Goal: Use online tool/utility: Use online tool/utility

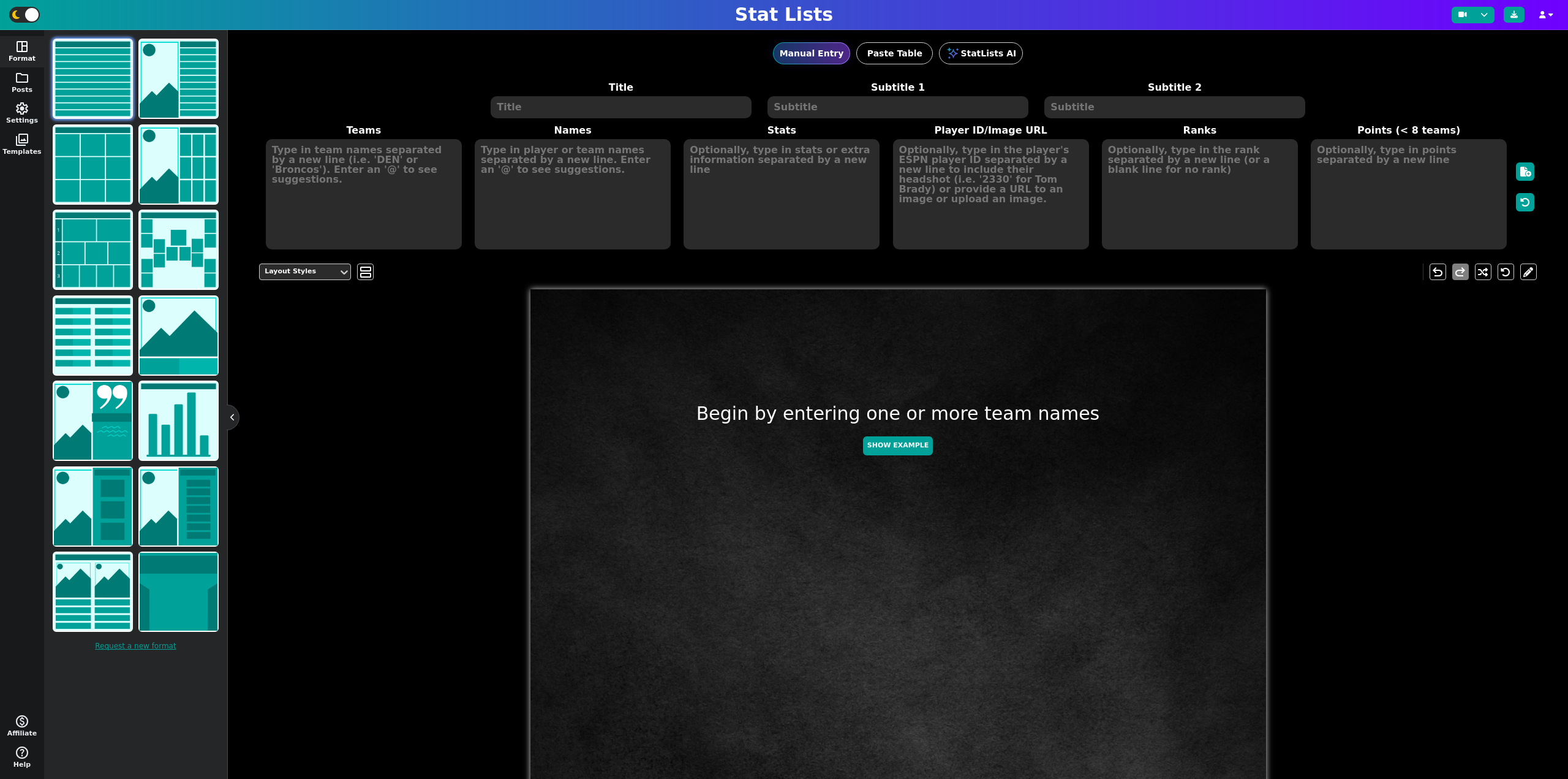
click at [532, 106] on textarea at bounding box center [620, 107] width 260 height 22
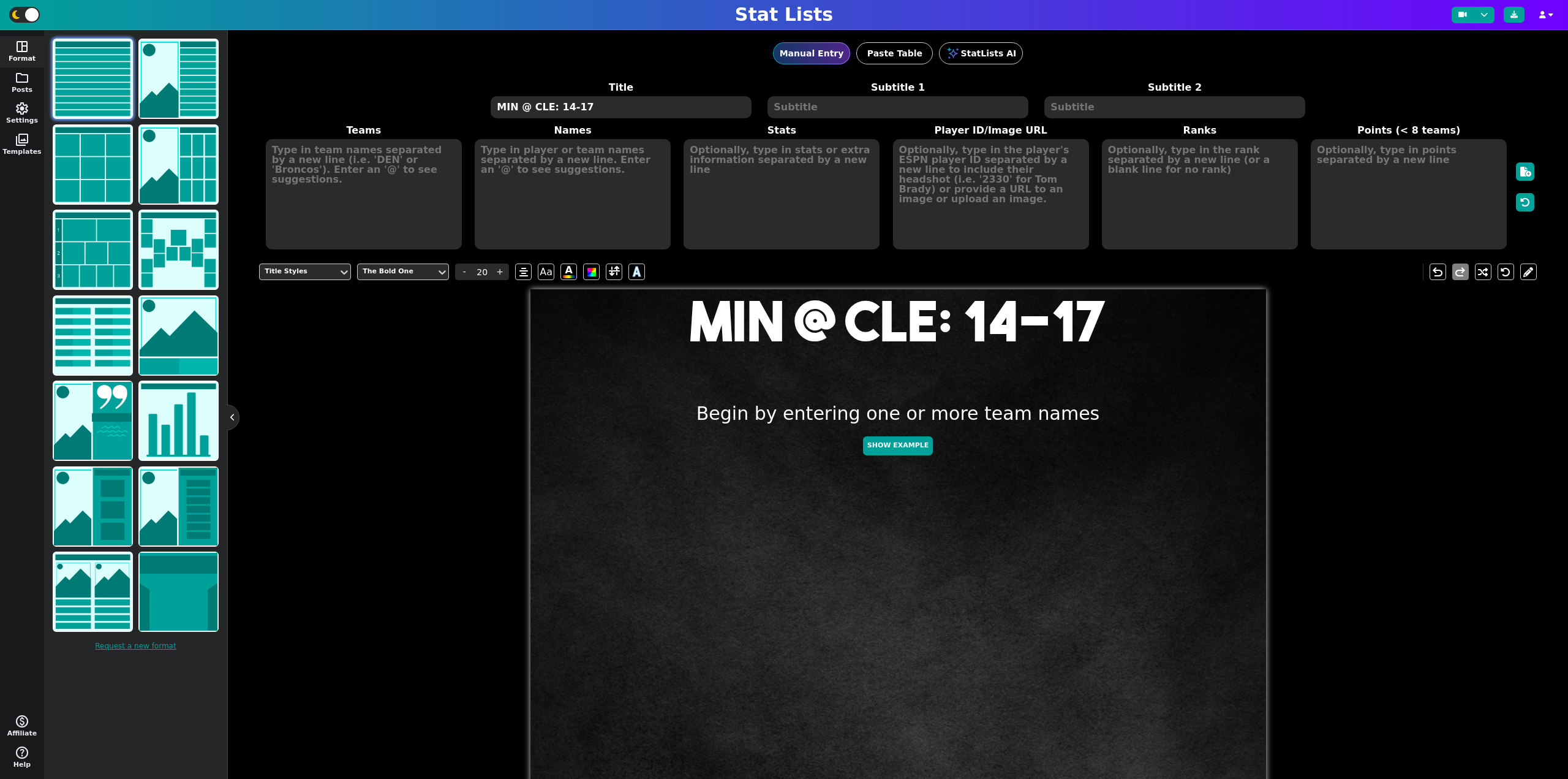
type textarea "MIN @ CLE: 14-17"
click at [347, 202] on textarea at bounding box center [363, 194] width 196 height 110
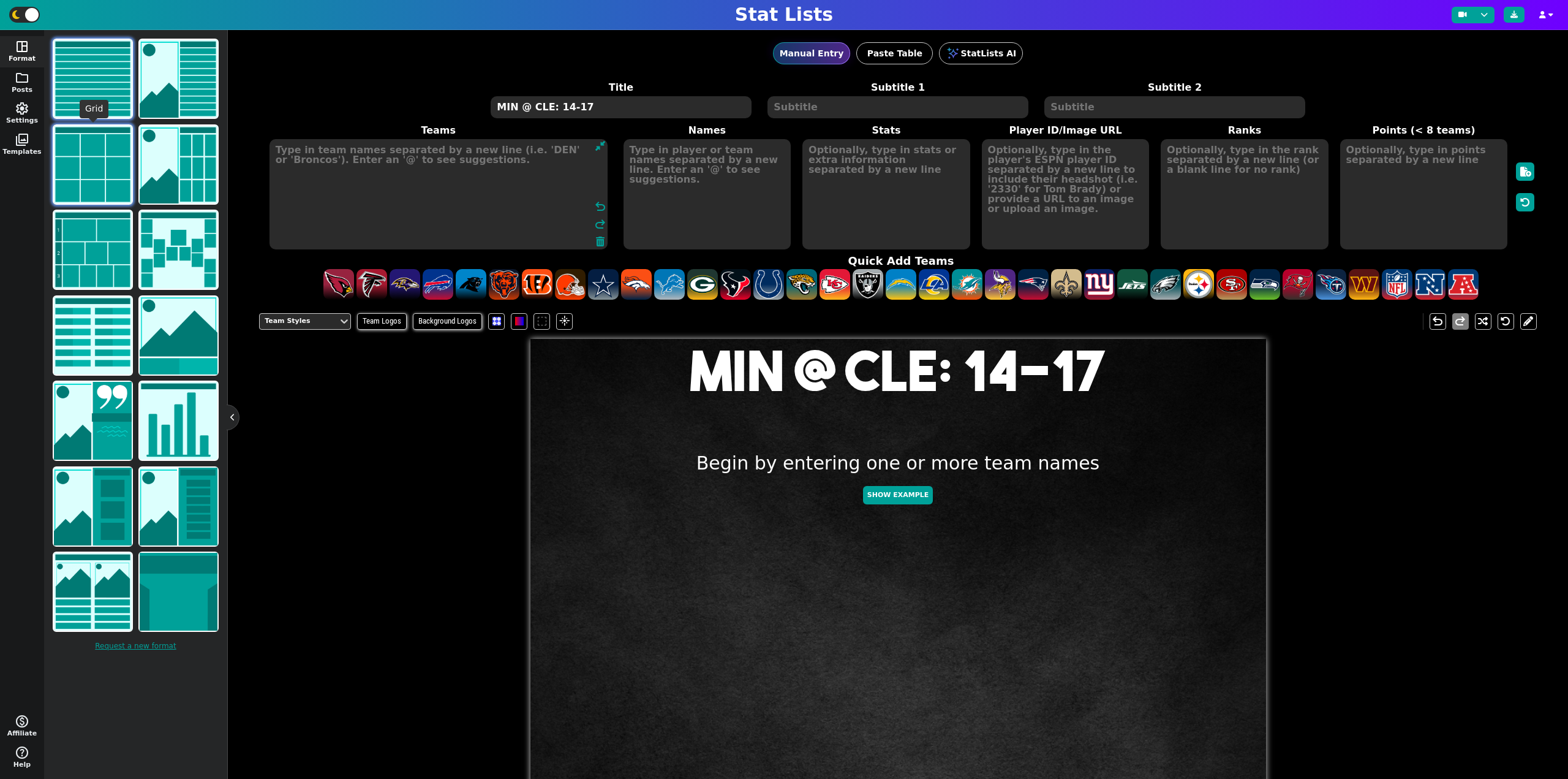
click at [114, 158] on img at bounding box center [93, 164] width 78 height 78
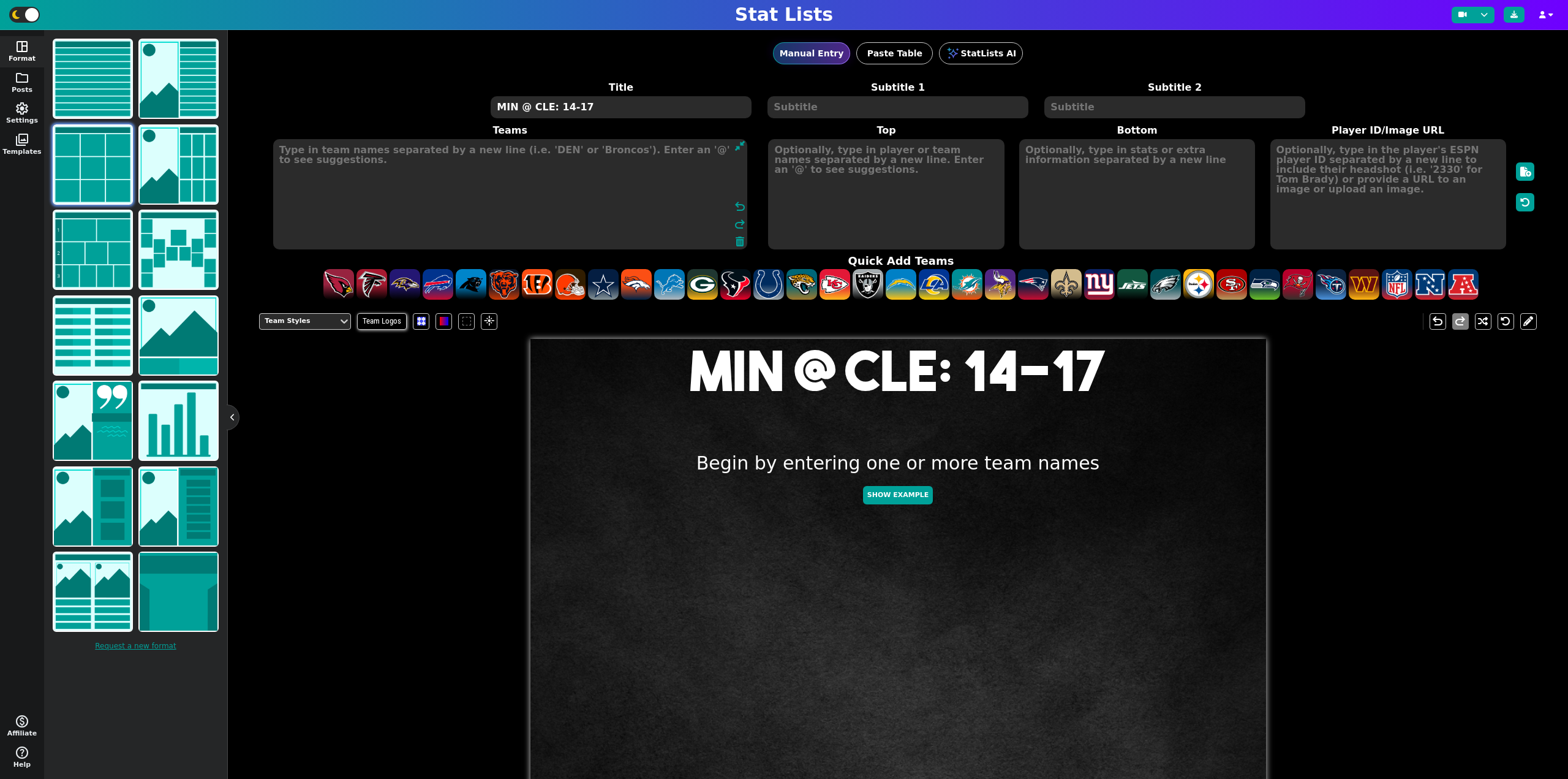
click at [397, 176] on textarea at bounding box center [511, 194] width 474 height 110
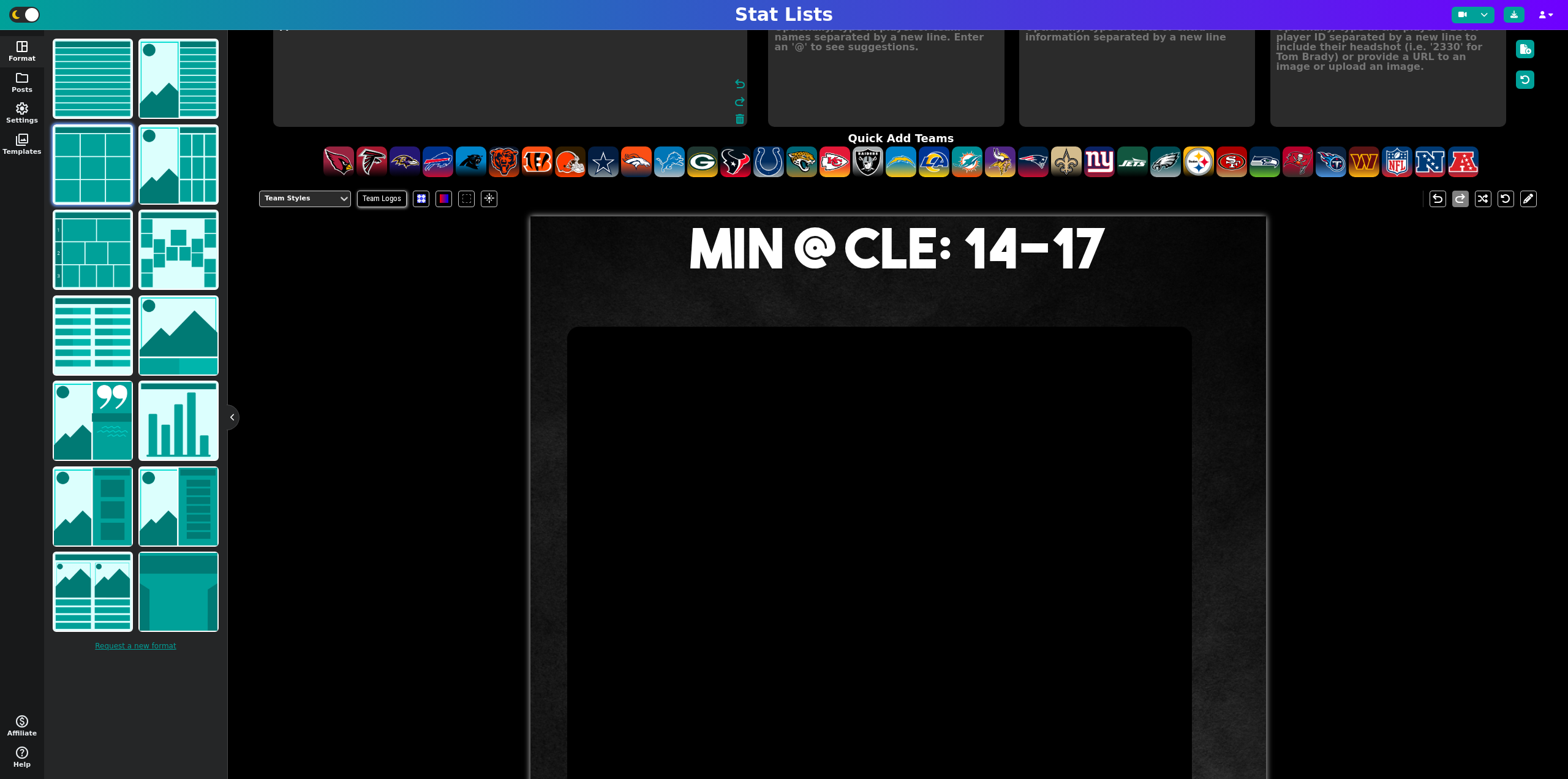
scroll to position [114, 0]
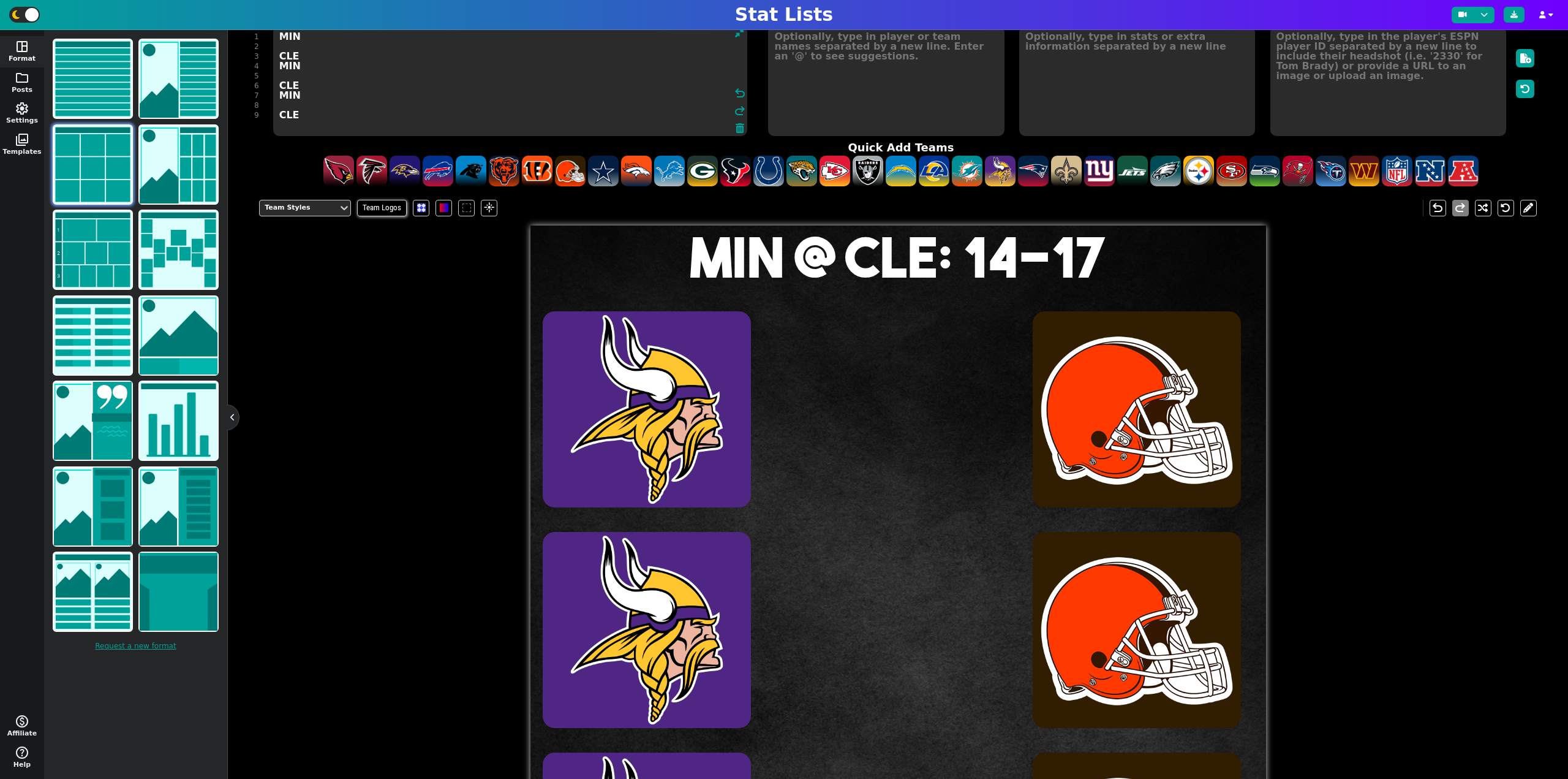
type textarea "MIN CLE MIN CLE MIN CLE"
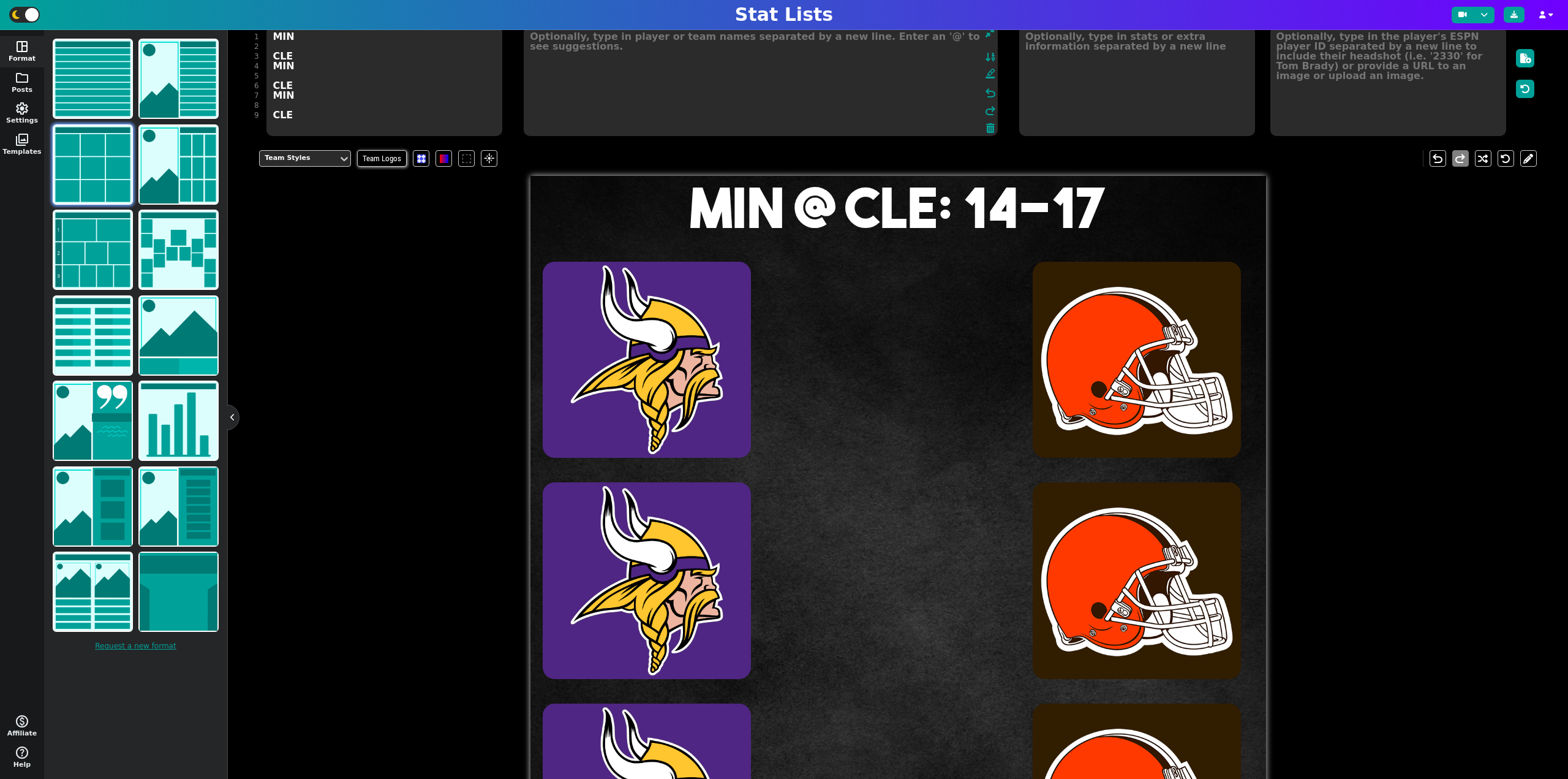
click at [918, 82] on textarea at bounding box center [761, 80] width 474 height 110
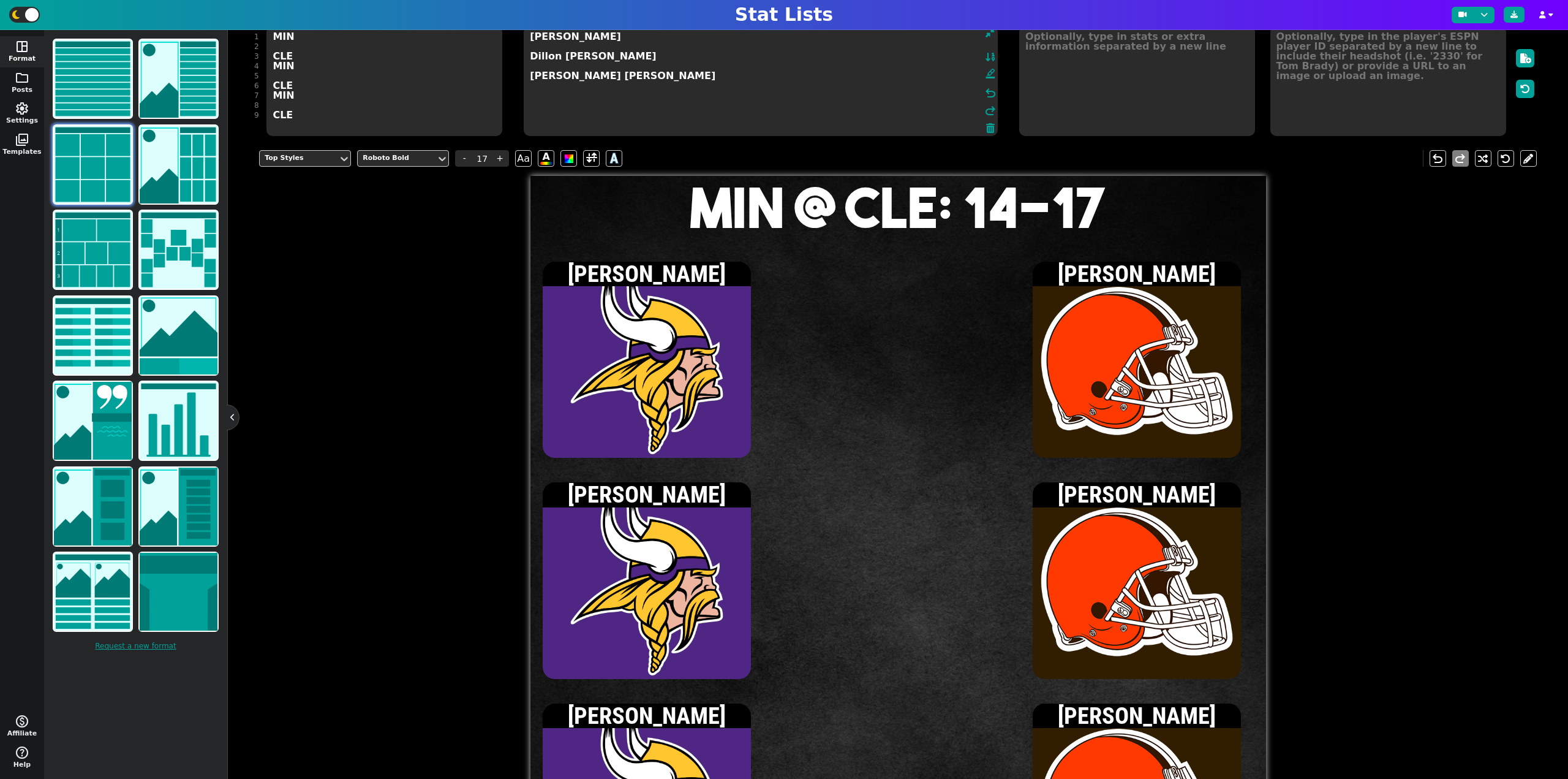
type textarea "[PERSON_NAME] Dillon [PERSON_NAME] [PERSON_NAME] [PERSON_NAME]"
click at [1375, 94] on textarea at bounding box center [1388, 80] width 235 height 110
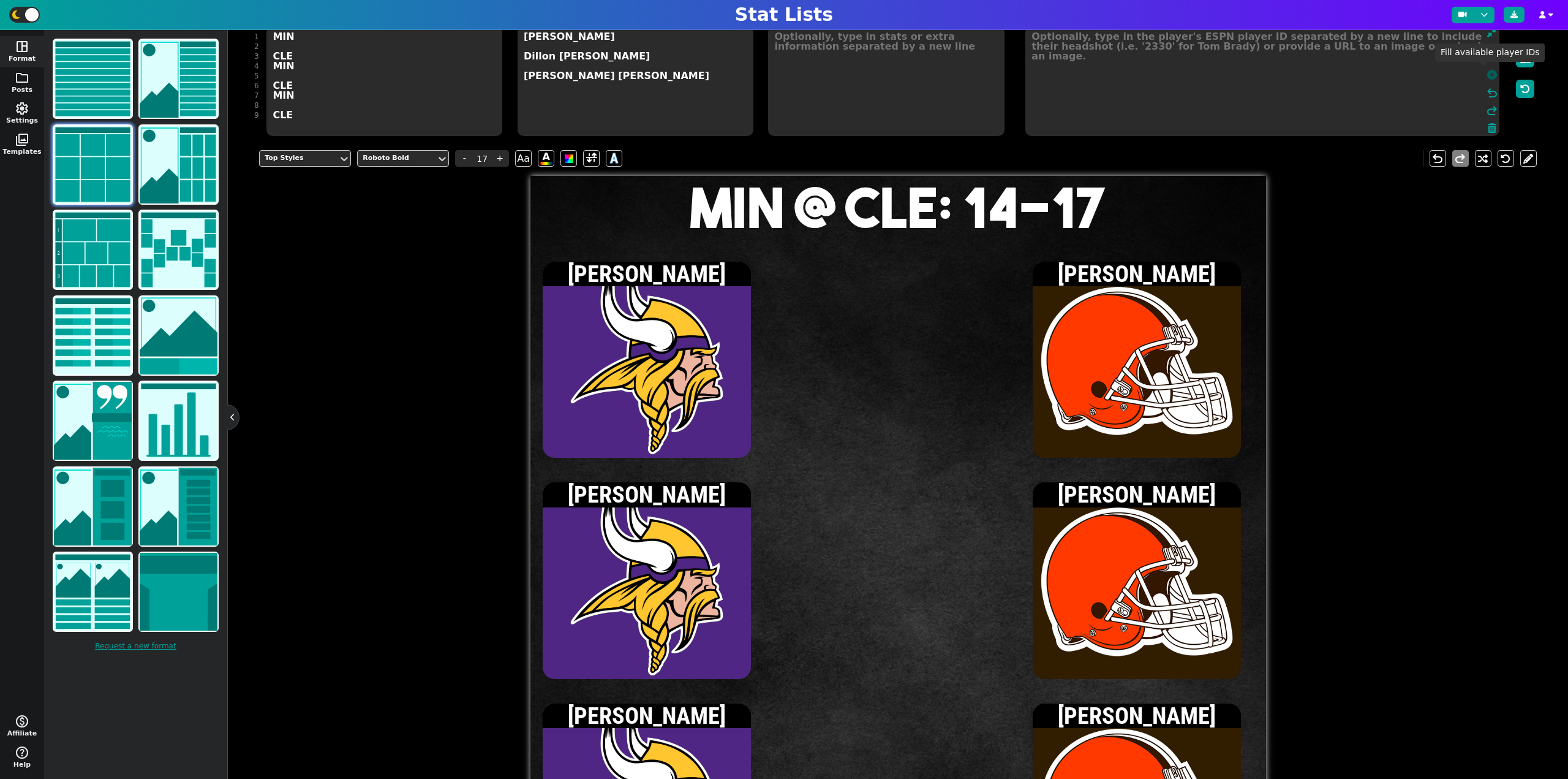
click at [1488, 75] on icon at bounding box center [1492, 74] width 10 height 10
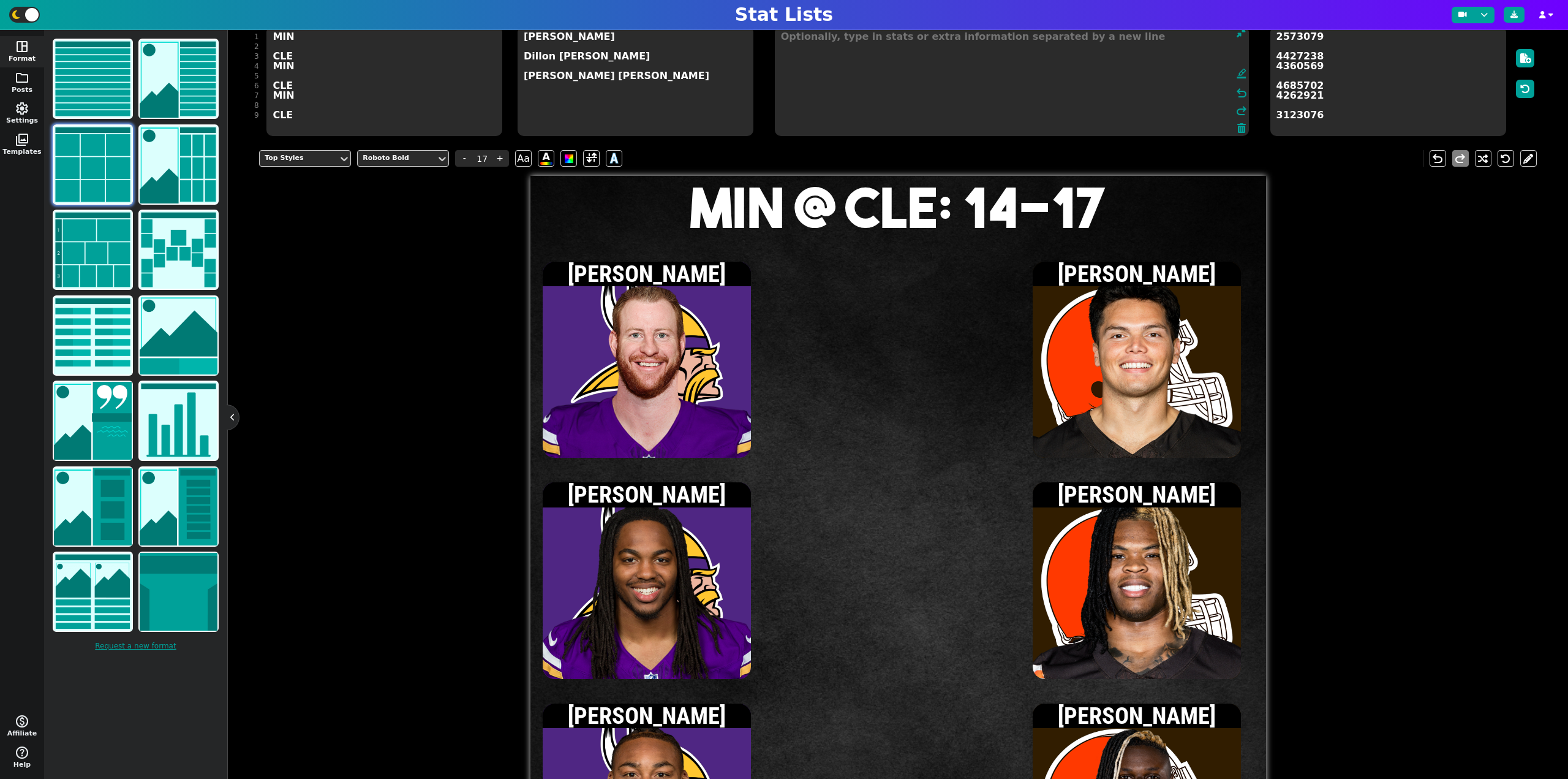
click at [845, 70] on textarea at bounding box center [1012, 80] width 474 height 110
type input "15"
type textarea "2 att, 7 yds"
click at [459, 154] on span "-" at bounding box center [464, 158] width 19 height 17
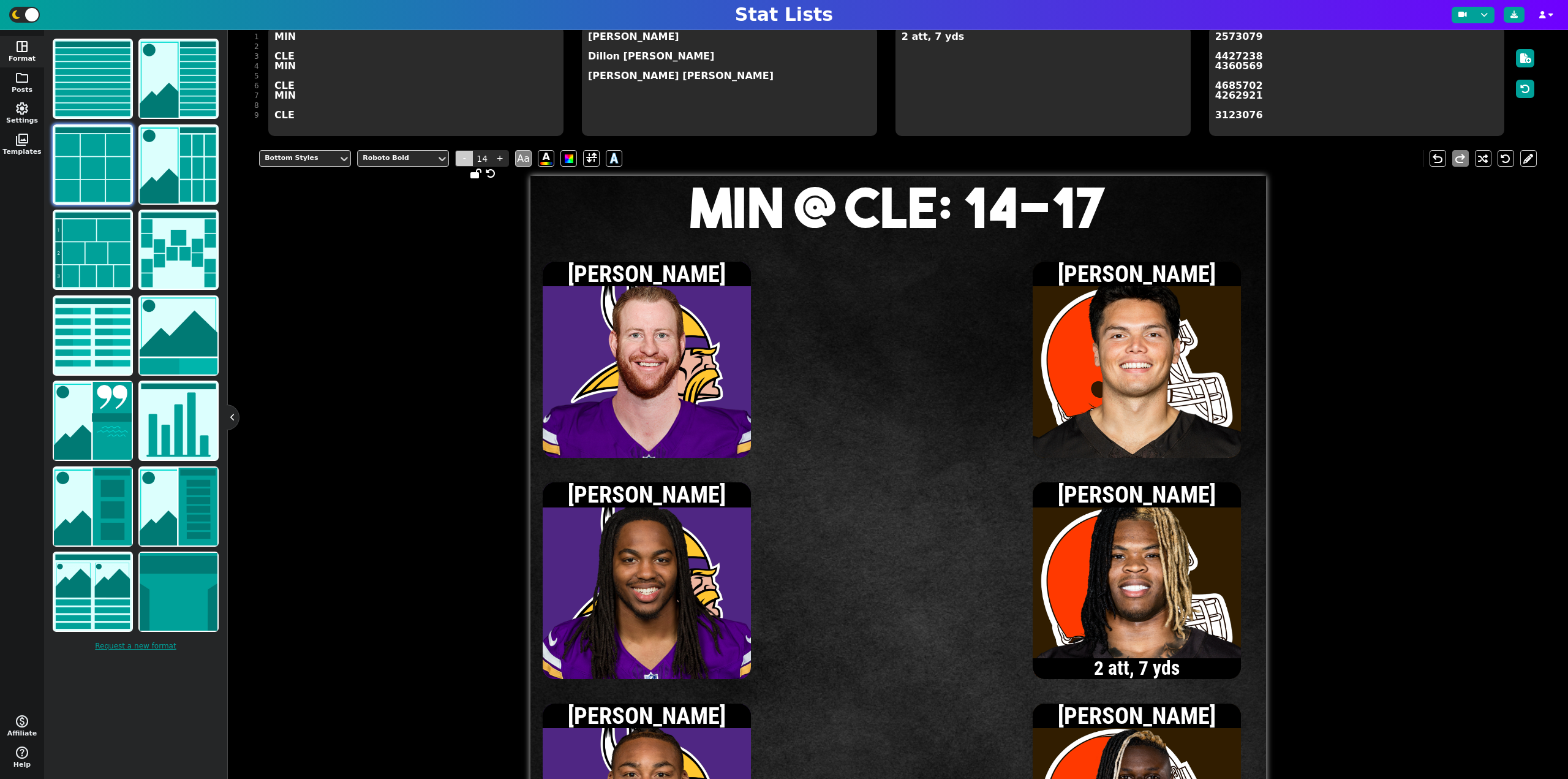
click at [459, 154] on span "-" at bounding box center [464, 158] width 19 height 17
type input "13"
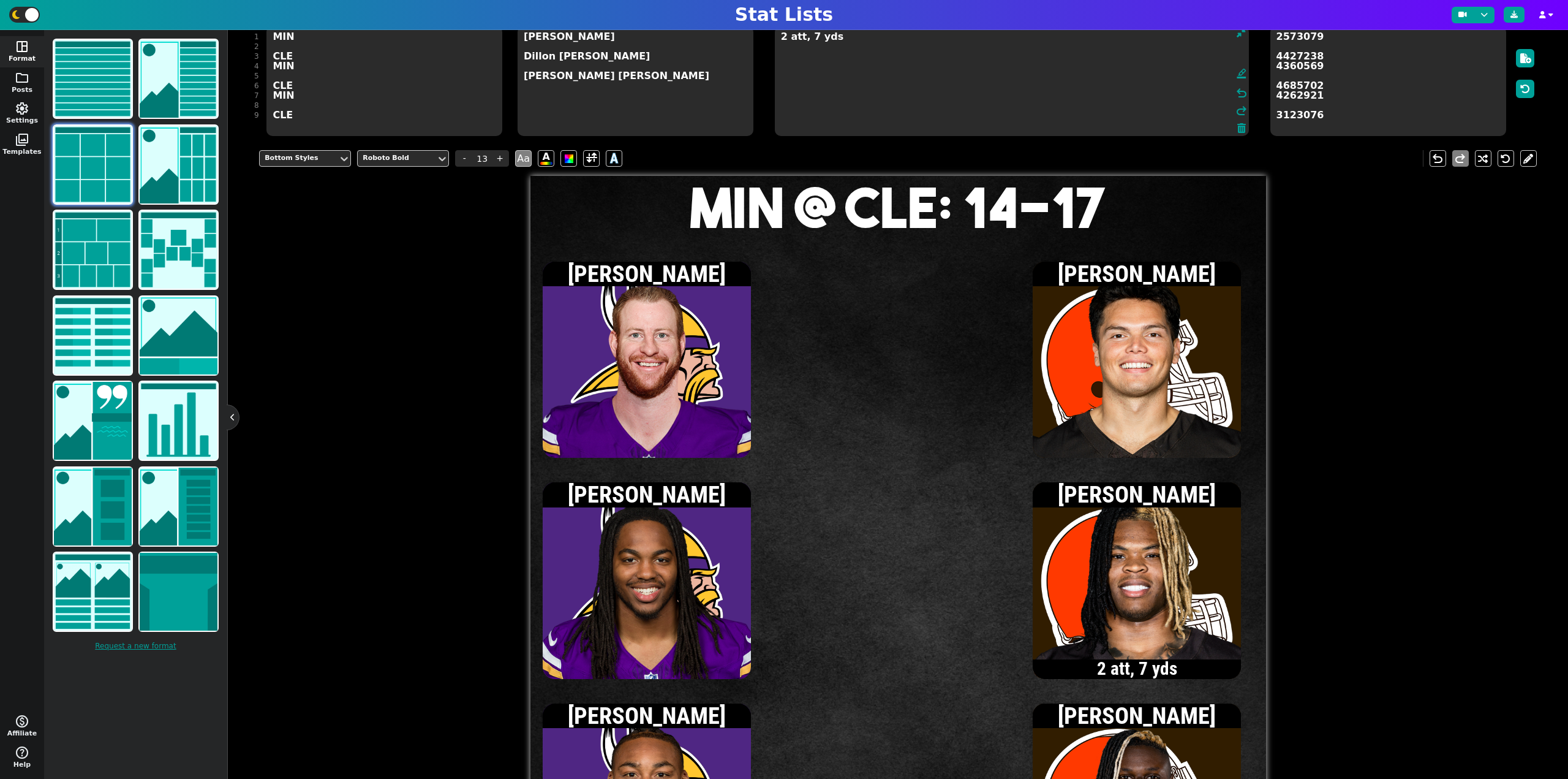
click at [964, 55] on textarea "2 att, 7 yds" at bounding box center [1012, 80] width 474 height 110
click at [911, 86] on textarea "[DATE] yds 2 att, 7 yds" at bounding box center [1012, 80] width 474 height 110
click at [792, 59] on textarea "[DATE] yds 2 att, 7 yds 1 rec, 12 yds" at bounding box center [1012, 80] width 474 height 110
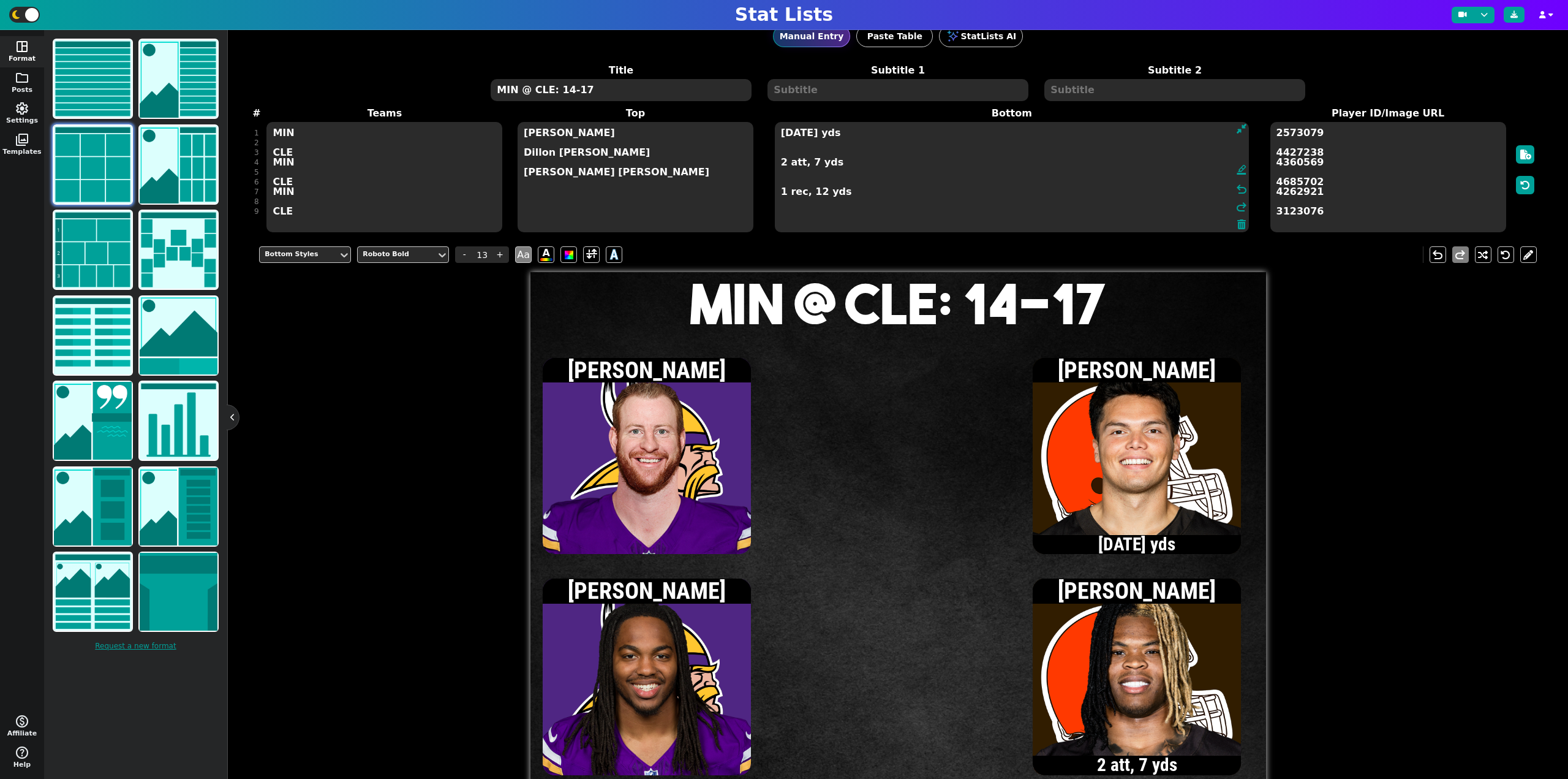
scroll to position [0, 0]
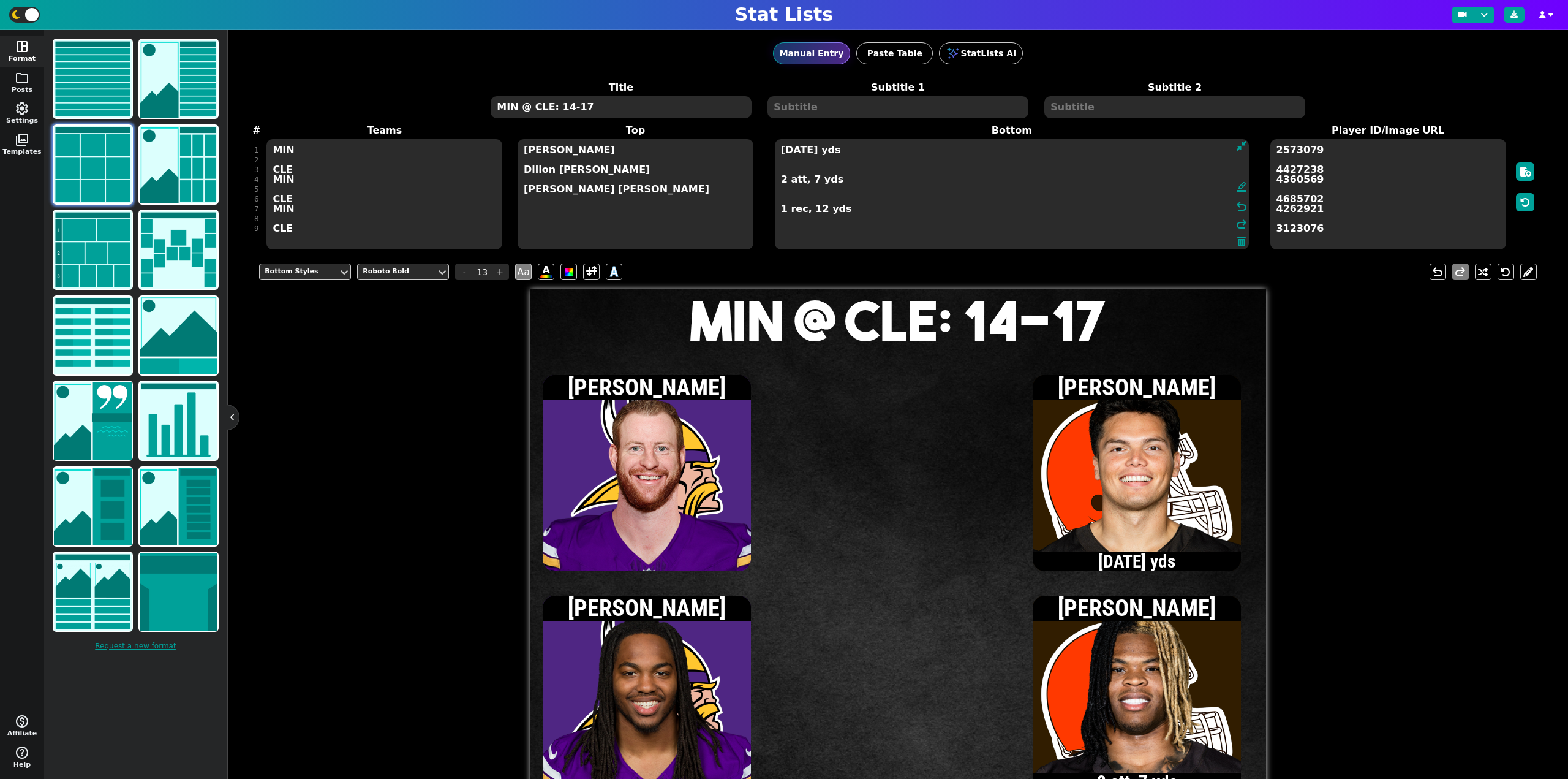
type textarea "[DATE] yds 2 att, 7 yds 1 rec, 12 yds"
click at [621, 105] on textarea "MIN @ CLE: 14-17" at bounding box center [620, 107] width 260 height 22
type input "20"
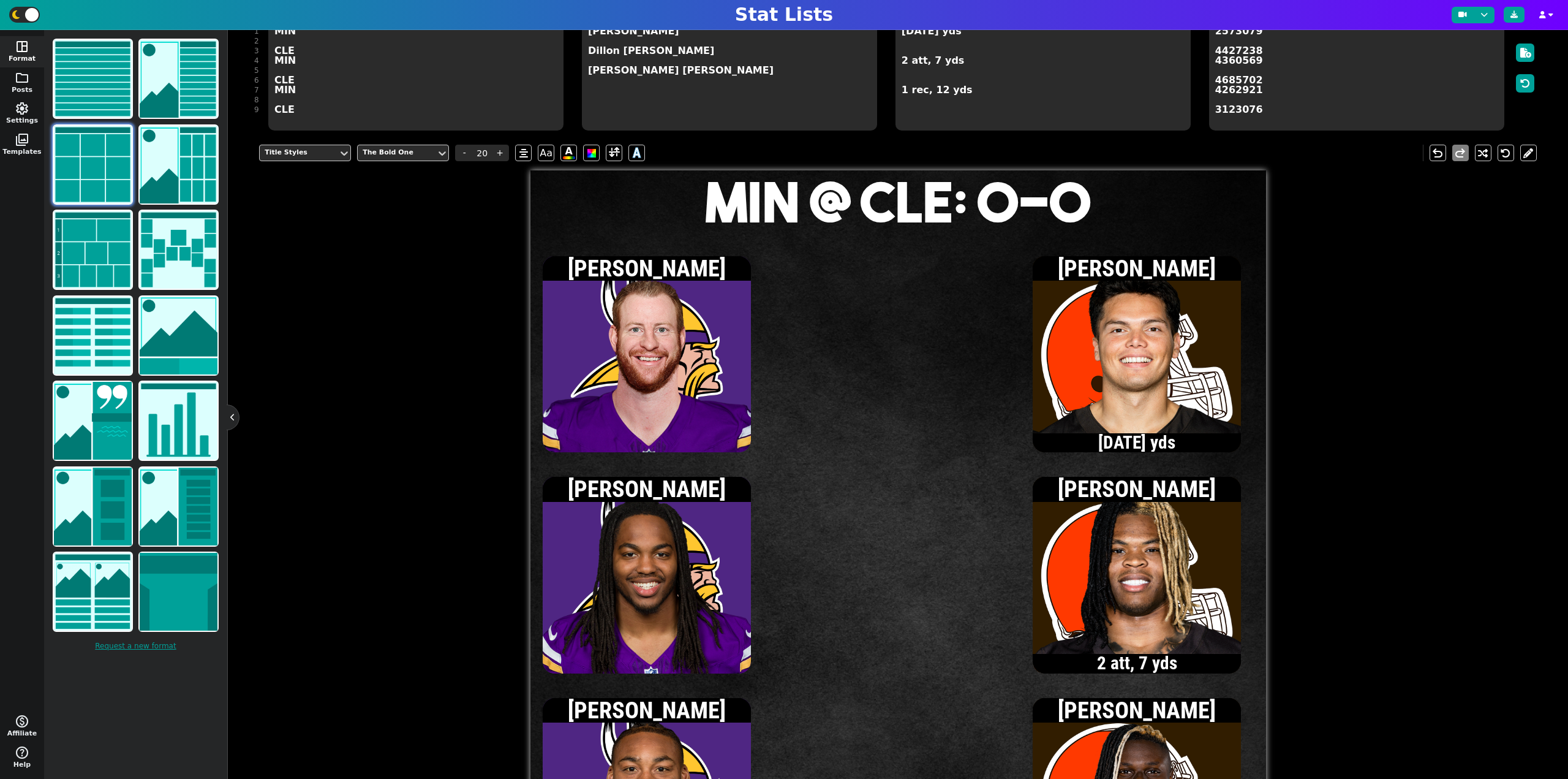
scroll to position [123, 0]
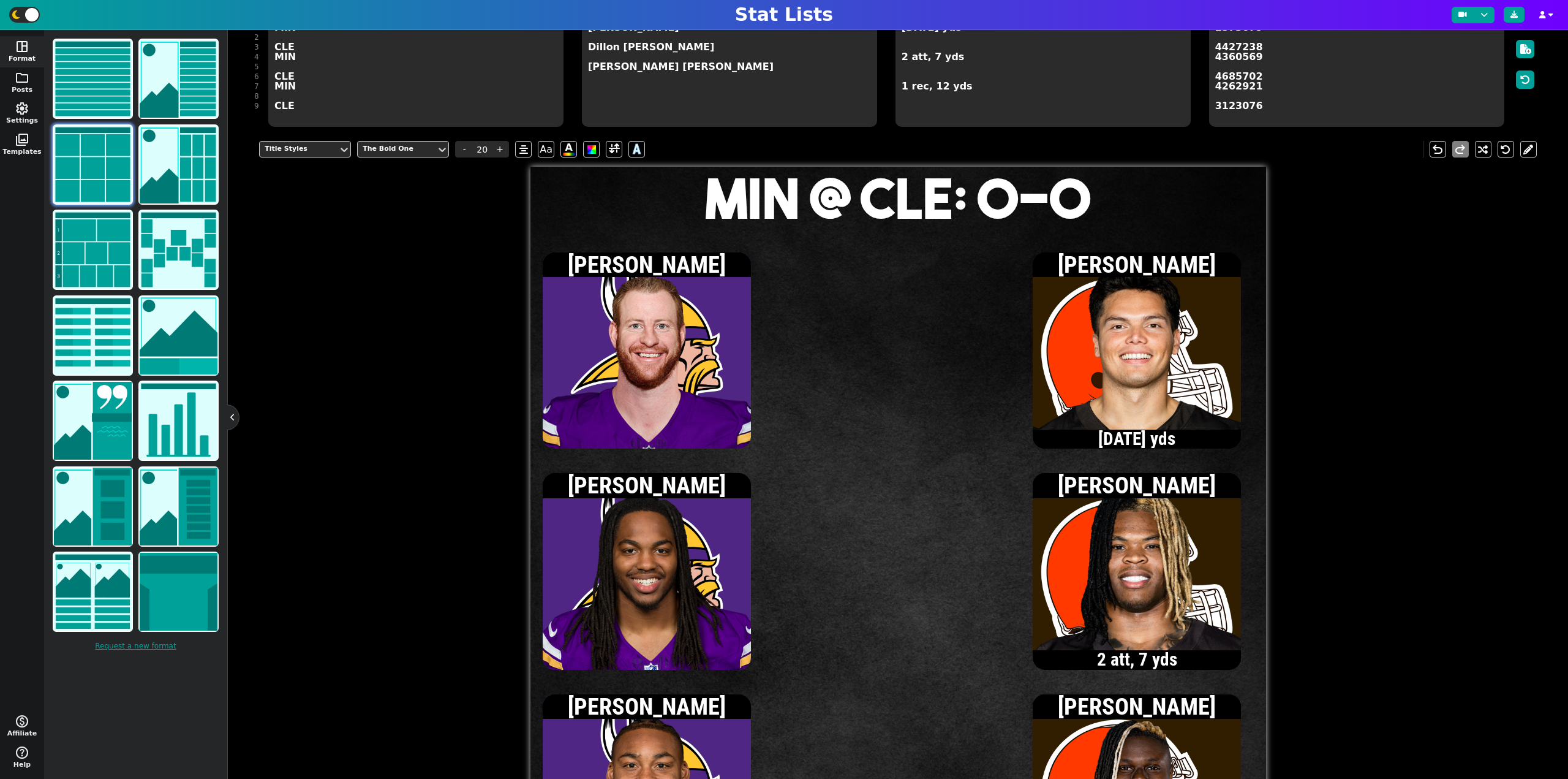
type textarea "MIN @ CLE: 0-0"
click at [923, 53] on textarea "[DATE] yds 2 att, 7 yds 1 rec, 12 yds" at bounding box center [1043, 71] width 295 height 110
type input "13"
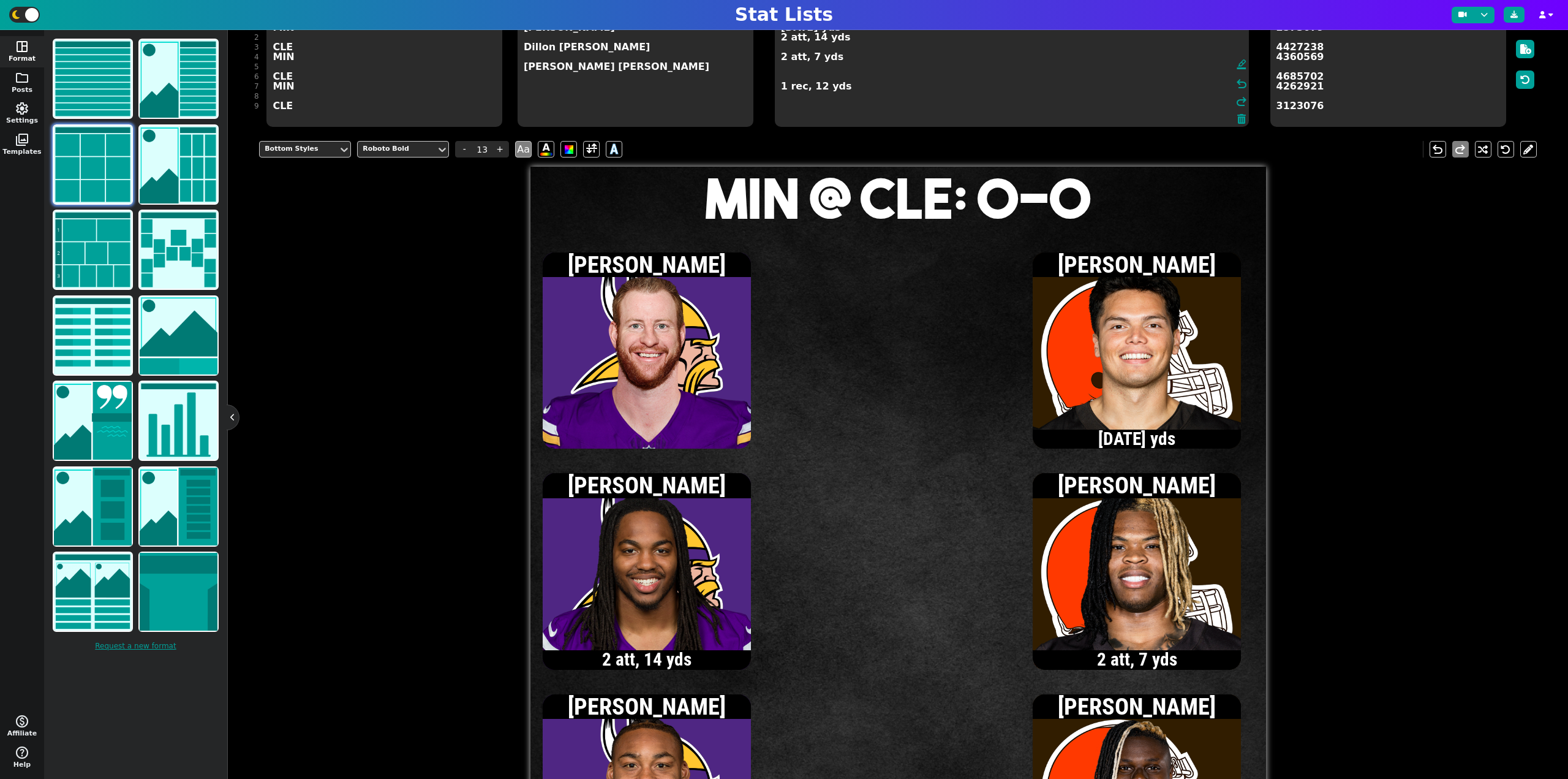
click at [807, 38] on textarea "[DATE] yds 2 att, 14 yds 2 att, 7 yds 1 rec, 12 yds" at bounding box center [1012, 71] width 474 height 110
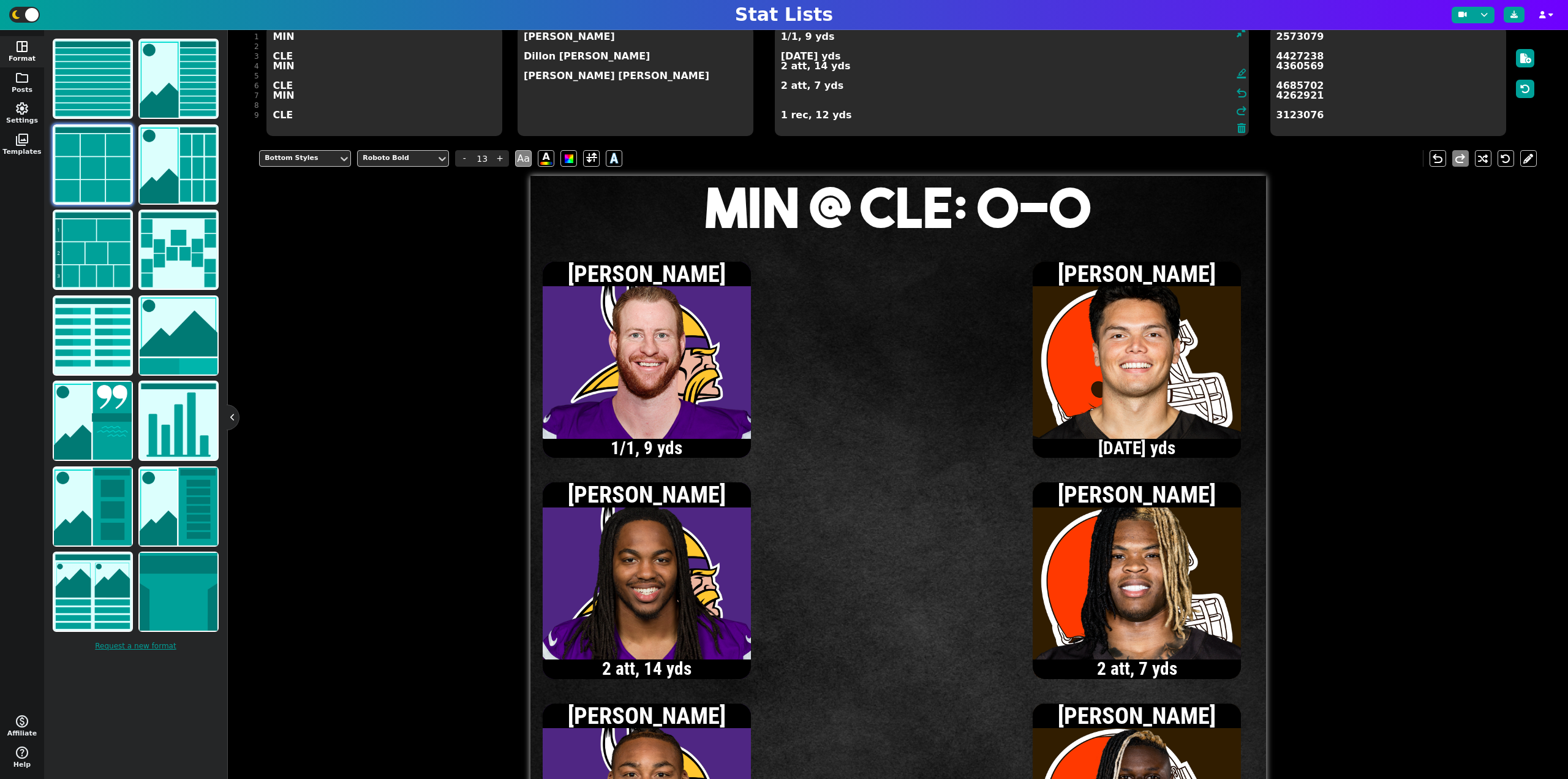
click at [781, 38] on textarea "1/1, 9 yds [DATE] yds 2 att, 14 yds 2 att, 7 yds 1 rec, 12 yds" at bounding box center [1012, 80] width 474 height 110
click at [795, 98] on textarea "[DATE] yds [DATE] yds 2 att, 14 yds 2 att, 7 yds 1 rec, 12 yds" at bounding box center [1012, 80] width 474 height 110
click at [792, 37] on textarea "[DATE] yds [DATE] yds 2 att, 14 yds 2 att, 7 yds 1 rec, 11 yds 1 rec, 12 yds" at bounding box center [1012, 80] width 474 height 110
click at [781, 70] on textarea "[DATE] yds [DATE] yds 2 att, 14 yds 2 att, 7 yds 1 rec, 11 yds 1 rec, 12 yds" at bounding box center [1012, 80] width 474 height 110
click at [782, 86] on textarea "[DATE] yds [DATE] yds 3 att, 16 yds 2 att, 7 yds 1 rec, 11 yds 1 rec, 12 yds" at bounding box center [1012, 80] width 474 height 110
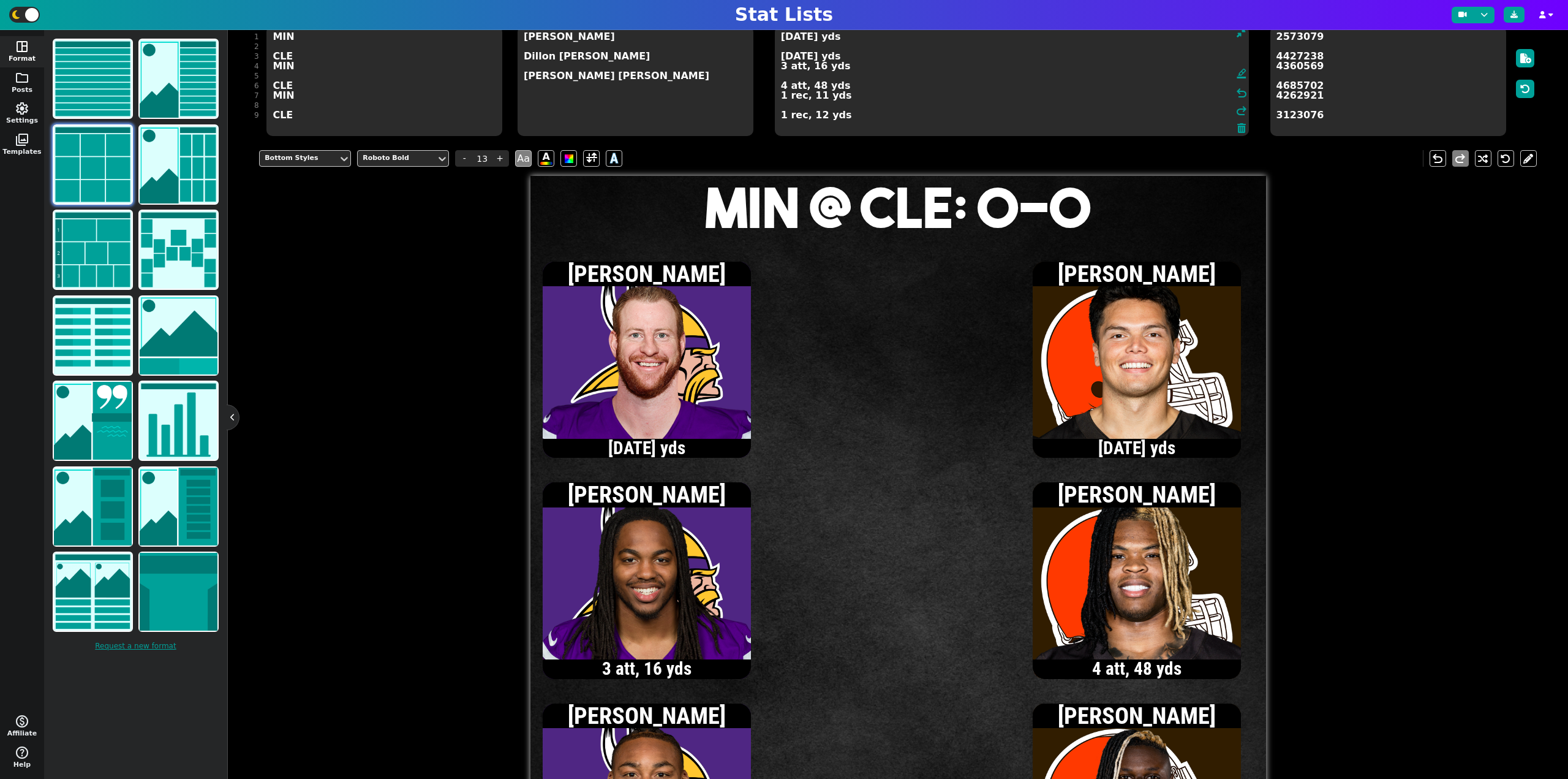
click at [793, 56] on textarea "[DATE] yds [DATE] yds 3 att, 16 yds 4 att, 48 yds 1 rec, 11 yds 1 rec, 12 yds" at bounding box center [1012, 80] width 474 height 110
click at [781, 86] on textarea "[DATE] yds [DATE] yds 3 att, 16 yds 4 att, 48 yds 1 rec, 11 yds 1 rec, 12 yds" at bounding box center [1012, 80] width 474 height 110
click at [784, 57] on textarea "[DATE] yds [DATE] yds 3 att, 16 yds 6 att, 50 yds 1 rec, 11 yds 1 rec, 12 yds" at bounding box center [1012, 80] width 474 height 110
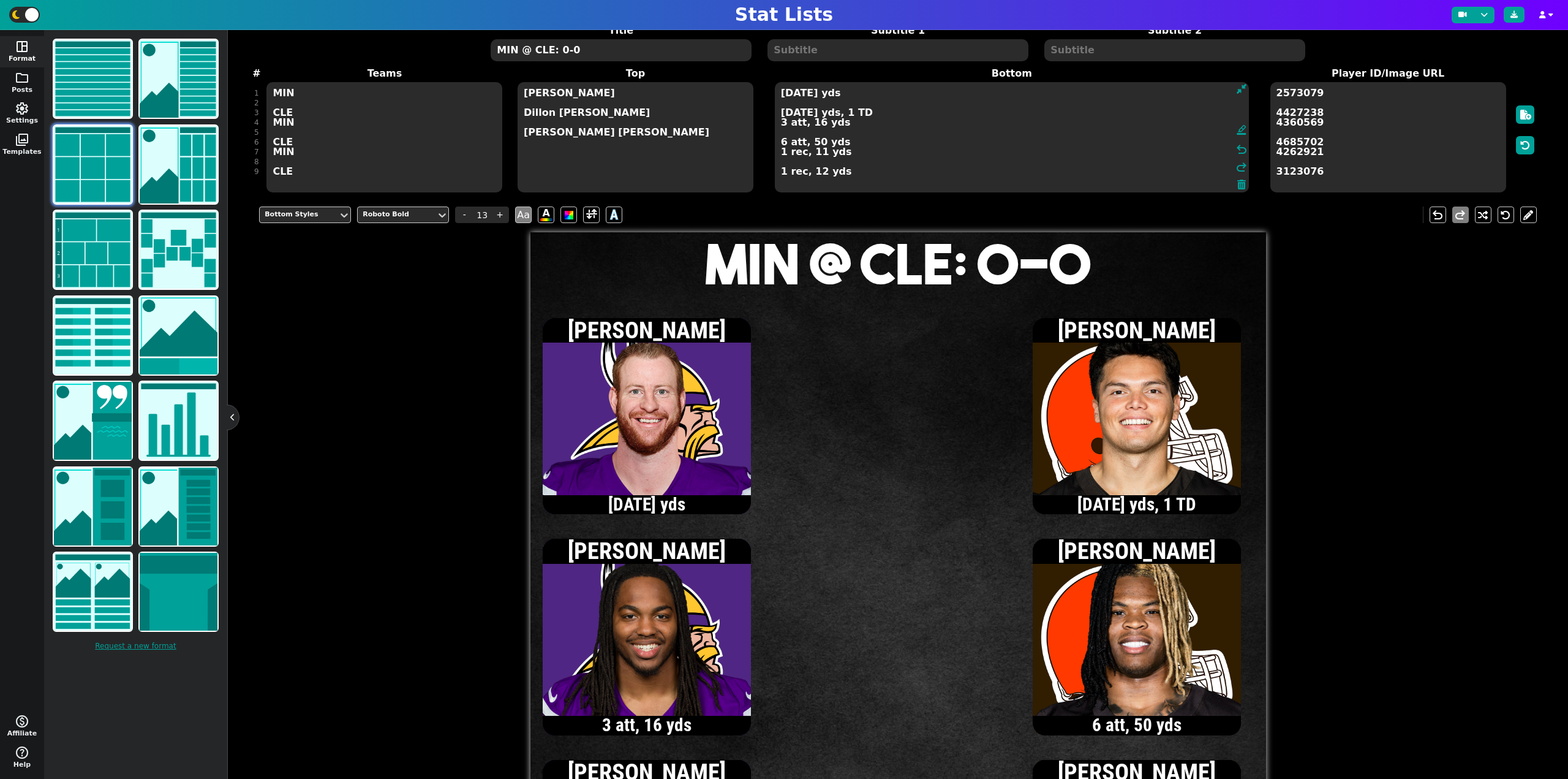
scroll to position [52, 0]
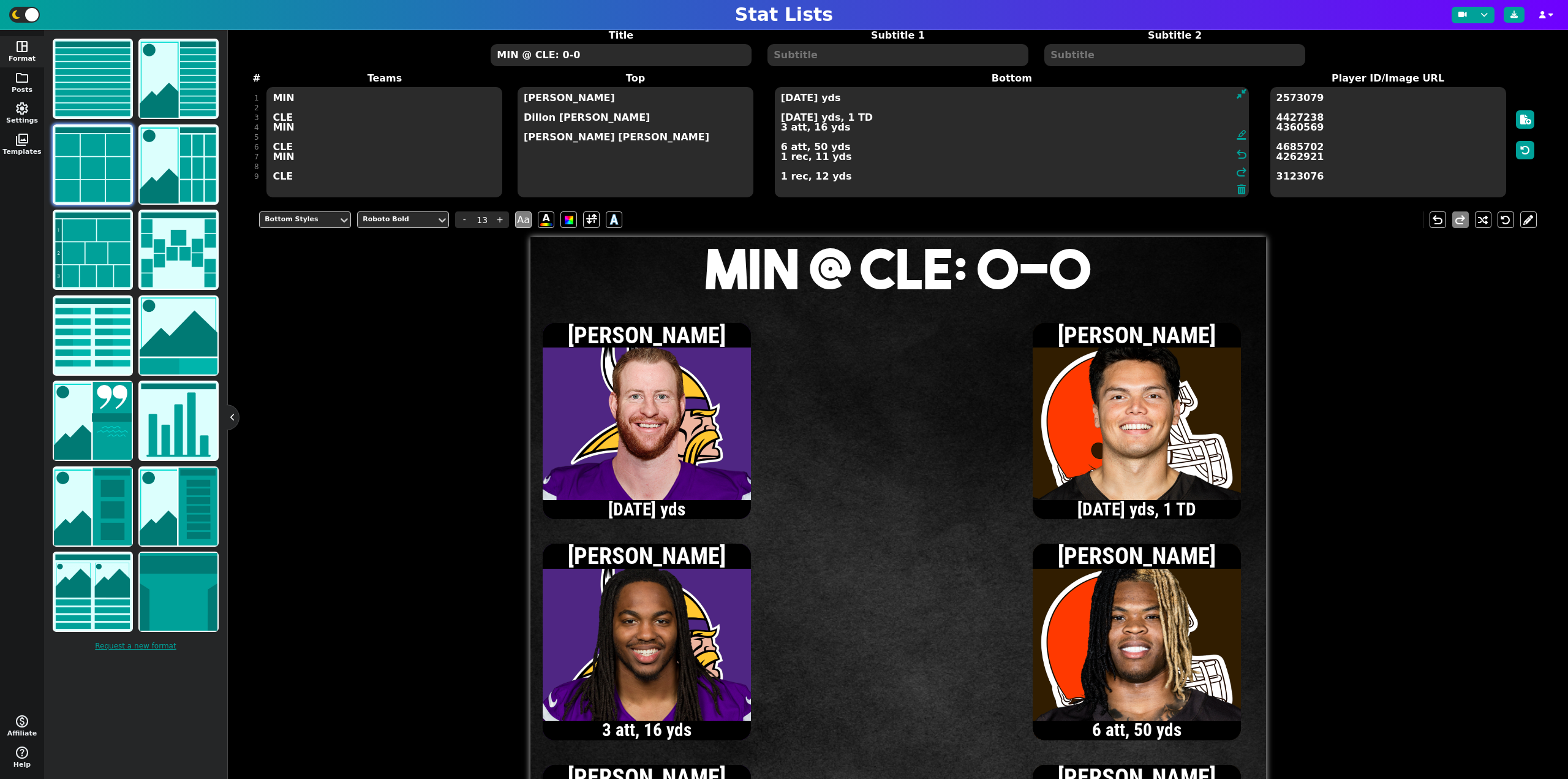
type textarea "[DATE] yds [DATE] yds, 1 TD 3 att, 16 yds 6 att, 50 yds 1 rec, 11 yds 1 rec, 12…"
click at [603, 56] on textarea "MIN @ CLE: 0-0" at bounding box center [620, 55] width 260 height 22
type input "20"
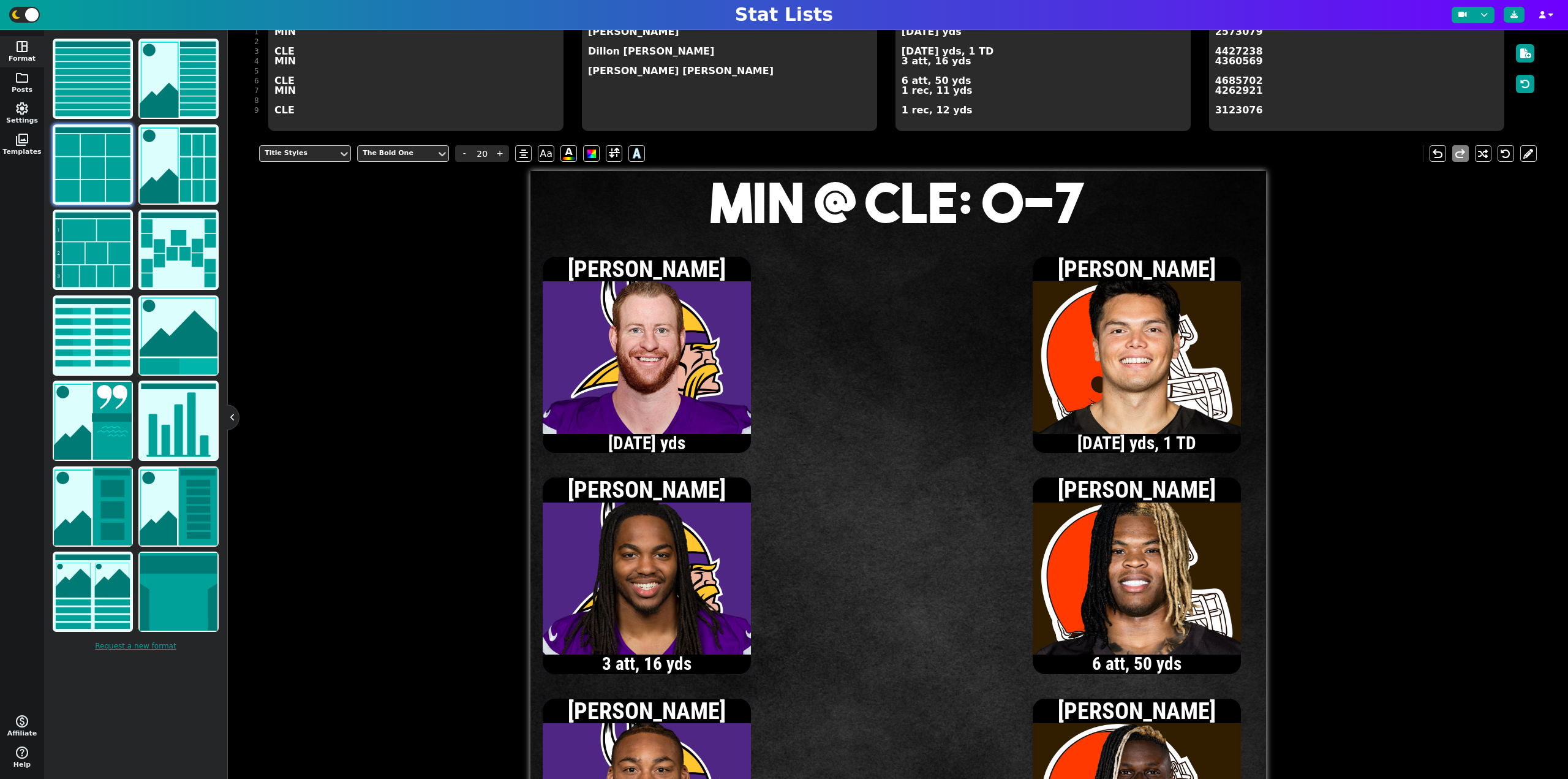
scroll to position [114, 0]
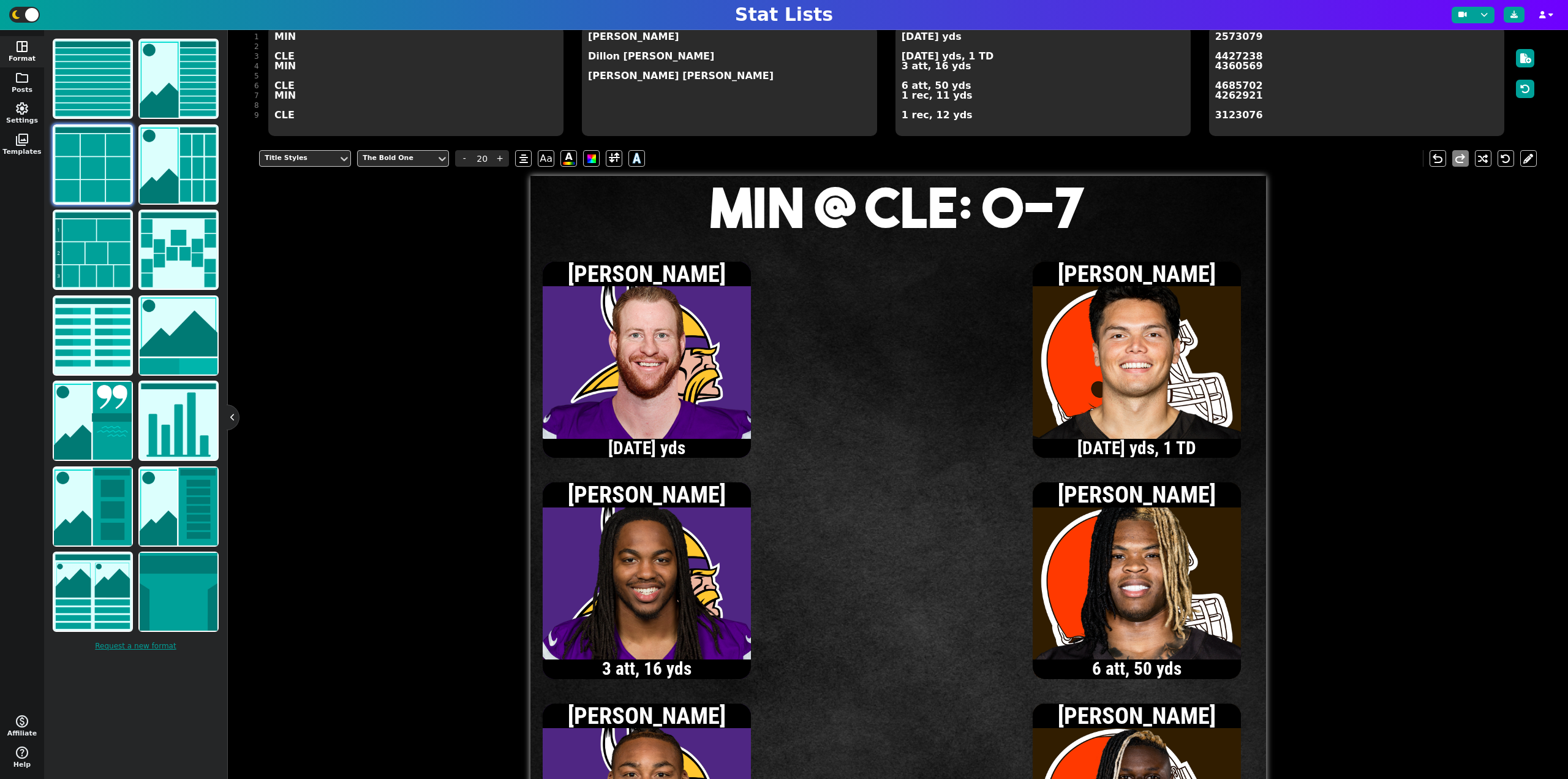
type textarea "MIN @ CLE: 0-7"
click at [903, 37] on textarea "[DATE] yds [DATE] yds, 1 TD 3 att, 16 yds 6 att, 50 yds 1 rec, 11 yds 1 rec, 12…" at bounding box center [1043, 80] width 295 height 110
type input "13"
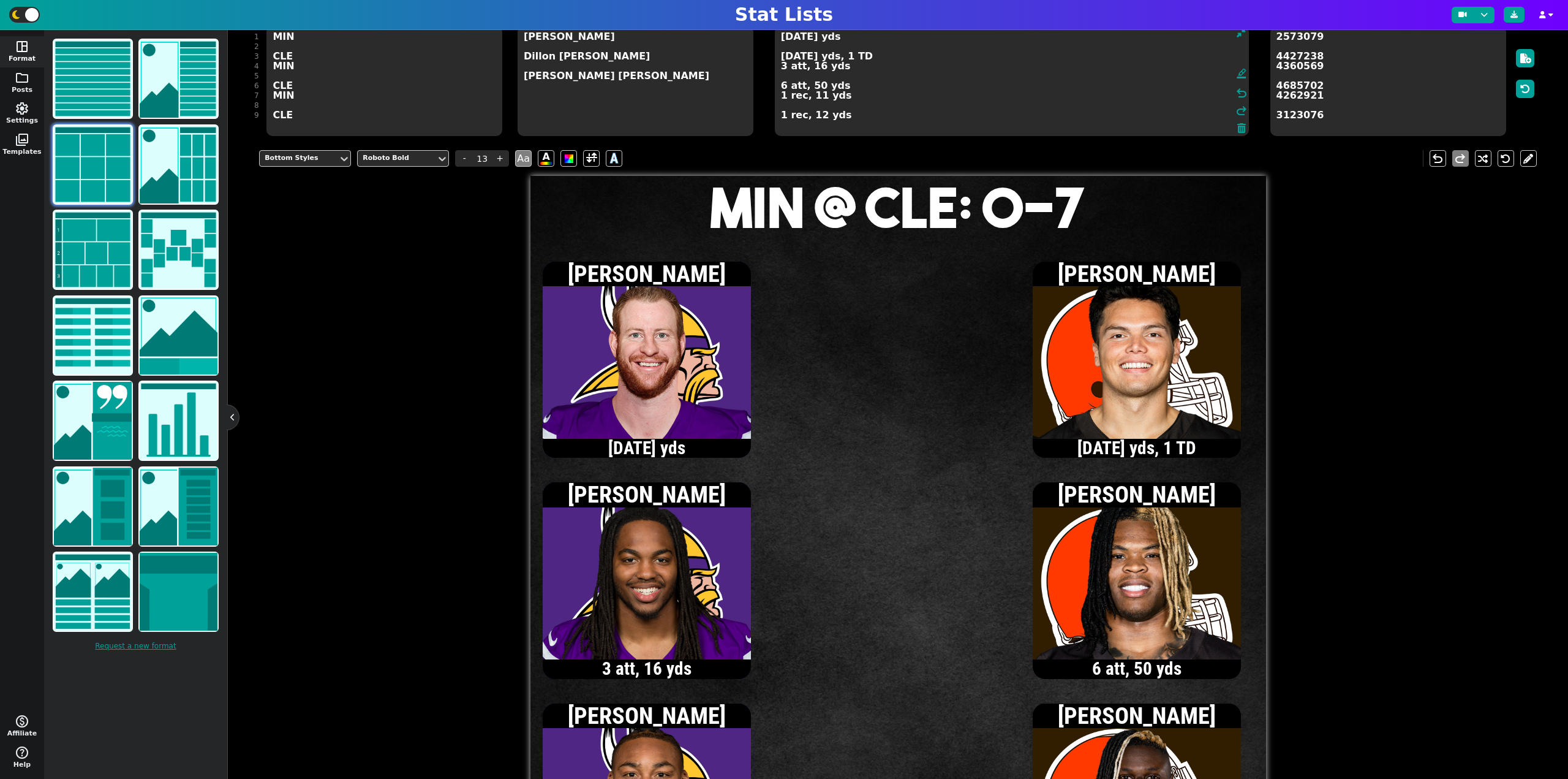
click at [781, 100] on textarea "[DATE] yds [DATE] yds, 1 TD 3 att, 16 yds 6 att, 50 yds 1 rec, 11 yds 1 rec, 12…" at bounding box center [1012, 80] width 474 height 110
click at [781, 36] on textarea "[DATE] yds [DATE] yds, 1 TD 3 att, 16 yds 6 att, 50 yds 2 rec, 26 yds 1 rec, 12…" at bounding box center [1012, 80] width 474 height 110
click at [782, 99] on textarea "[DATE] yds [DATE] yds, 1 TD 3 att, 16 yds 6 att, 50 yds 2 rec, 26 yds 1 rec, 12…" at bounding box center [1012, 80] width 474 height 110
click at [784, 40] on textarea "[DATE] yds [DATE] yds, 1 TD 3 att, 16 yds 6 att, 50 yds 3 rec, 38 yds 1 rec, 12…" at bounding box center [1012, 80] width 474 height 110
click at [782, 37] on textarea "[DATE] yds [DATE] yds, 1 TD 3 att, 16 yds 6 att, 50 yds 3 rec, 38 yds 1 rec, 12…" at bounding box center [1012, 80] width 474 height 110
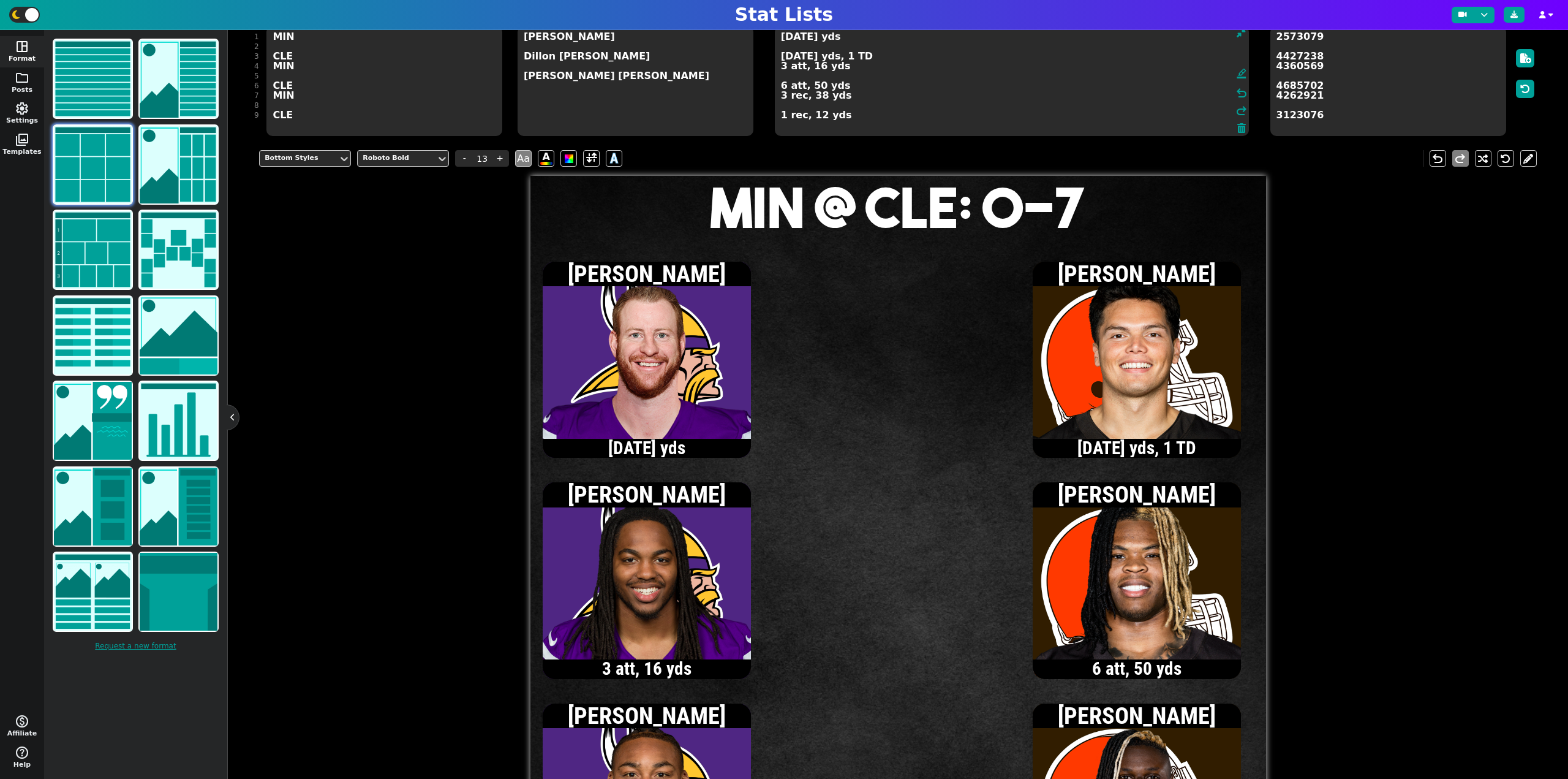
type textarea "[DATE] yds [DATE] yds, 1 TD 3 att, 16 yds 6 att, 50 yds 3 rec, 38 yds 1 rec, 12…"
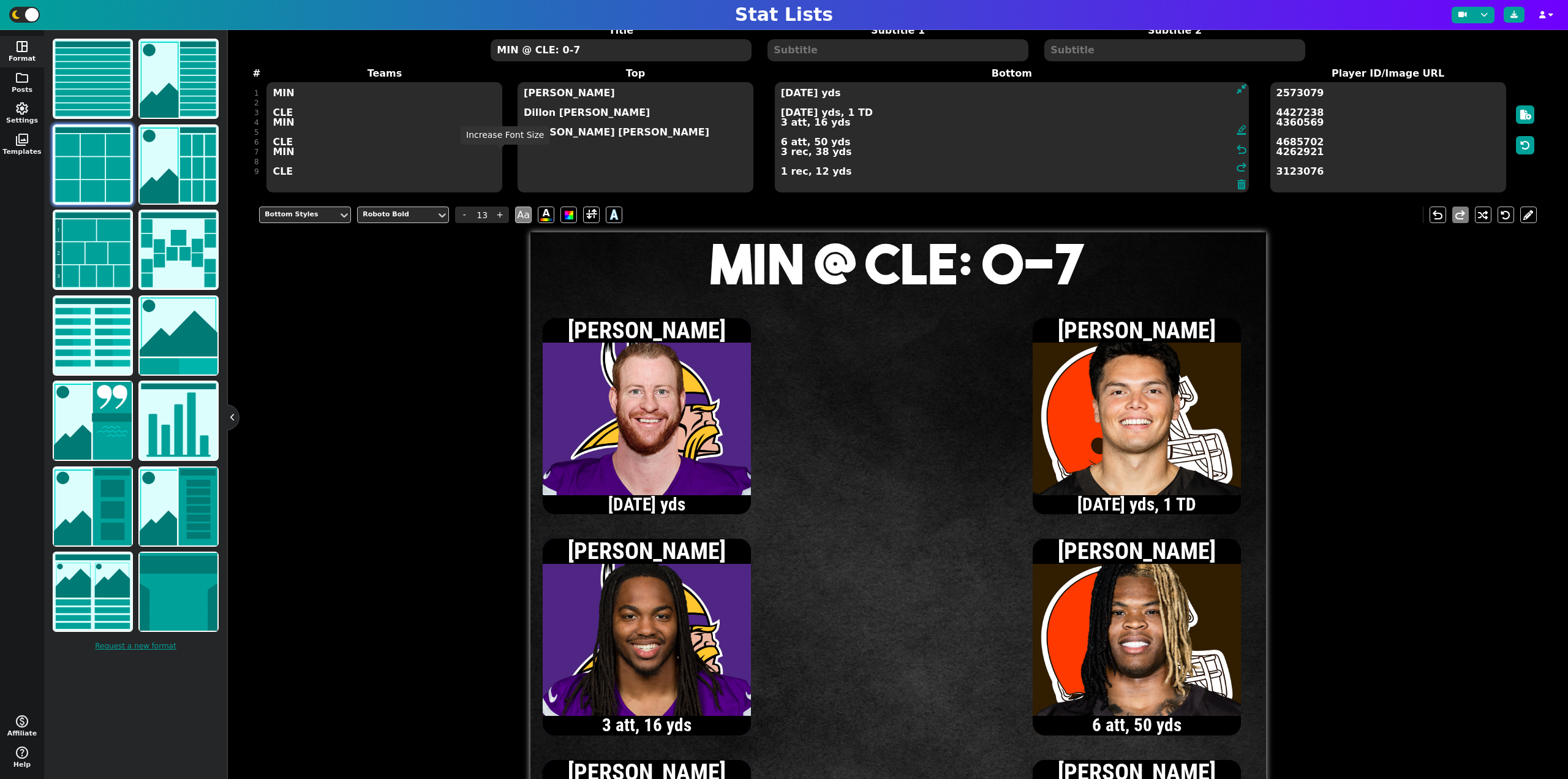
scroll to position [52, 0]
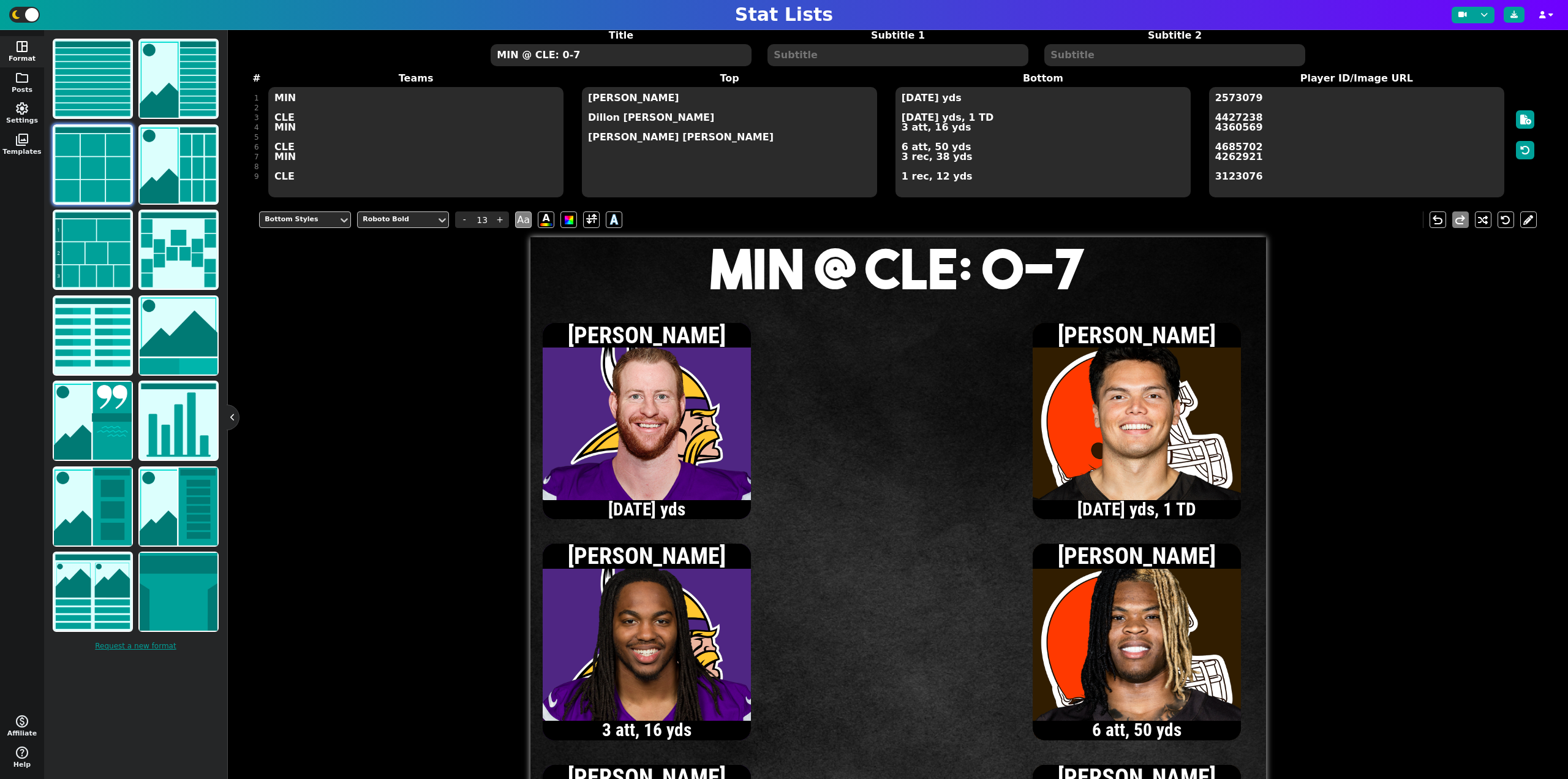
click at [563, 59] on textarea "MIN @ CLE: 0-7" at bounding box center [620, 55] width 260 height 22
type input "20"
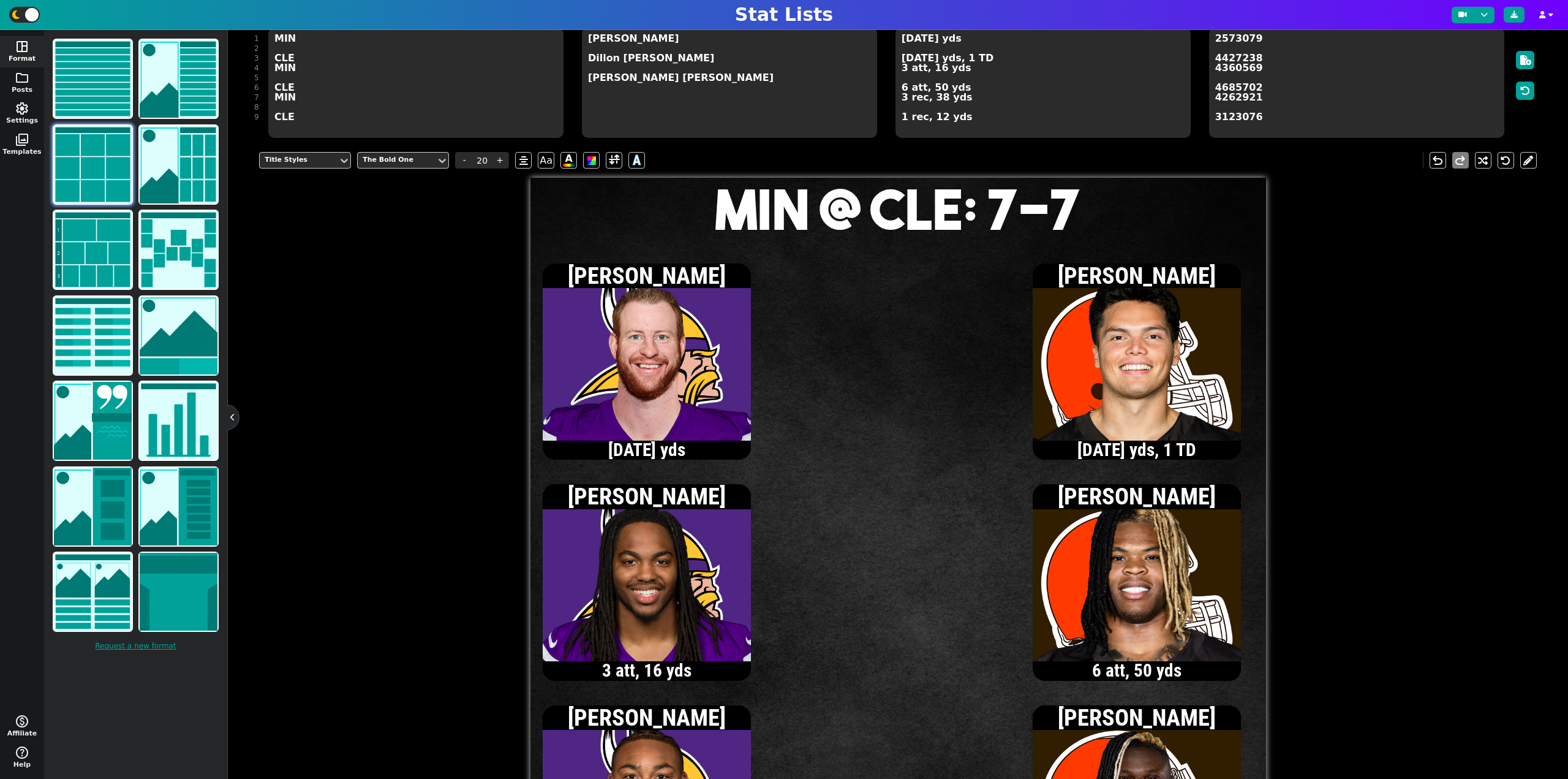
scroll to position [114, 0]
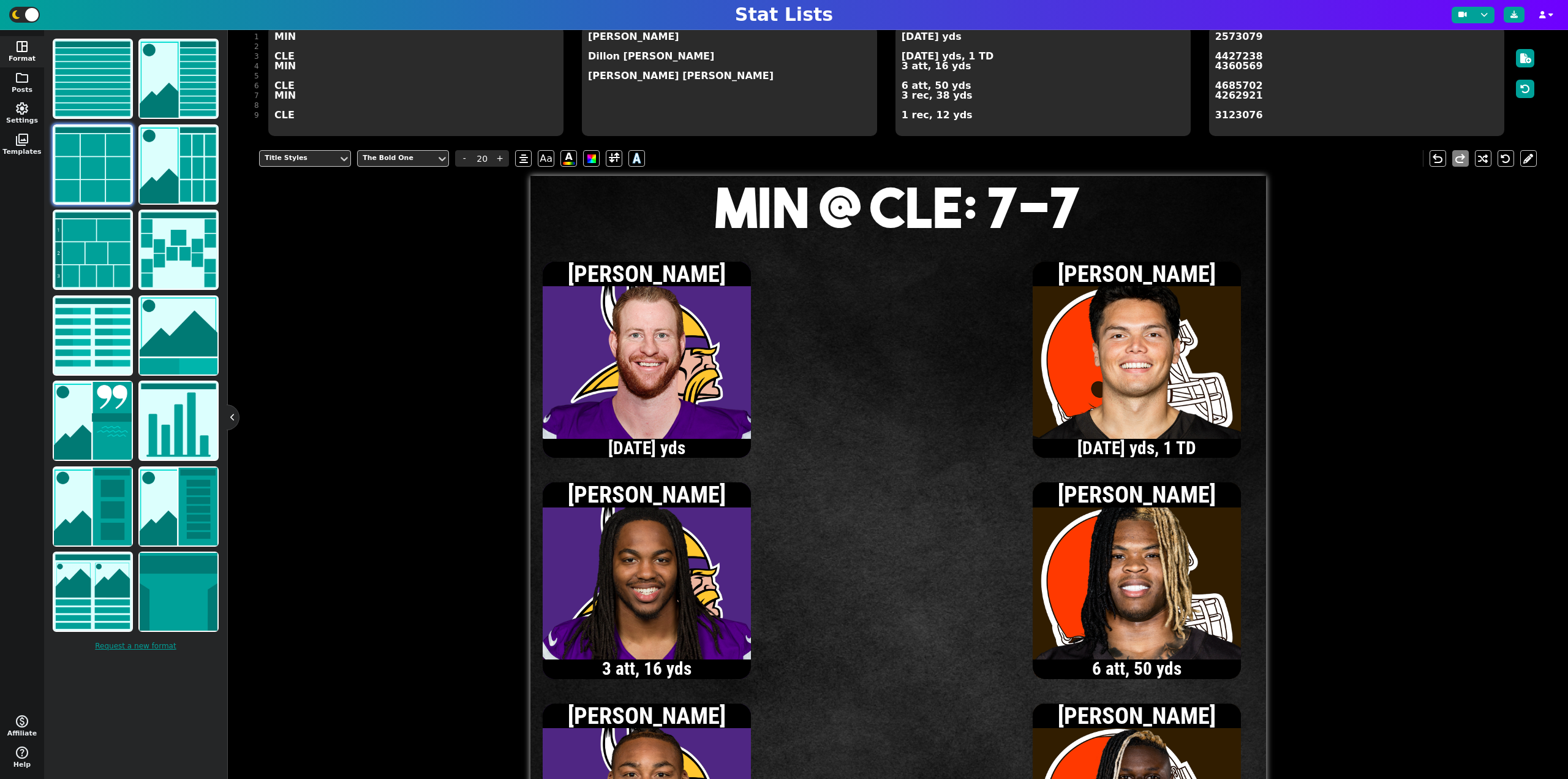
type textarea "MIN @ CLE: 7-7"
click at [903, 86] on textarea "[DATE] yds [DATE] yds, 1 TD 3 att, 16 yds 6 att, 50 yds 3 rec, 38 yds 1 rec, 12…" at bounding box center [1043, 80] width 295 height 110
type input "13"
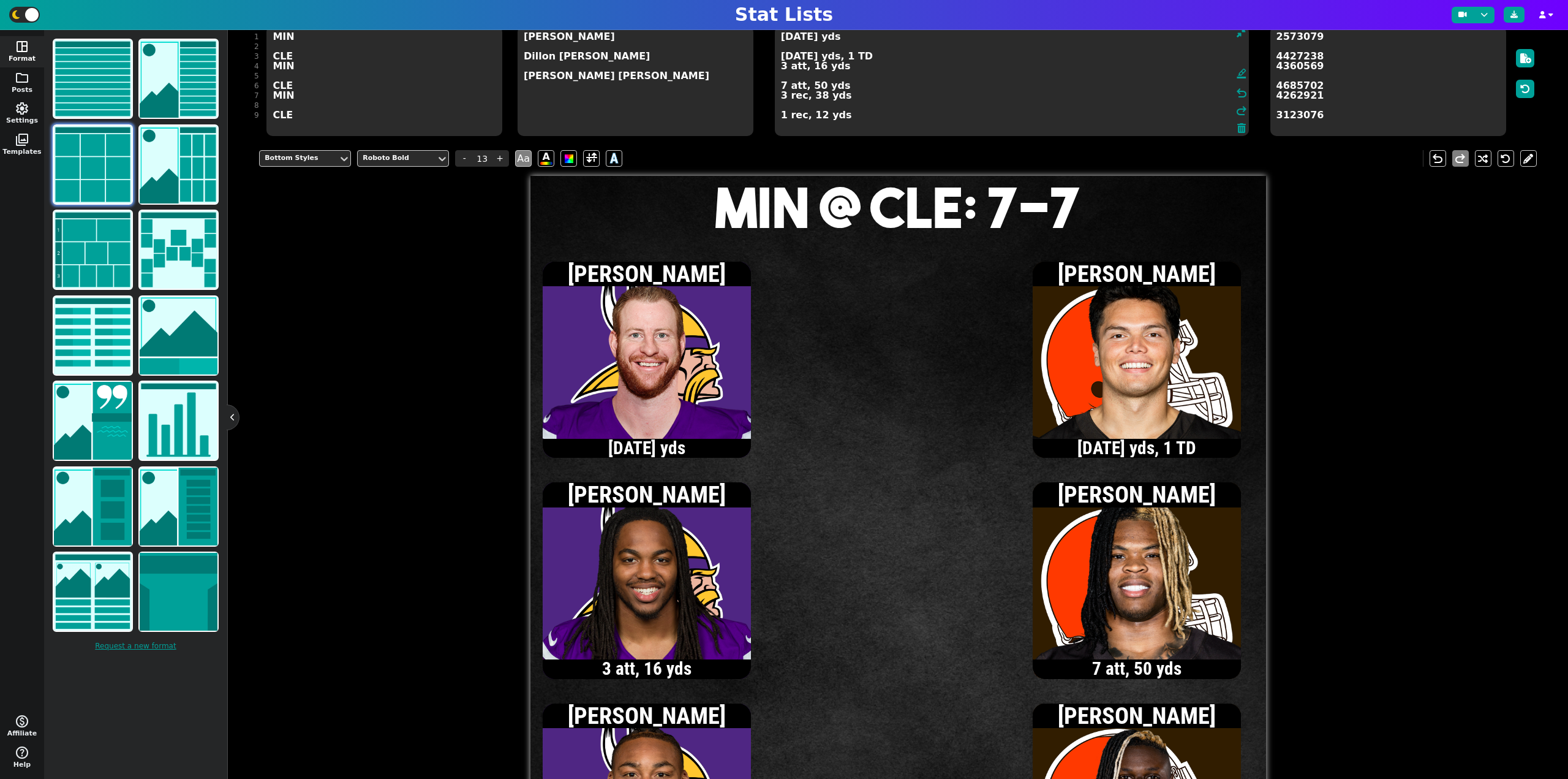
click at [783, 53] on textarea "[DATE] yds [DATE] yds, 1 TD 3 att, 16 yds 7 att, 50 yds 3 rec, 38 yds 1 rec, 12…" at bounding box center [1012, 80] width 474 height 110
click at [781, 57] on textarea "[DATE] yds [DATE] yds, 1 TD 3 att, 16 yds 7 att, 50 yds 3 rec, 38 yds 1 rec, 12…" at bounding box center [1012, 80] width 474 height 110
click at [784, 59] on textarea "[DATE] yds [DATE] yds, 1 TD 3 att, 16 yds 7 att, 50 yds 3 rec, 38 yds 1 rec, 12…" at bounding box center [1012, 80] width 474 height 110
click at [783, 59] on textarea "[DATE] yds [DATE] yds, 1 TD 3 att, 16 yds 7 att, 50 yds 3 rec, 38 yds 1 rec, 12…" at bounding box center [1012, 80] width 474 height 110
click at [783, 117] on textarea "[DATE] yds [DATE] yds, 1 TD 3 att, 16 yds 7 att, 50 yds 3 rec, 38 yds 1 rec, 12…" at bounding box center [1012, 80] width 474 height 110
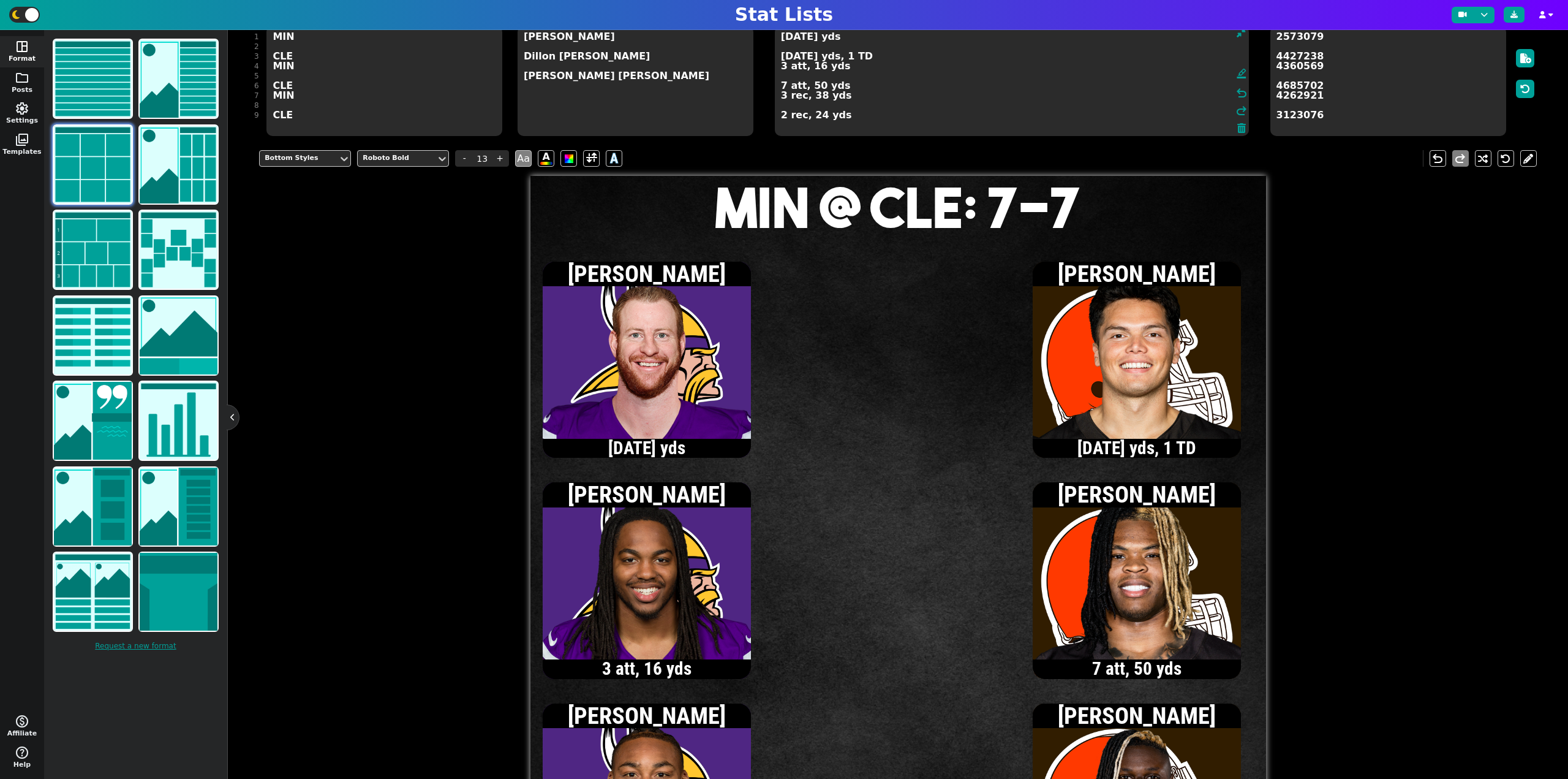
click at [780, 66] on textarea "[DATE] yds [DATE] yds, 1 TD 3 att, 16 yds 7 att, 50 yds 3 rec, 38 yds 2 rec, 24…" at bounding box center [1012, 80] width 474 height 110
click at [781, 37] on textarea "[DATE] yds [DATE] yds, 1 TD 4 att, 17 yds 7 att, 50 yds 3 rec, 38 yds 2 rec, 24…" at bounding box center [1012, 80] width 474 height 110
click at [792, 37] on textarea "[DATE] yds [DATE] yds, 1 TD 4 att, 17 yds 7 att, 50 yds 3 rec, 38 yds 2 rec, 24…" at bounding box center [1012, 80] width 474 height 110
click at [783, 70] on textarea "[DATE] yds [DATE] yds, 1 TD 4 att, 17 yds 7 att, 50 yds 3 rec, 38 yds 2 rec, 24…" at bounding box center [1012, 80] width 474 height 110
click at [784, 59] on textarea "[DATE] yds [DATE] yds, 1 TD 5 att, 15 yds 7 att, 50 yds 3 rec, 38 yds 2 rec, 24…" at bounding box center [1012, 80] width 474 height 110
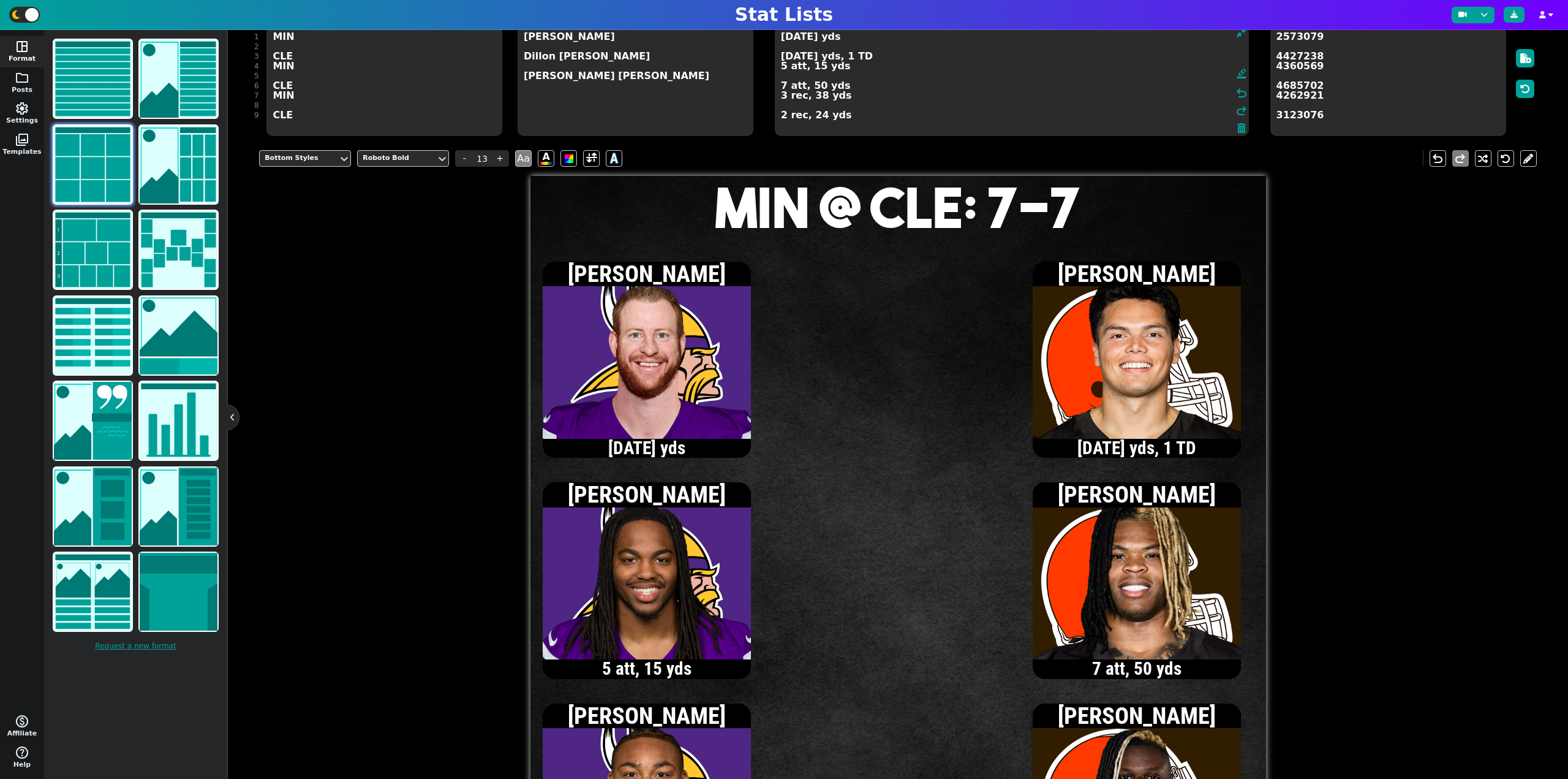
click at [797, 36] on textarea "[DATE] yds [DATE] yds, 1 TD 5 att, 15 yds 7 att, 50 yds 3 rec, 38 yds 2 rec, 24…" at bounding box center [1012, 80] width 474 height 110
click at [780, 86] on textarea "[DATE] yds [DATE] yds, 1 TD 5 att, 15 yds 7 att, 50 yds 3 rec, 38 yds 2 rec, 24…" at bounding box center [1012, 80] width 474 height 110
click at [797, 57] on textarea "[DATE] yds [DATE] yds, 1 TD 5 att, 15 yds 8 att, 53 yds 3 rec, 38 yds 2 rec, 24…" at bounding box center [1012, 80] width 474 height 110
click at [781, 67] on textarea "[DATE] yds [DATE] yds, 1 TD 5 att, 15 yds 8 att, 53 yds 3 rec, 38 yds 2 rec, 24…" at bounding box center [1012, 80] width 474 height 110
click at [795, 39] on textarea "[DATE] yds [DATE] yds, 1 TD 6 att, 17 yds 8 att, 53 yds 3 rec, 38 yds 2 rec, 24…" at bounding box center [1012, 80] width 474 height 110
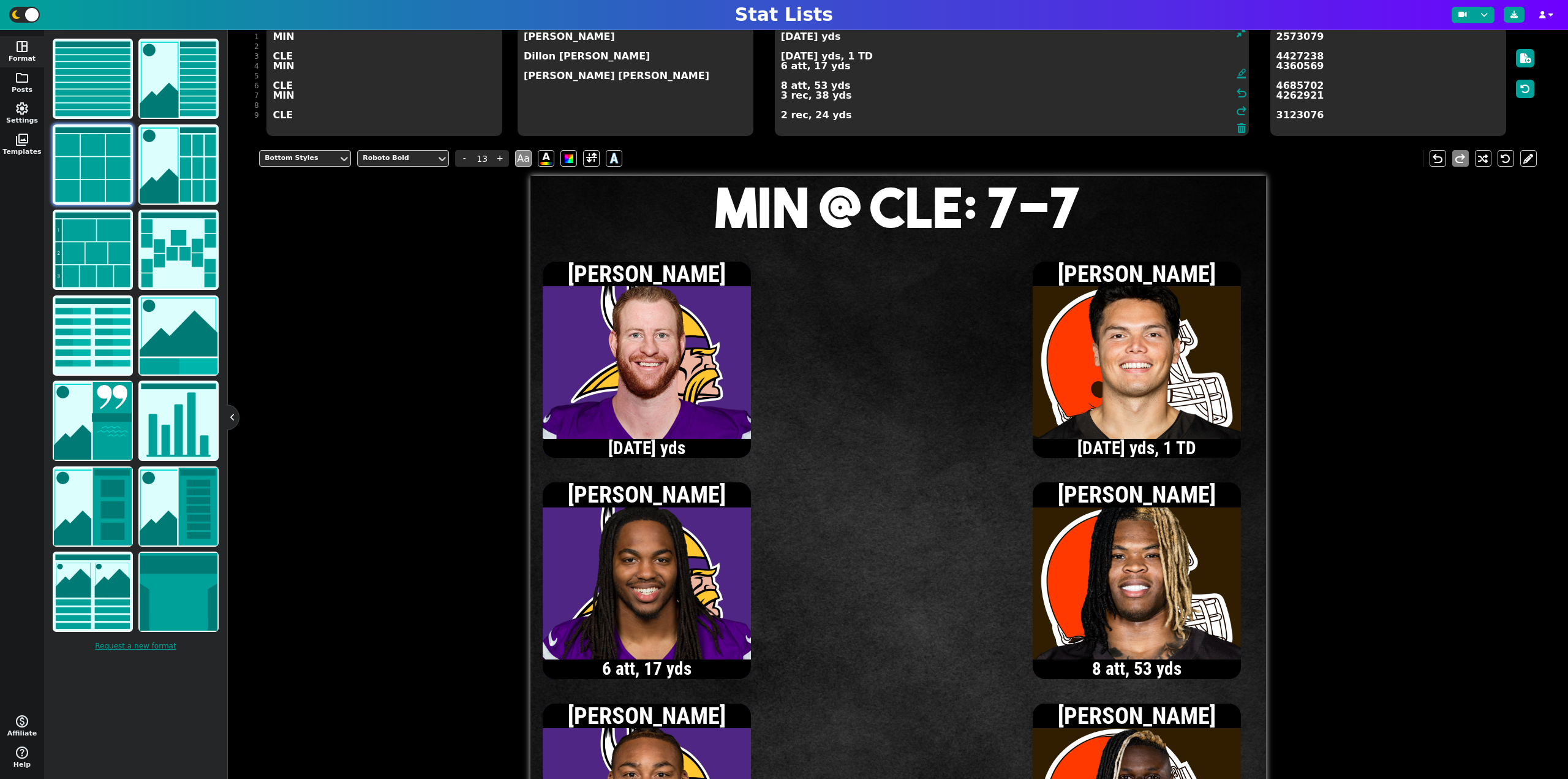
click at [781, 56] on textarea "[DATE] yds [DATE] yds, 1 TD 6 att, 17 yds 8 att, 53 yds 3 rec, 38 yds 2 rec, 24…" at bounding box center [1012, 80] width 474 height 110
click at [784, 56] on textarea "[DATE] yds [DATE] yds, 1 TD 6 att, 17 yds 8 att, 53 yds 3 rec, 38 yds 2 rec, 24…" at bounding box center [1012, 80] width 474 height 110
click at [781, 56] on textarea "[DATE] yds 9/13, 56 yds, 1 TD 6 att, 17 yds 8 att, 53 yds 3 rec, 38 yds 2 rec, …" at bounding box center [1012, 80] width 474 height 110
click at [788, 56] on textarea "[DATE] yds 10/15, 73 yds, 1 TD 6 att, 17 yds 8 att, 53 yds 3 rec, 38 yds 2 rec,…" at bounding box center [1012, 80] width 474 height 110
click at [789, 59] on textarea "[DATE] yds 11/16, 76 yds, 1 TD 6 att, 17 yds 8 att, 53 yds 3 rec, 38 yds 2 rec,…" at bounding box center [1012, 80] width 474 height 110
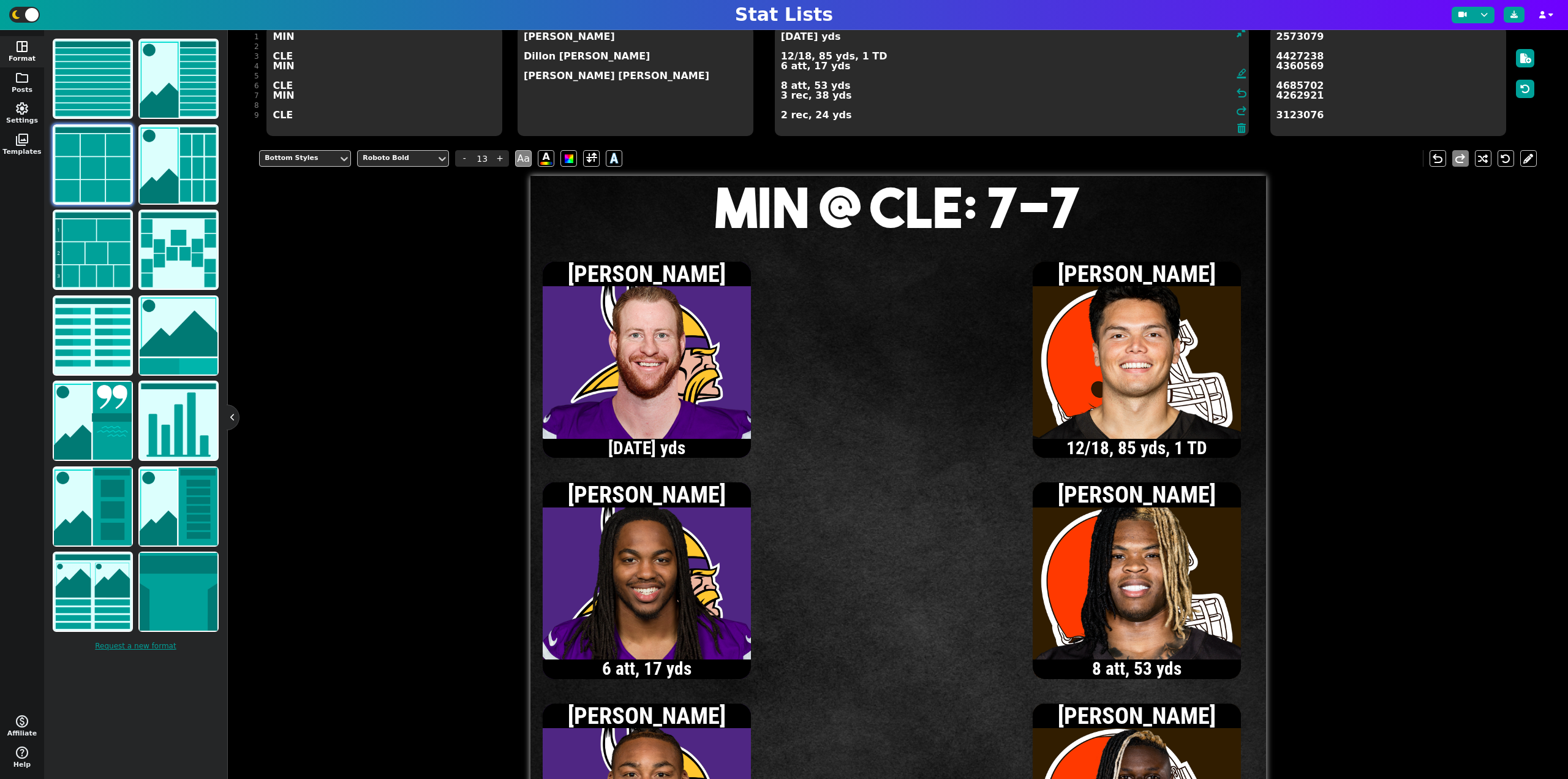
click at [788, 56] on textarea "[DATE] yds 12/18, 85 yds, 1 TD 6 att, 17 yds 8 att, 53 yds 3 rec, 38 yds 2 rec,…" at bounding box center [1012, 80] width 474 height 110
click at [781, 115] on textarea "[DATE] yds 13/19, 102 yds, 1 TD 6 att, 17 yds 8 att, 53 yds 3 rec, 38 yds 2 rec…" at bounding box center [1012, 80] width 474 height 110
click at [803, 57] on textarea "[DATE] yds 13/19, 102 yds, 1 TD 6 att, 17 yds 8 att, 53 yds 3 rec, 38 yds 3 rec…" at bounding box center [1012, 80] width 474 height 110
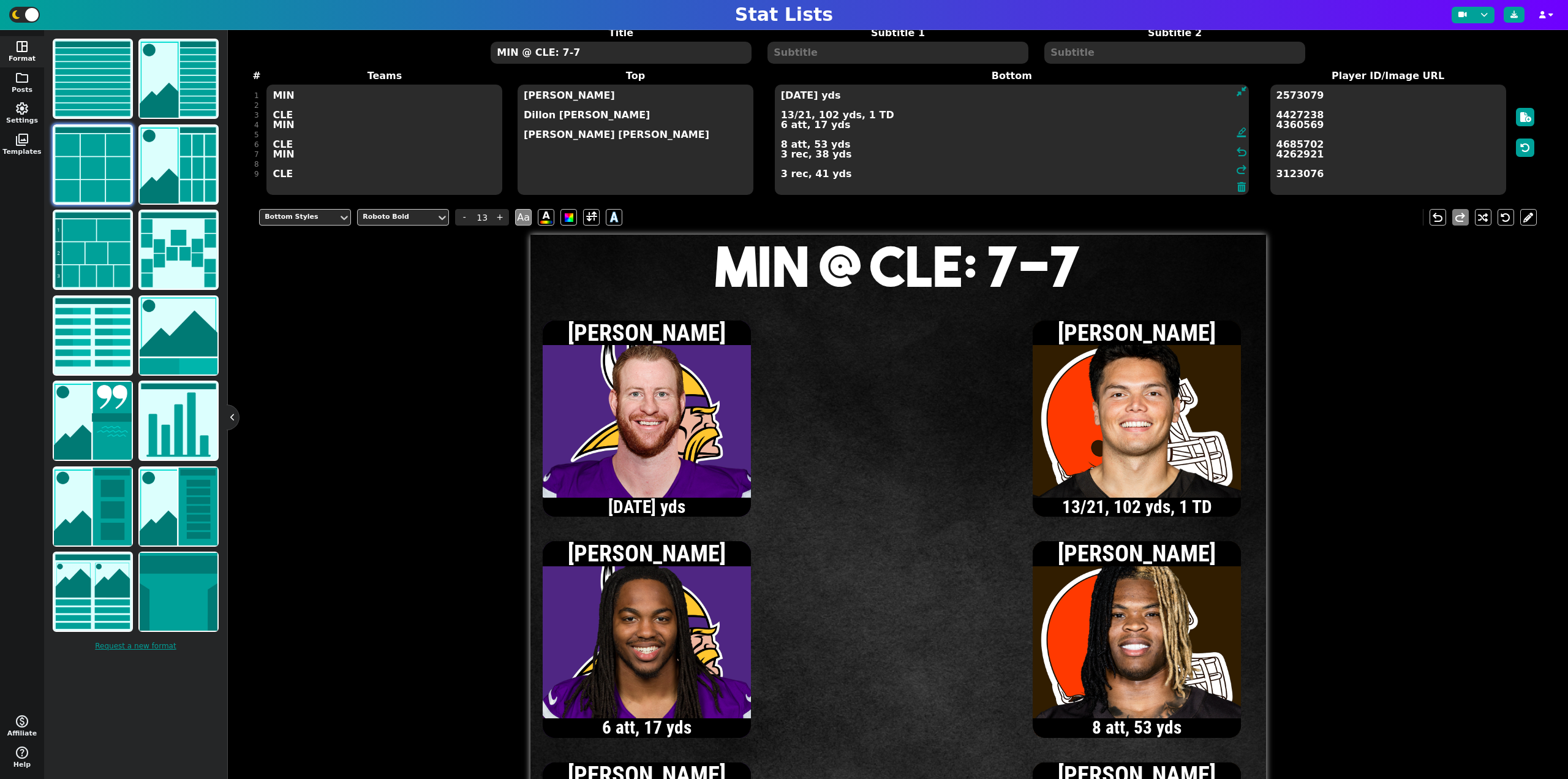
scroll to position [52, 0]
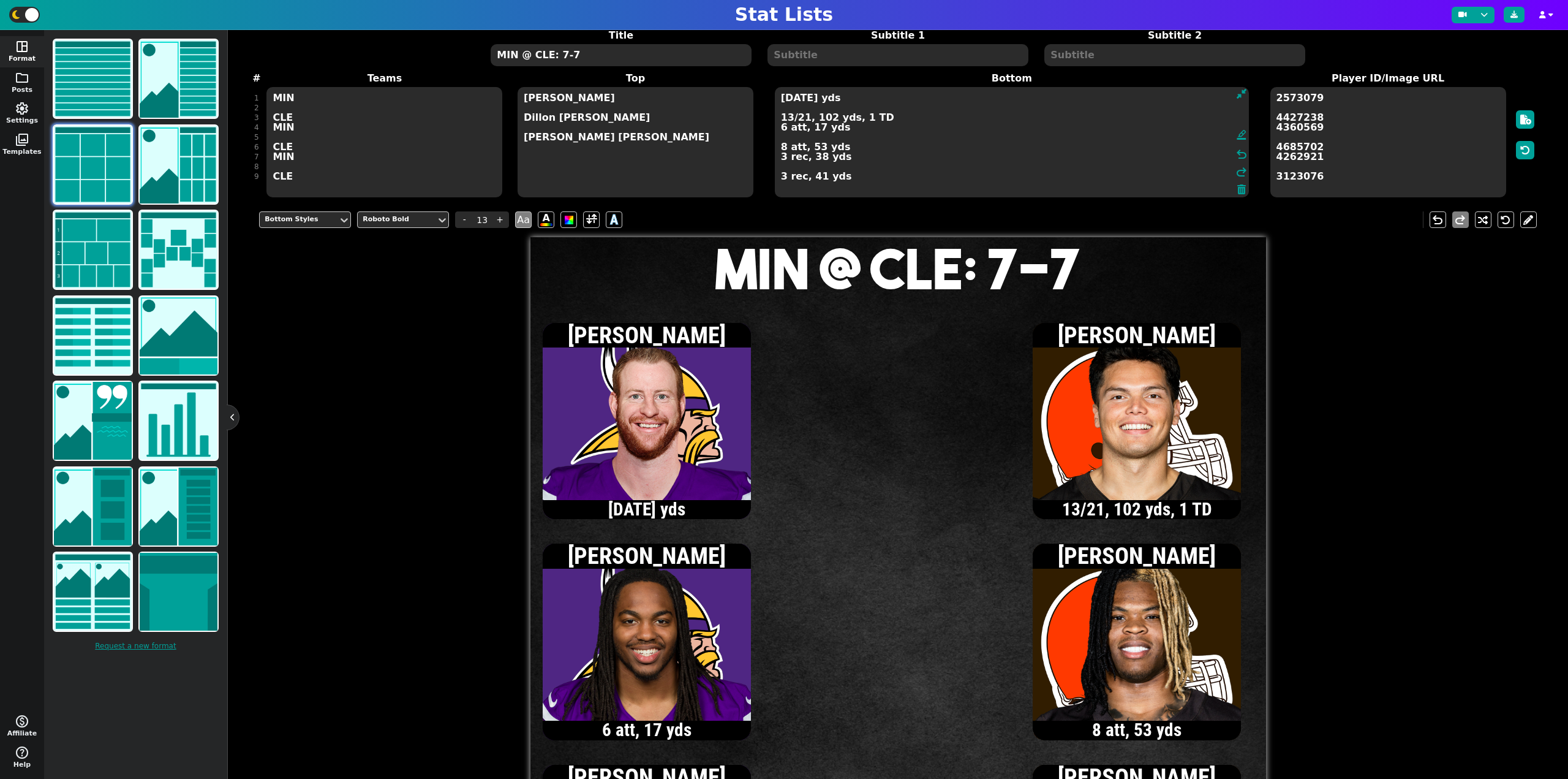
type textarea "[DATE] yds 13/21, 102 yds, 1 TD 6 att, 17 yds 8 att, 53 yds 3 rec, 38 yds 3 rec…"
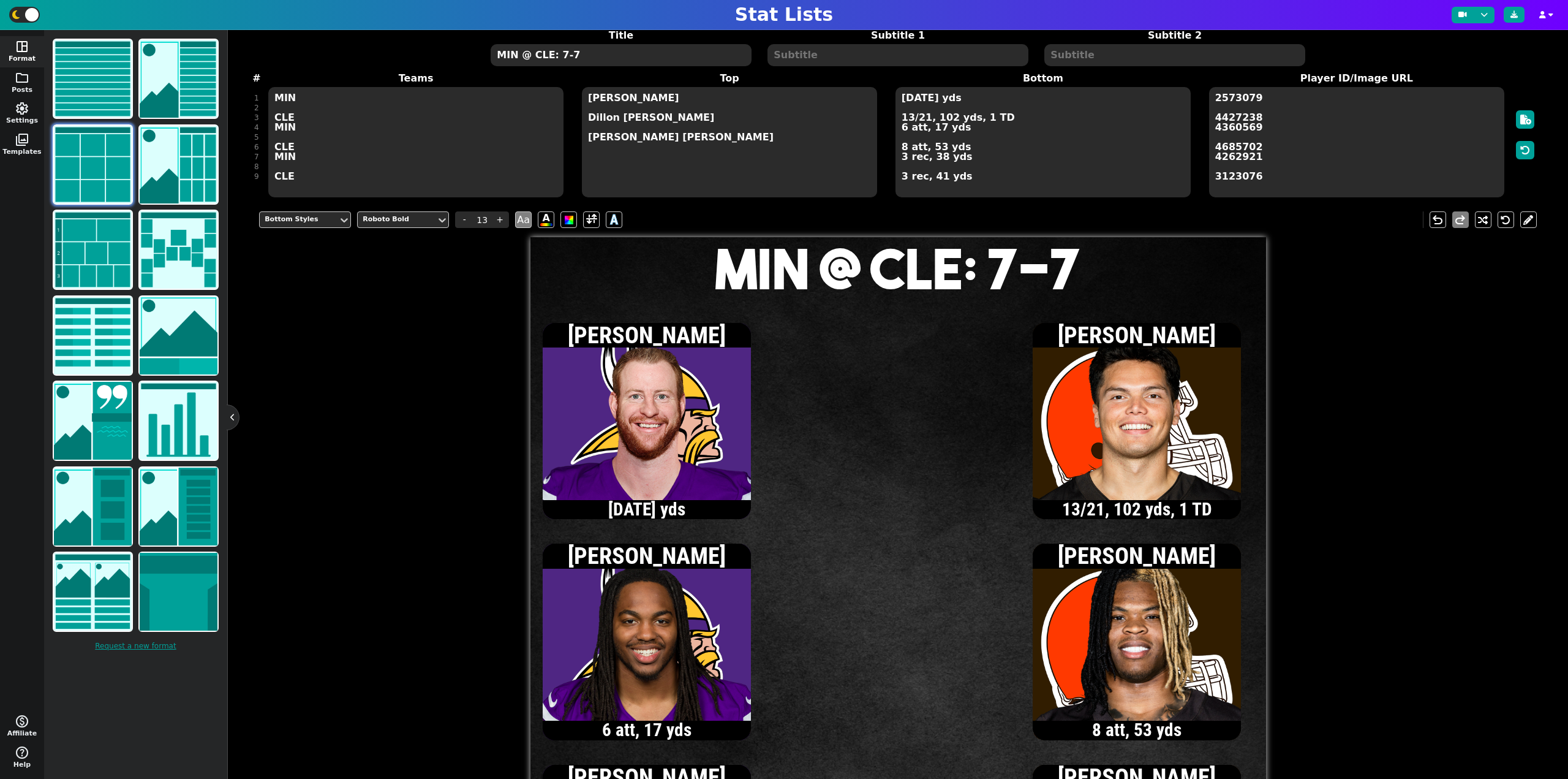
click at [663, 59] on textarea "MIN @ CLE: 7-7" at bounding box center [620, 55] width 260 height 22
type input "20"
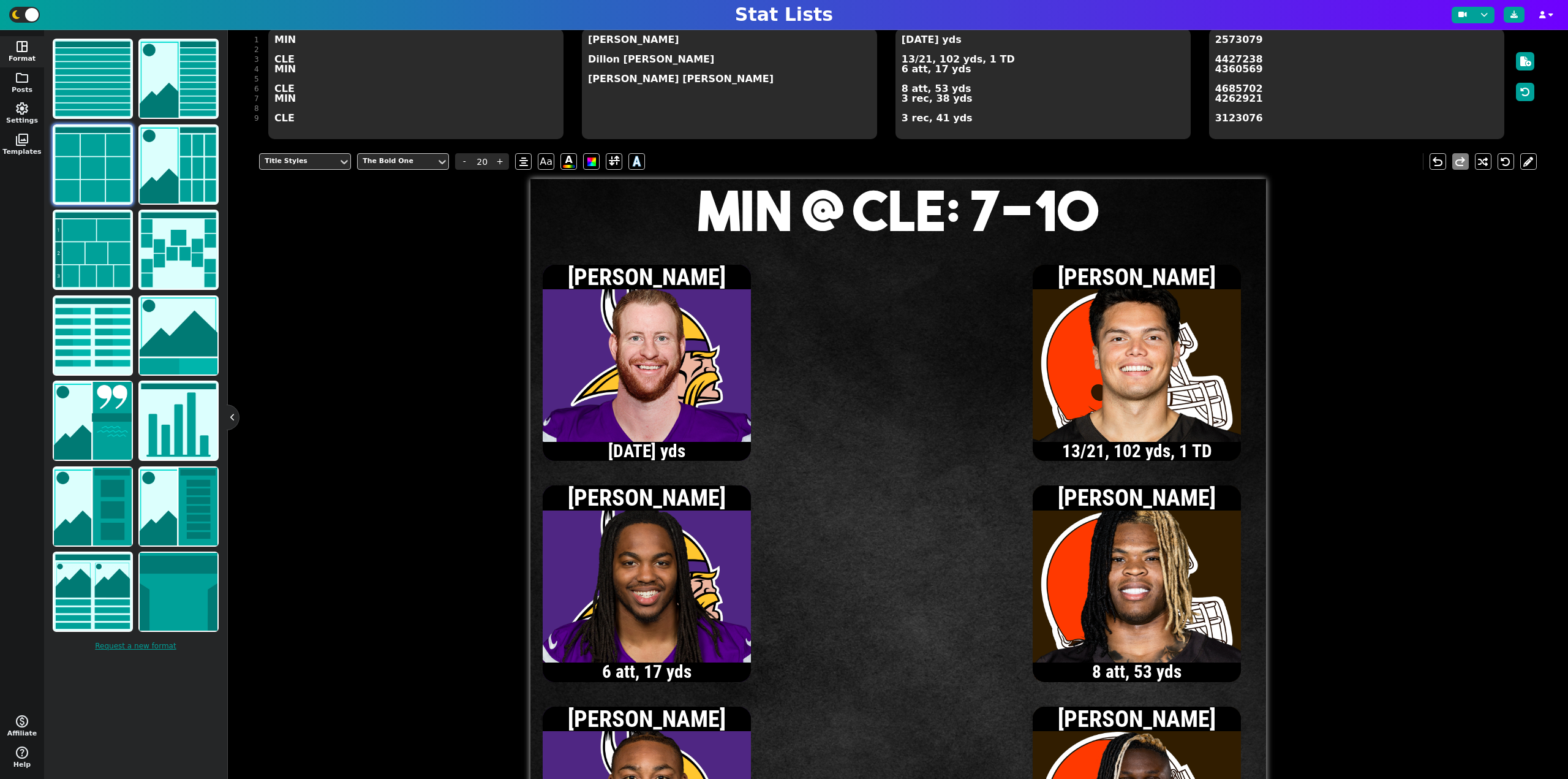
scroll to position [114, 0]
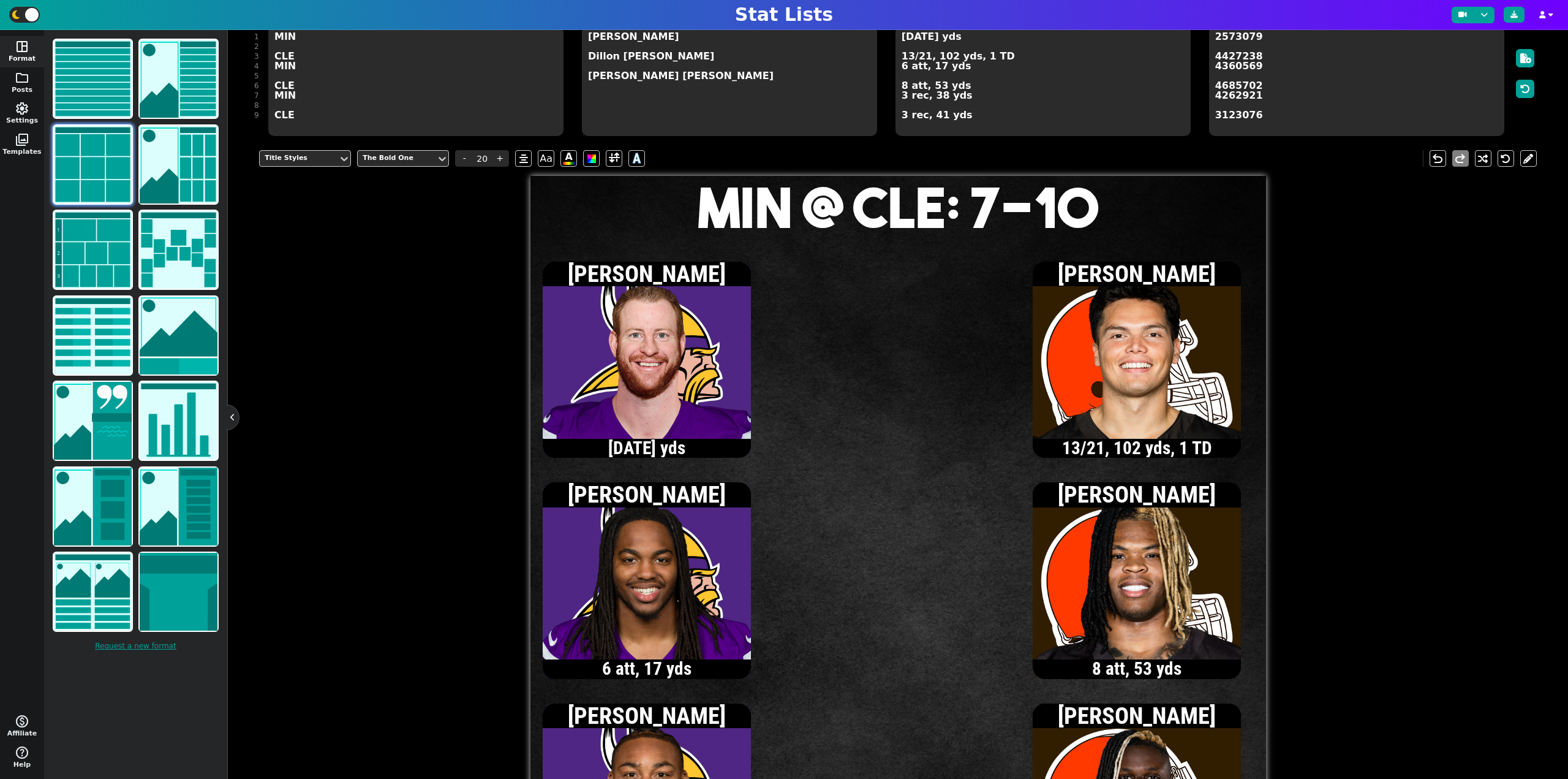
type textarea "MIN @ CLE: 7-10"
click at [918, 39] on textarea "[DATE] yds 13/21, 102 yds, 1 TD 6 att, 17 yds 8 att, 53 yds 3 rec, 38 yds 3 rec…" at bounding box center [1043, 80] width 295 height 110
type input "13"
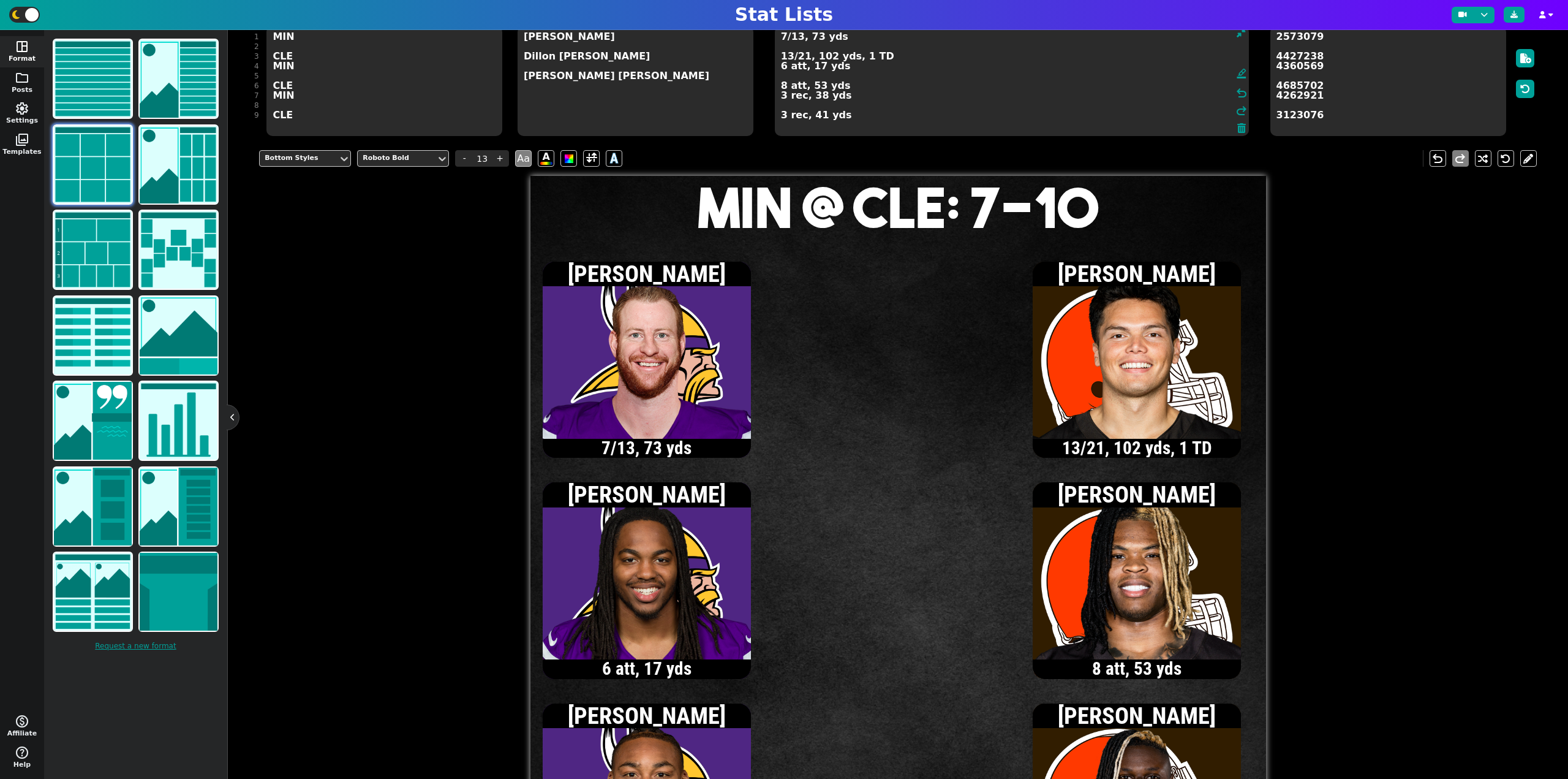
click at [781, 65] on textarea "7/13, 73 yds 13/21, 102 yds, 1 TD 6 att, 17 yds 8 att, 53 yds 3 rec, 38 yds 3 r…" at bounding box center [1012, 80] width 474 height 110
click at [784, 38] on textarea "7/13, 73 yds 13/21, 102 yds, 1 TD 7 att, 20 yds 8 att, 53 yds 3 rec, 38 yds 3 r…" at bounding box center [1012, 80] width 474 height 110
click at [781, 99] on textarea "8/14, 94 yds 13/21, 102 yds, 1 TD 7 att, 20 yds 8 att, 53 yds 3 rec, 38 yds 3 r…" at bounding box center [1012, 80] width 474 height 110
click at [783, 40] on textarea "8/14, 94 yds 13/21, 102 yds, 1 TD 7 att, 20 yds 8 att, 53 yds 4 rec, 59 yds 3 r…" at bounding box center [1012, 80] width 474 height 110
click at [798, 37] on textarea "9/15, 109 yds 13/21, 102 yds, 1 TD 7 att, 20 yds 8 att, 53 yds 4 rec, 59 yds 3 …" at bounding box center [1012, 80] width 474 height 110
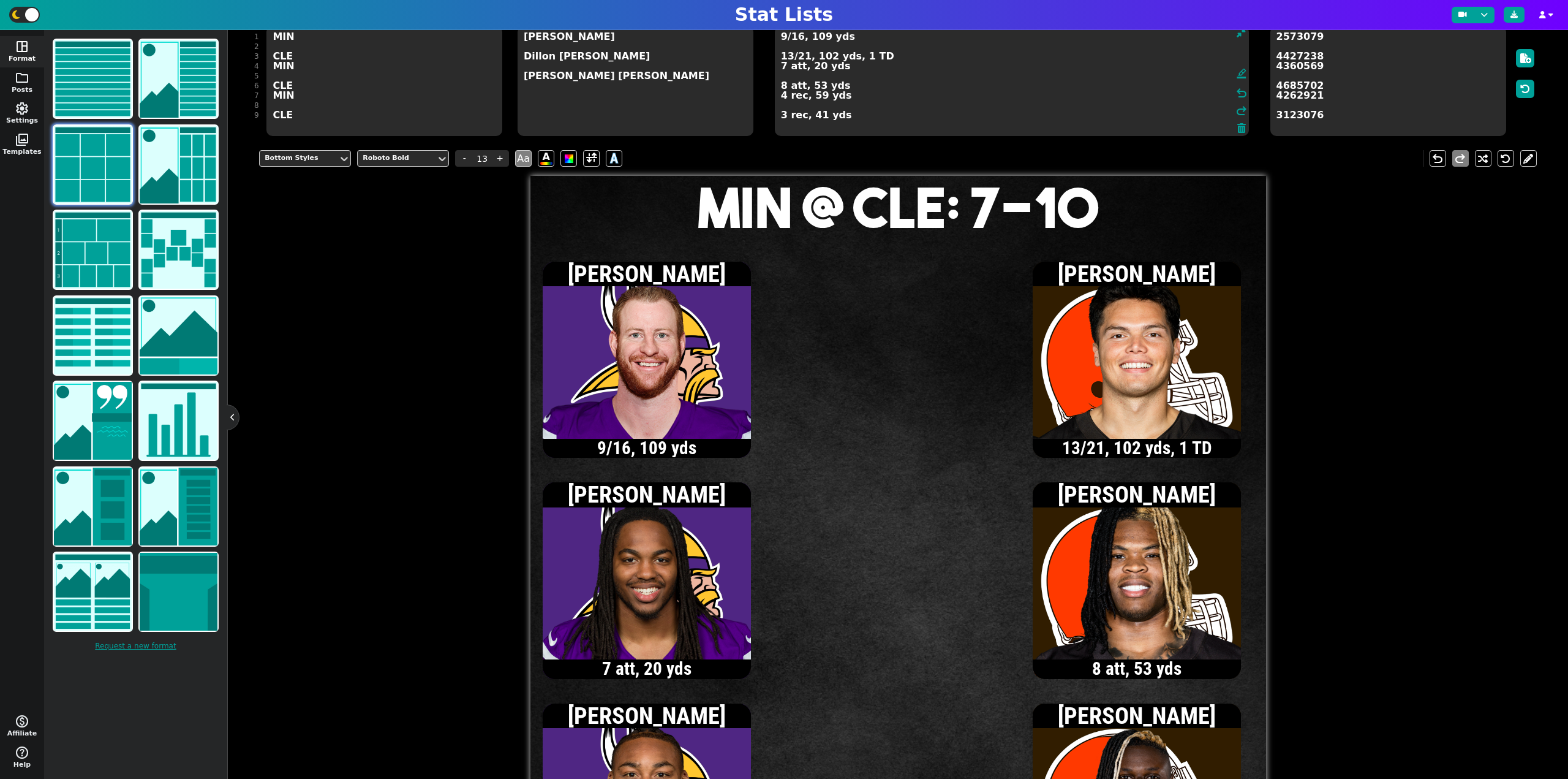
click at [781, 65] on textarea "9/16, 109 yds 13/21, 102 yds, 1 TD 7 att, 20 yds 8 att, 53 yds 4 rec, 59 yds 3 …" at bounding box center [1012, 80] width 474 height 110
click at [781, 38] on textarea "9/16, 109 yds 13/21, 102 yds, 1 TD 8 att, 34 yds 8 att, 53 yds 4 rec, 59 yds 3 …" at bounding box center [1012, 80] width 474 height 110
click at [780, 71] on textarea "10/17, 112 yds 13/21, 102 yds, 1 TD 8 att, 34 yds 8 att, 53 yds 4 rec, 59 yds 3…" at bounding box center [1012, 80] width 474 height 110
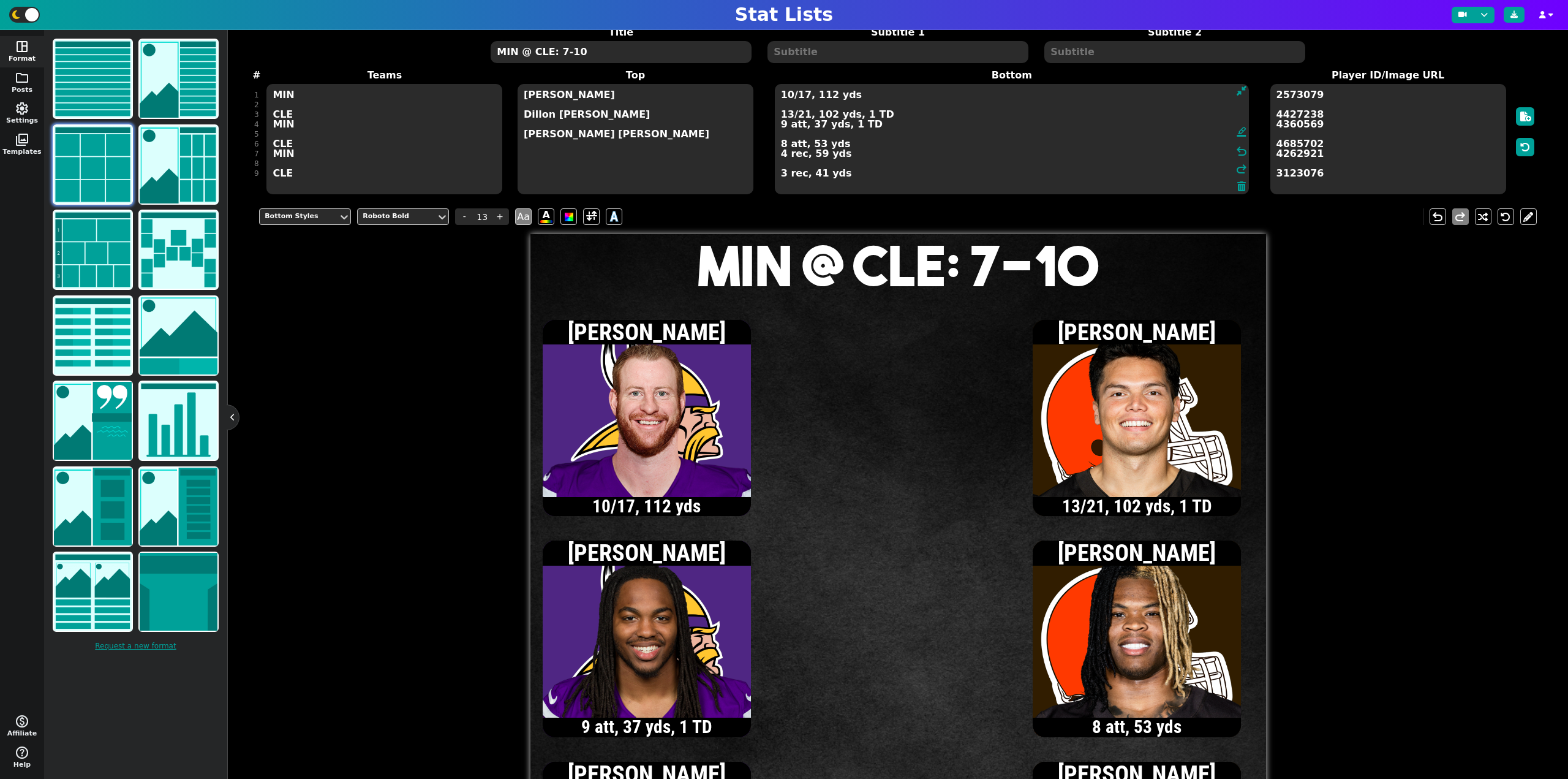
scroll to position [52, 0]
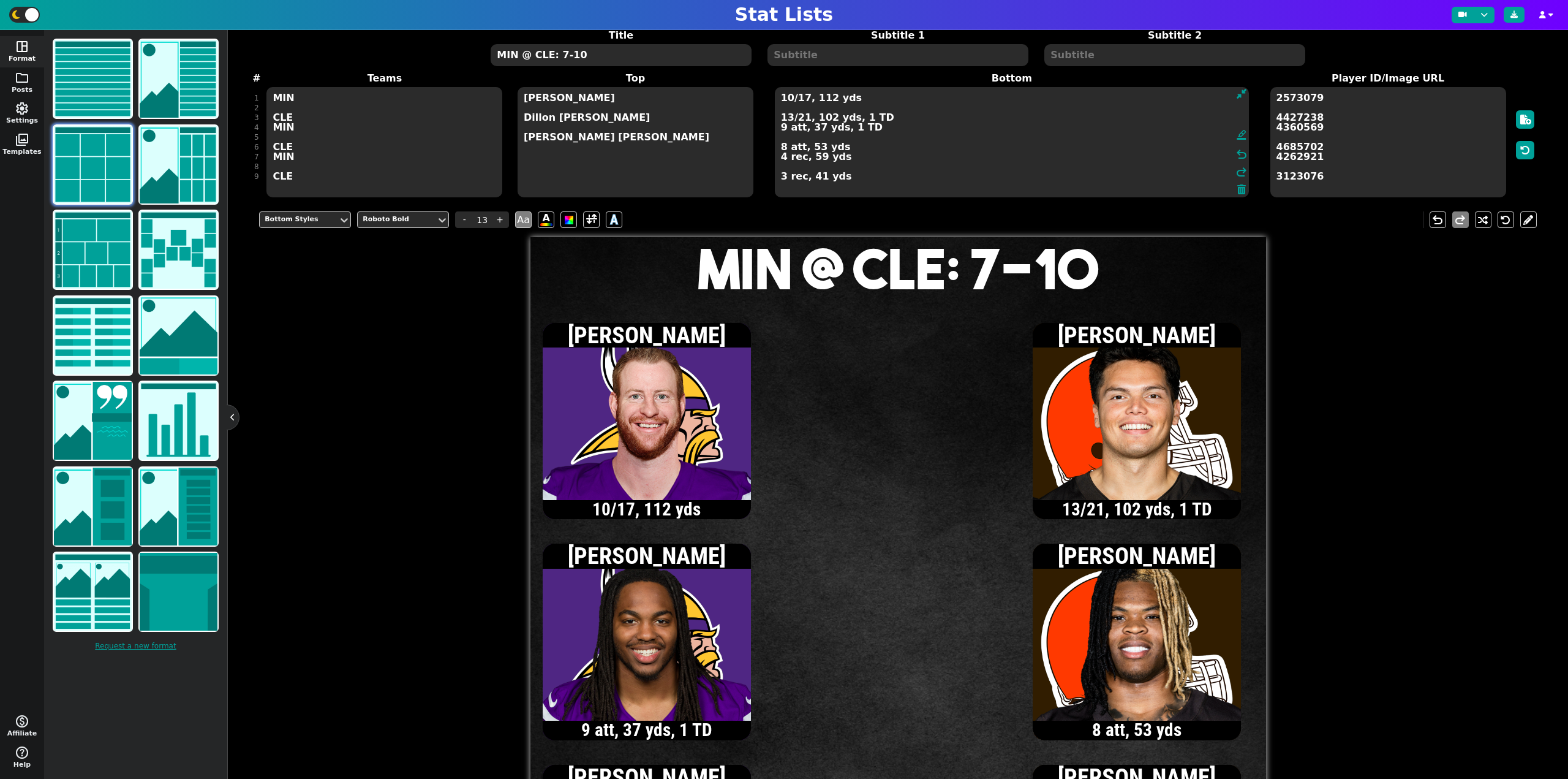
type textarea "10/17, 112 yds 13/21, 102 yds, 1 TD 9 att, 37 yds, 1 TD 8 att, 53 yds 4 rec, 59…"
click at [563, 57] on textarea "MIN @ CLE: 7-10" at bounding box center [620, 55] width 260 height 22
type input "20"
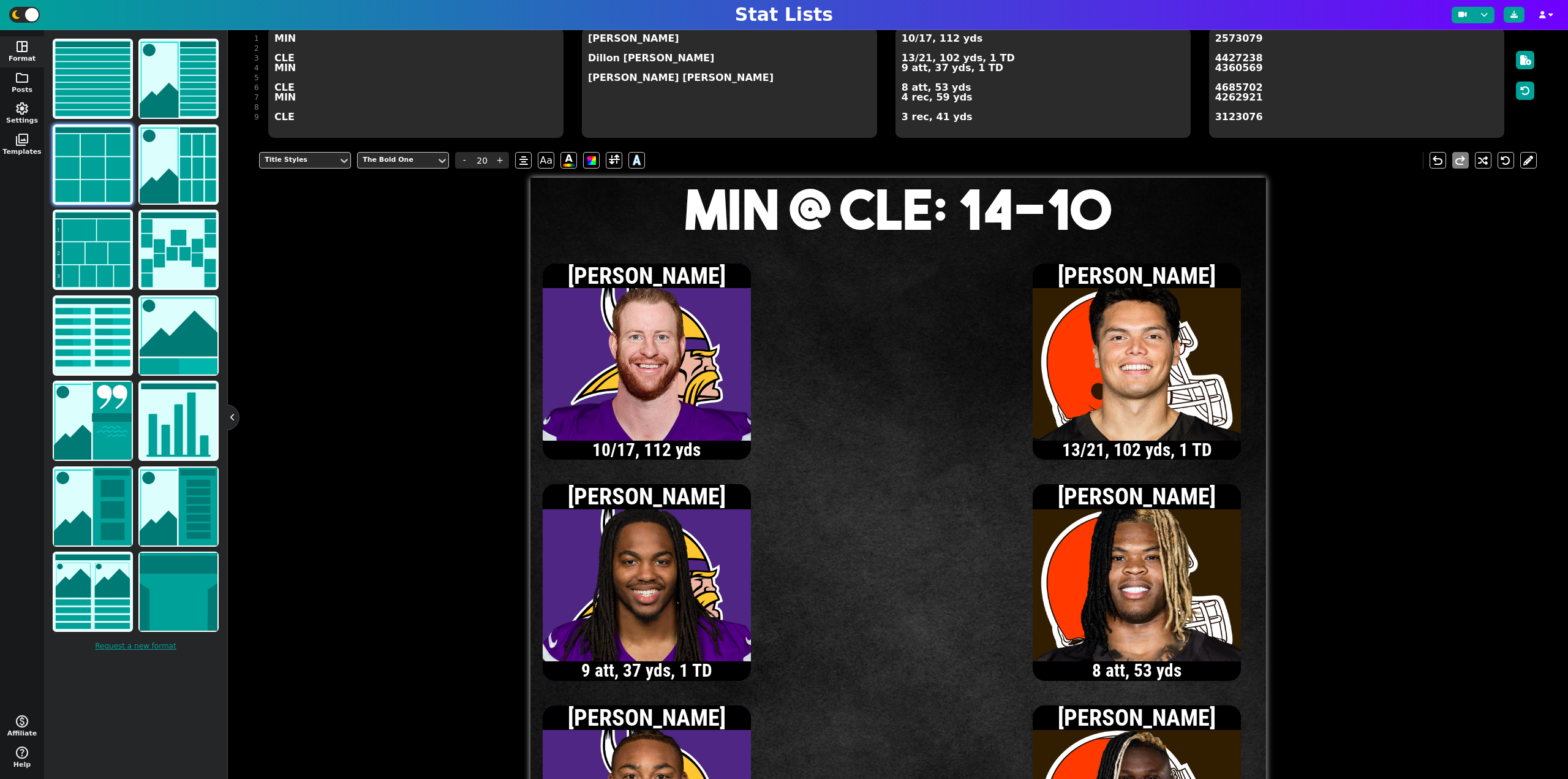
scroll to position [114, 0]
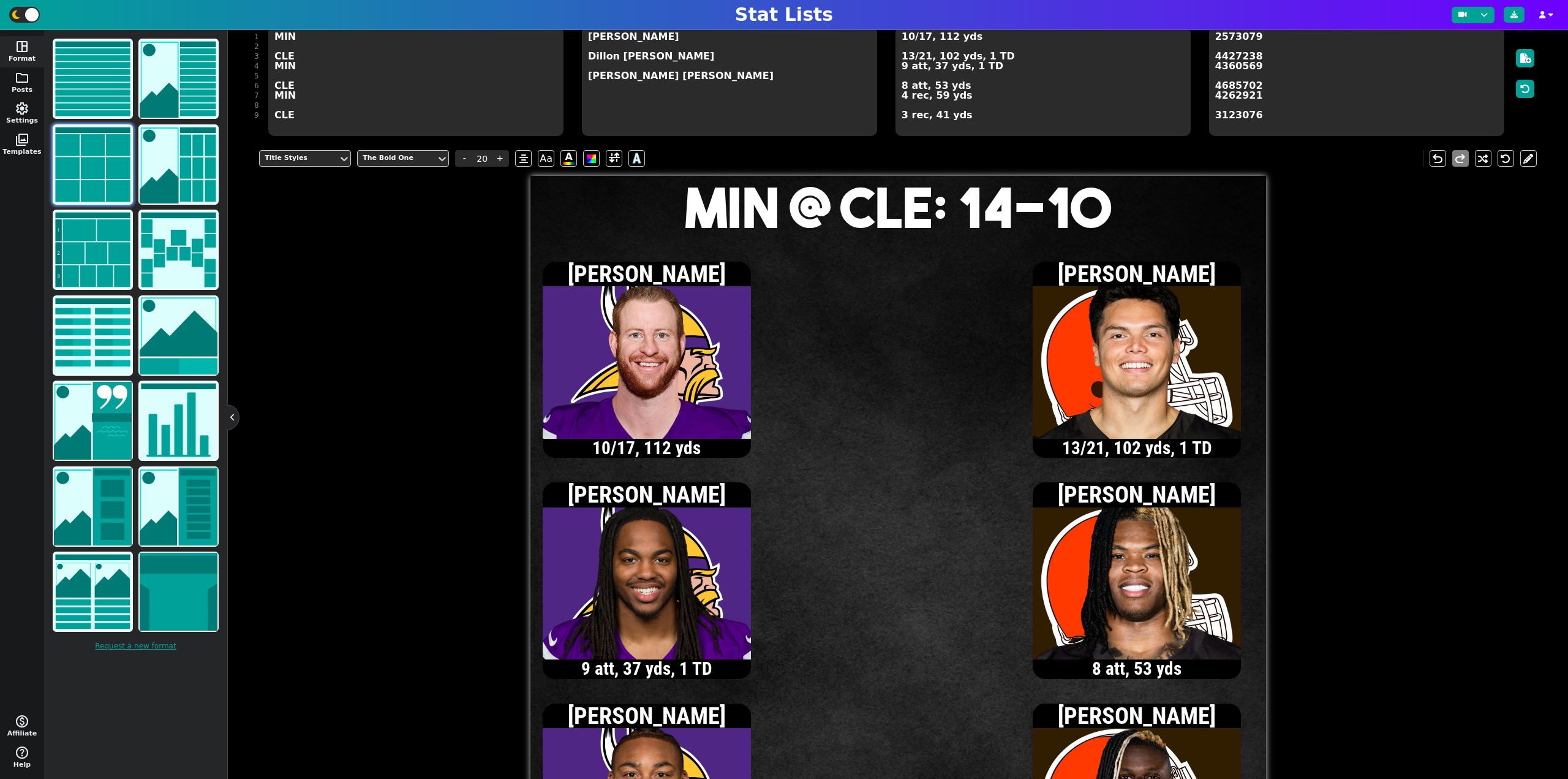
type textarea "MIN @ CLE: 14-10"
click at [902, 87] on textarea "10/17, 112 yds 13/21, 102 yds, 1 TD 9 att, 37 yds, 1 TD 8 att, 53 yds 4 rec, 59…" at bounding box center [1043, 80] width 295 height 110
type input "13"
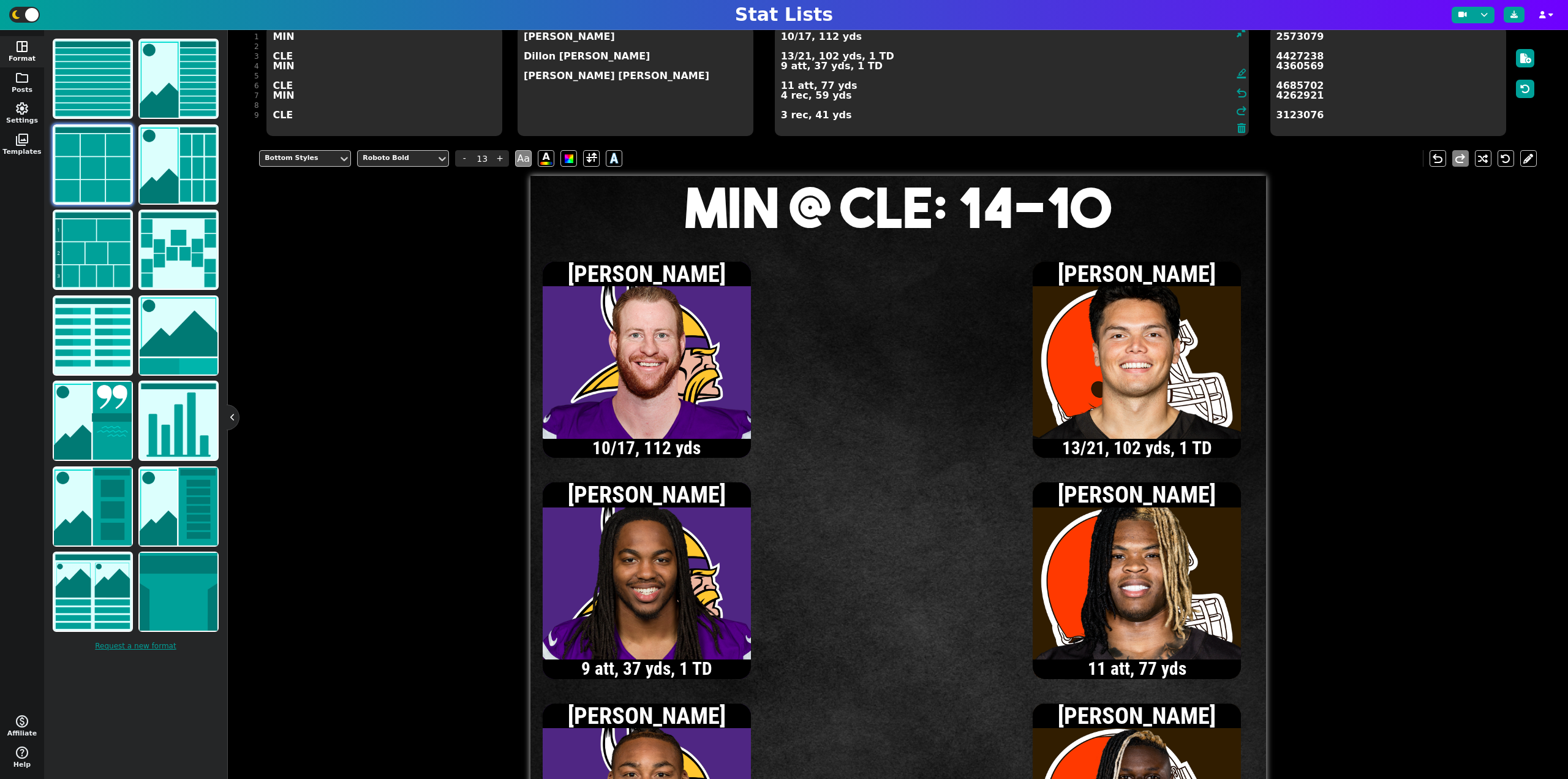
click at [788, 58] on textarea "10/17, 112 yds 13/21, 102 yds, 1 TD 9 att, 37 yds, 1 TD 11 att, 77 yds 4 rec, 5…" at bounding box center [1012, 80] width 474 height 110
click at [789, 56] on textarea "10/17, 112 yds 14/22, 120 yds, 1 TD 9 att, 37 yds, 1 TD 11 att, 77 yds 4 rec, 5…" at bounding box center [1012, 80] width 474 height 110
click at [781, 117] on textarea "10/17, 112 yds 15/23, 126 yds, 1 TD 9 att, 37 yds, 1 TD 11 att, 77 yds 4 rec, 5…" at bounding box center [1012, 80] width 474 height 110
click at [788, 85] on textarea "10/17, 112 yds 15/23, 126 yds, 1 TD 9 att, 37 yds, 1 TD 11 att, 77 yds 4 rec, 5…" at bounding box center [1012, 80] width 474 height 110
click at [788, 56] on textarea "10/17, 112 yds 15/23, 126 yds, 1 TD 9 att, 37 yds, 1 TD 15 att, 82 yds 4 rec, 5…" at bounding box center [1012, 80] width 474 height 110
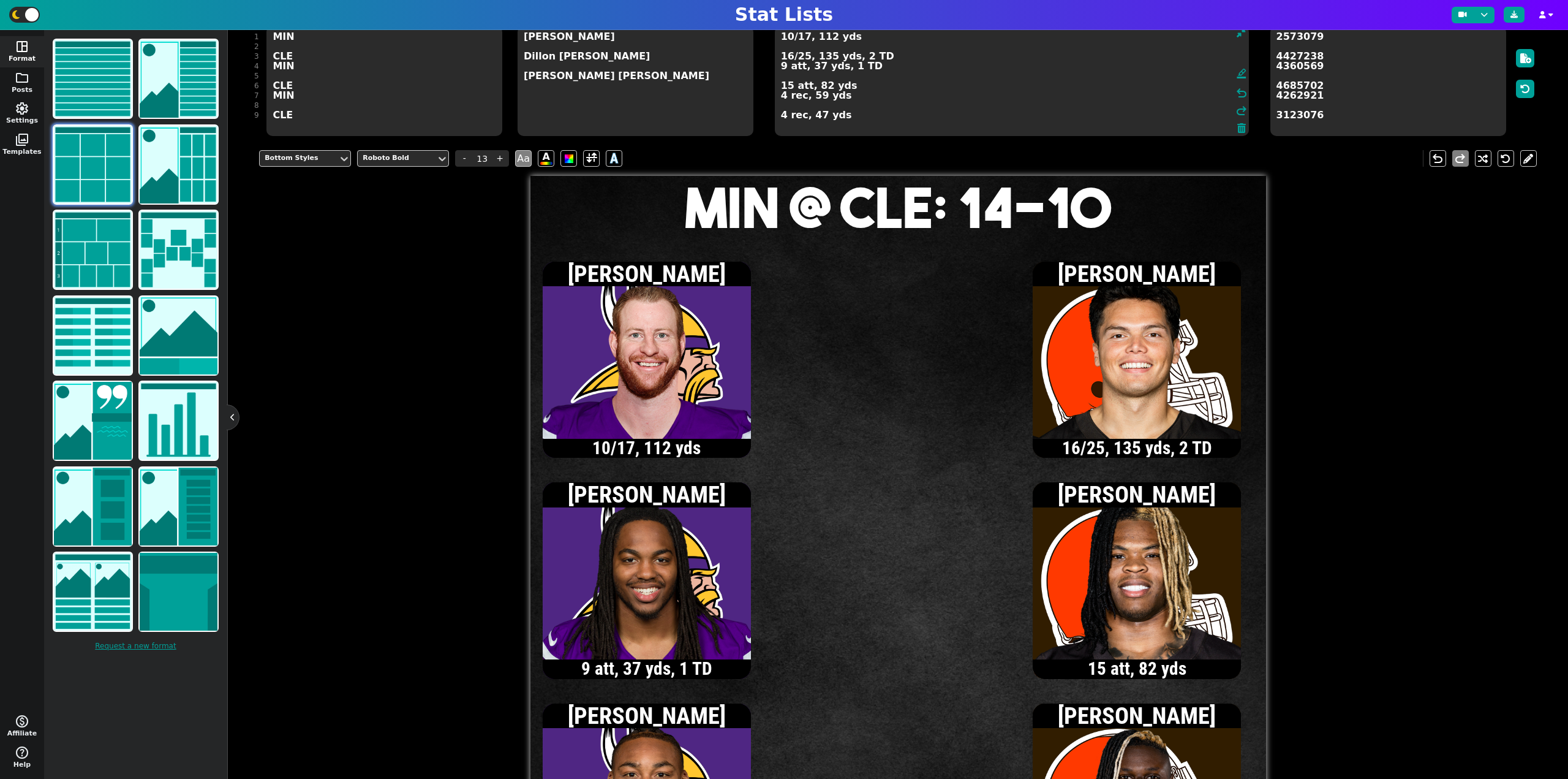
click at [781, 121] on textarea "10/17, 112 yds 16/25, 135 yds, 2 TD 9 att, 37 yds, 1 TD 15 att, 82 yds 4 rec, 5…" at bounding box center [1012, 80] width 474 height 110
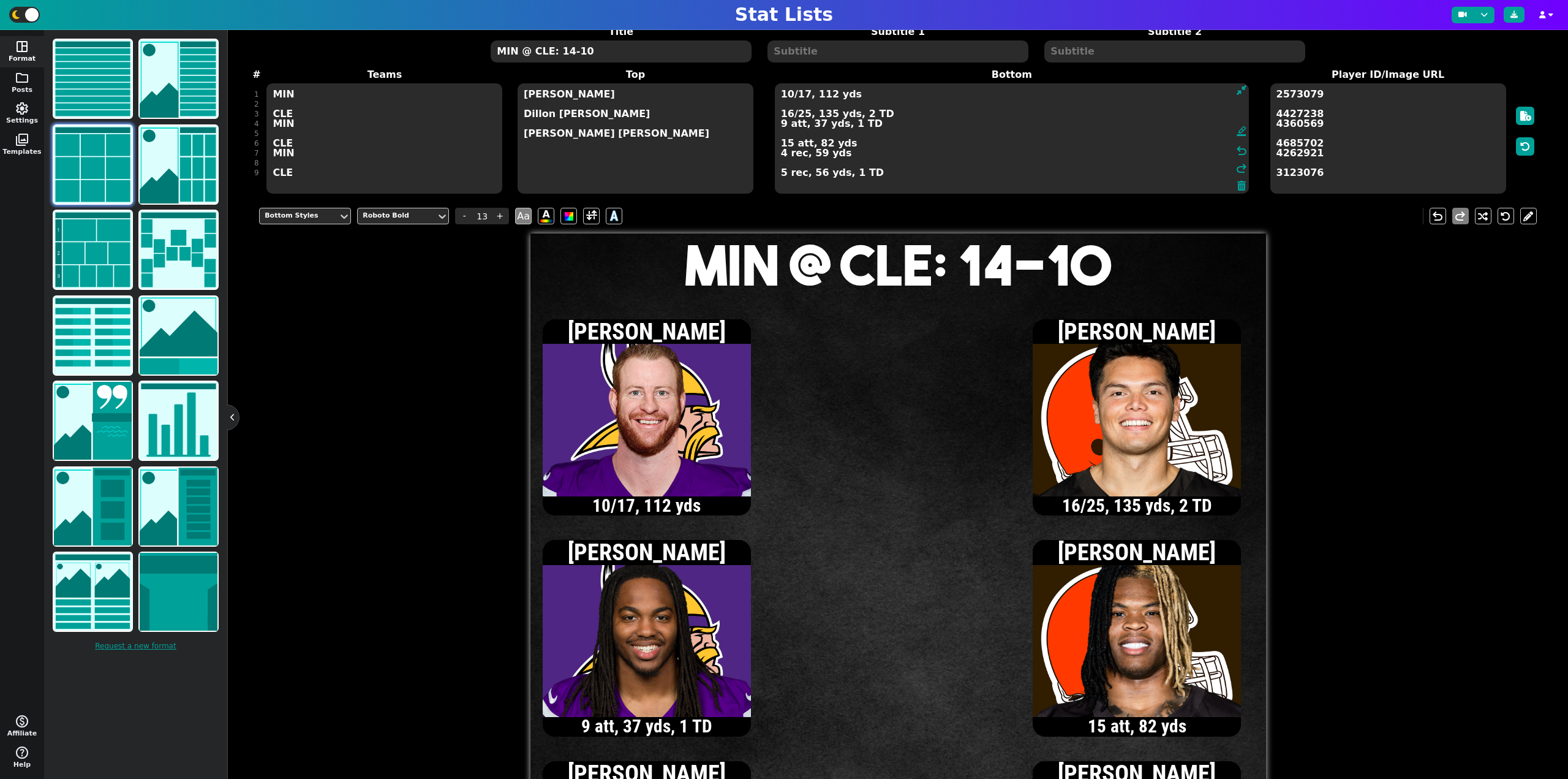
scroll to position [52, 0]
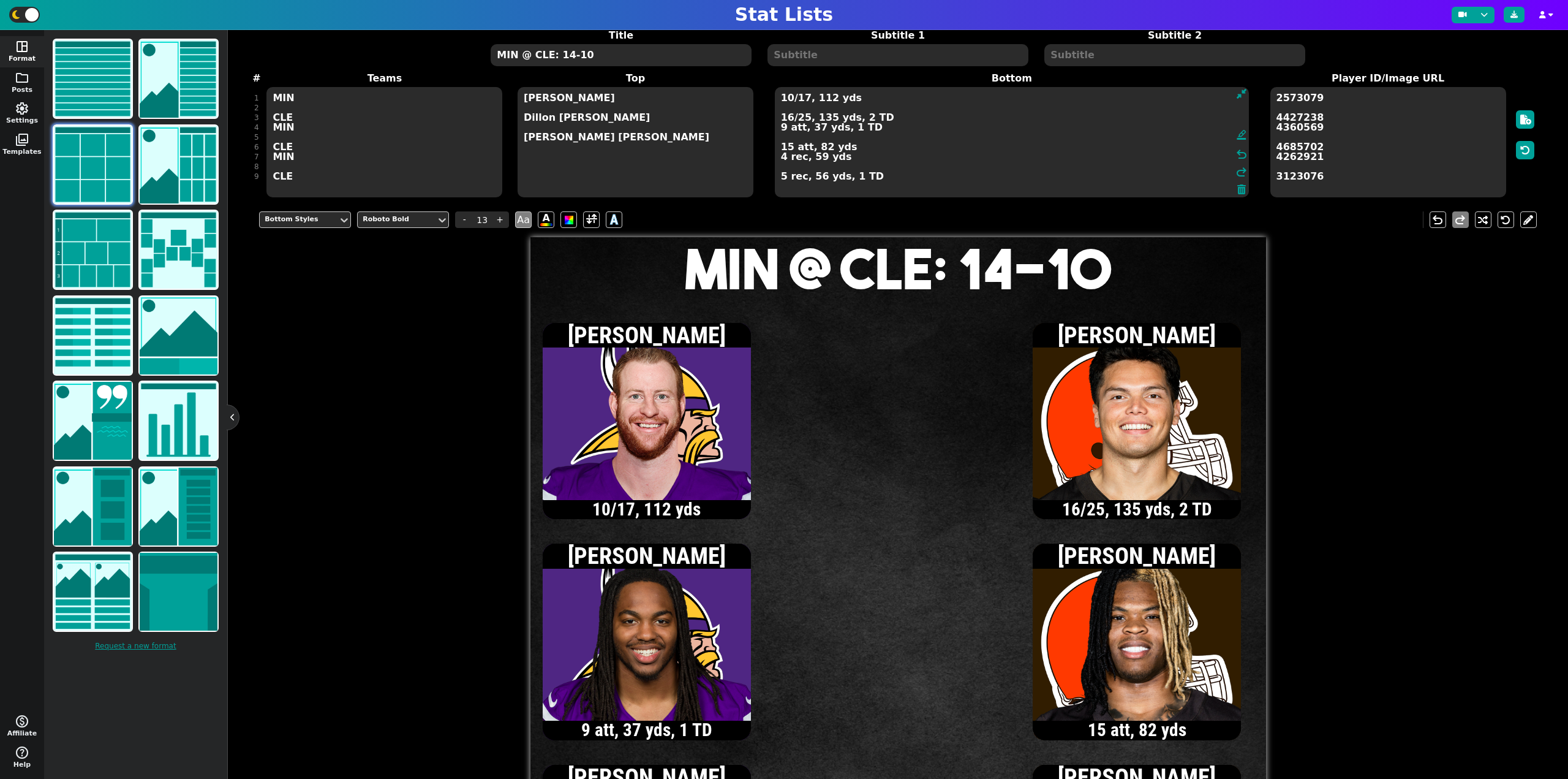
type textarea "10/17, 112 yds 16/25, 135 yds, 2 TD 9 att, 37 yds, 1 TD 15 att, 82 yds 4 rec, 5…"
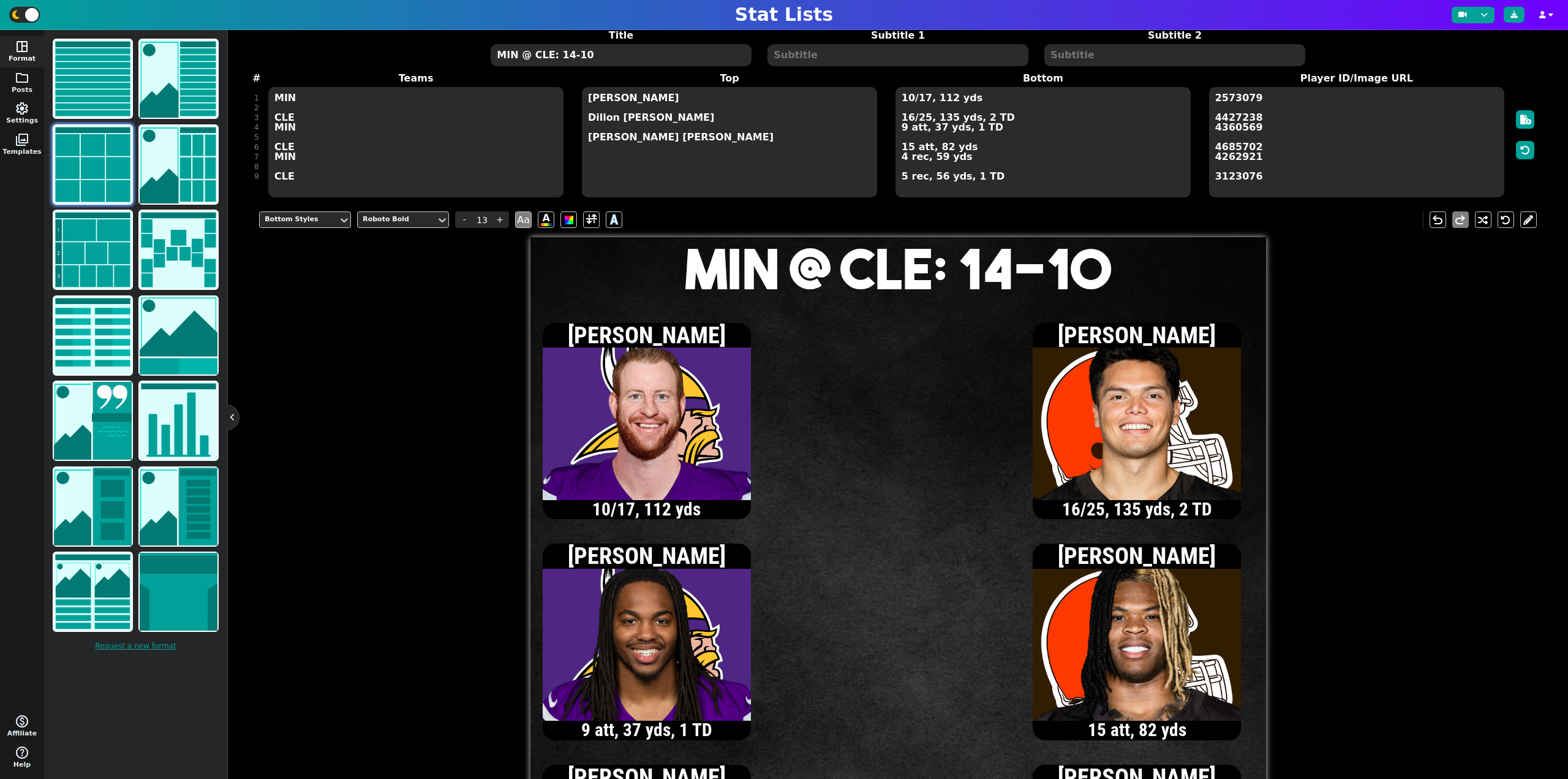
click at [620, 57] on textarea "MIN @ CLE: 14-10" at bounding box center [620, 55] width 260 height 22
type input "20"
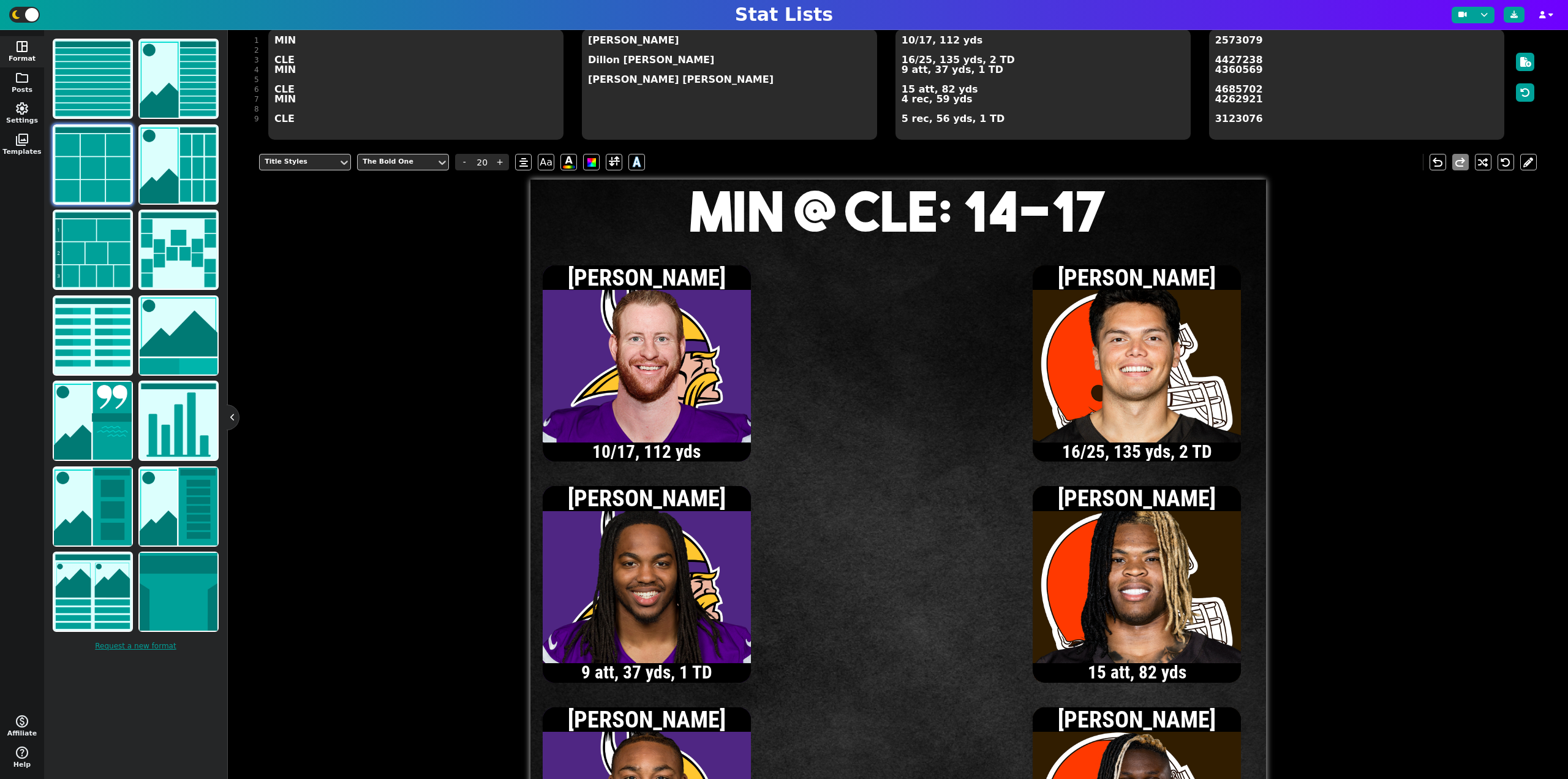
scroll to position [114, 0]
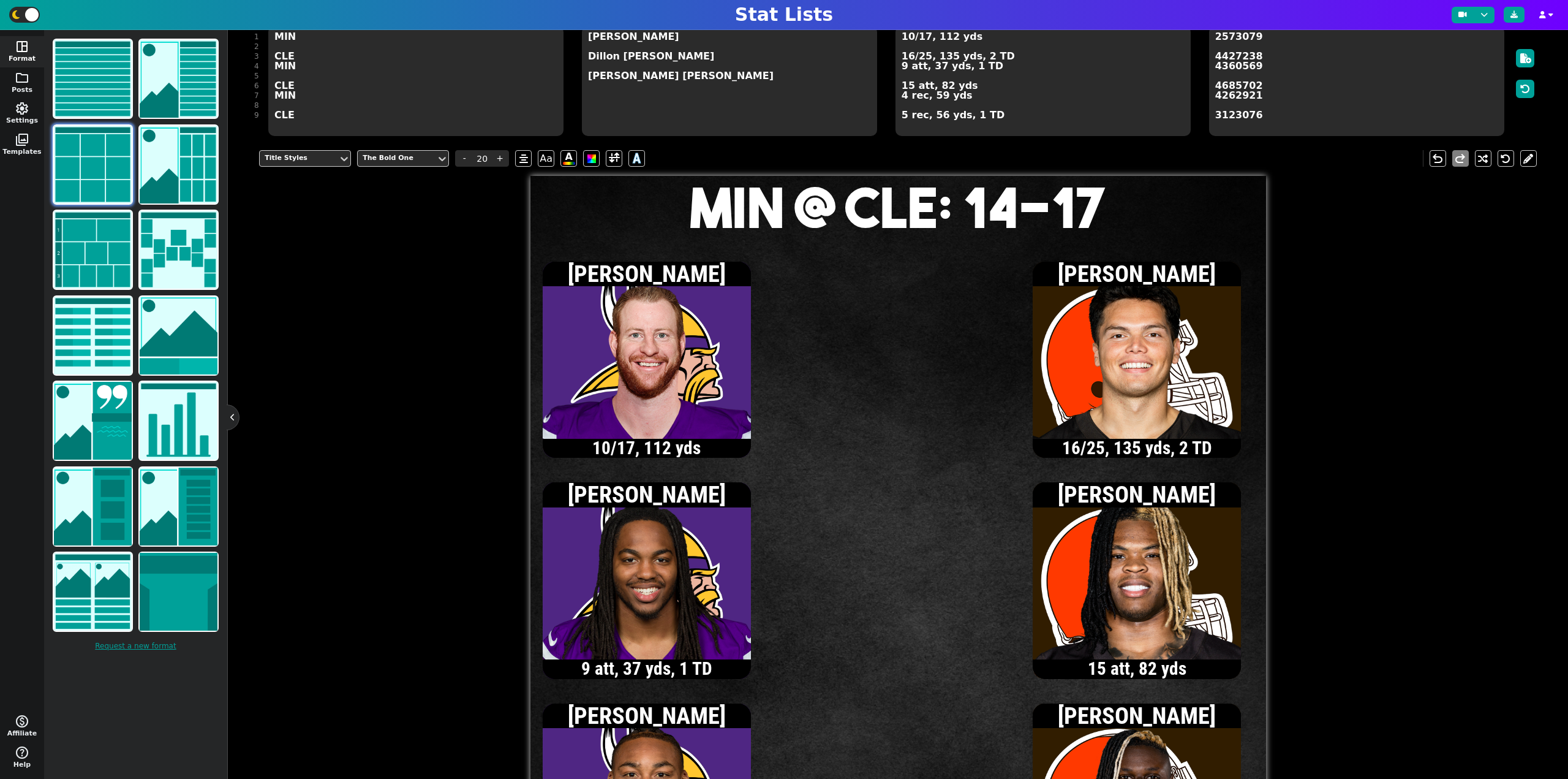
type textarea "MIN @ CLE: 14-17"
click at [908, 38] on textarea "10/17, 112 yds 16/25, 135 yds, 2 TD 9 att, 37 yds, 1 TD 15 att, 82 yds 4 rec, 5…" at bounding box center [1043, 80] width 295 height 110
type input "13"
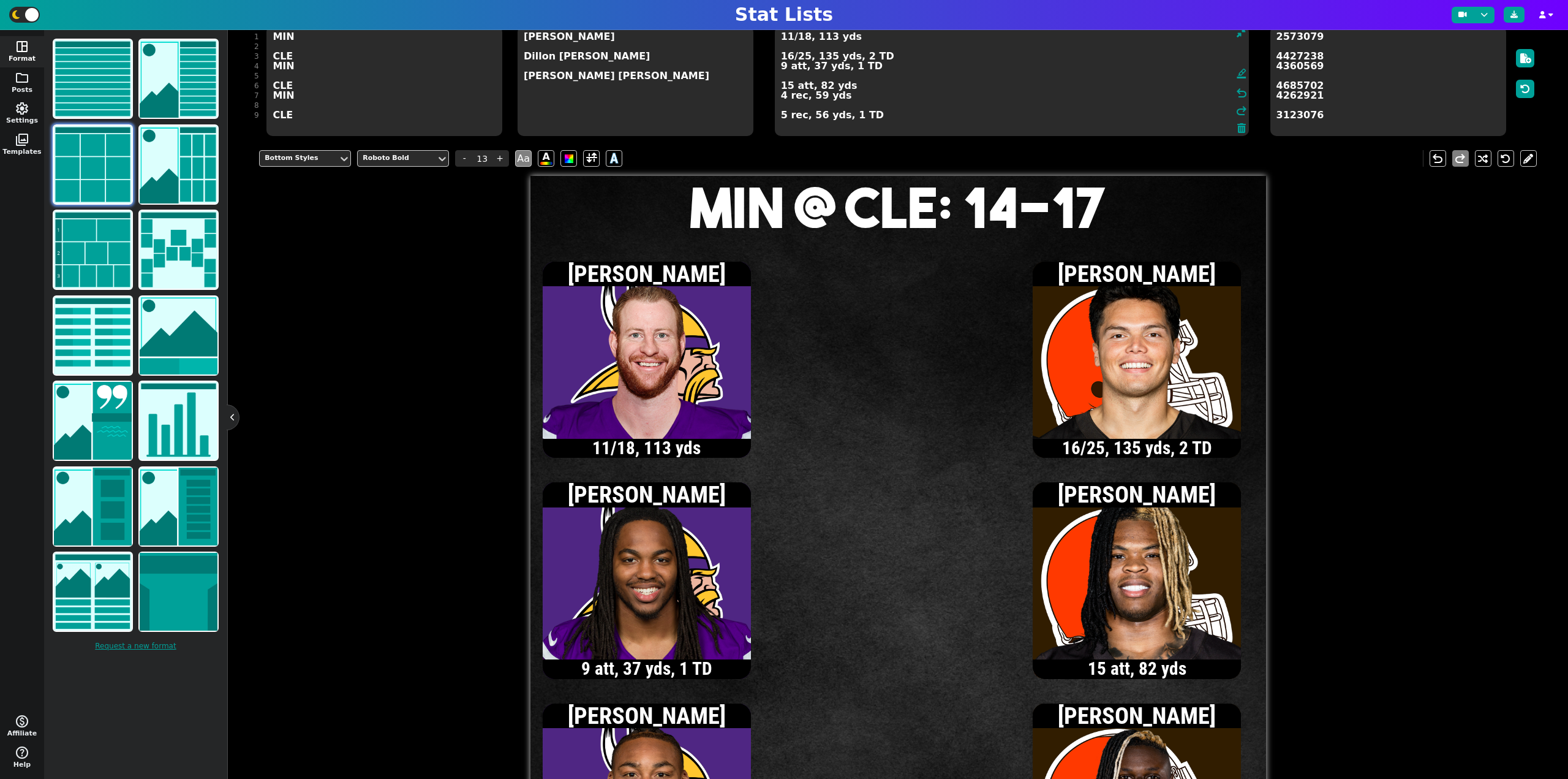
click at [788, 87] on textarea "11/18, 113 yds 16/25, 135 yds, 2 TD 9 att, 37 yds, 1 TD 15 att, 82 yds 4 rec, 5…" at bounding box center [1012, 80] width 474 height 110
click at [803, 56] on textarea "11/18, 113 yds 16/25, 135 yds, 2 TD 9 att, 37 yds, 1 TD 18 att, 91 yds 4 rec, 5…" at bounding box center [1012, 80] width 474 height 110
click at [788, 86] on textarea "11/18, 113 yds 16/26, 135 yds, 2 TD 9 att, 37 yds, 1 TD 18 att, 91 yds 4 rec, 5…" at bounding box center [1012, 80] width 474 height 110
click at [780, 68] on textarea "11/18, 113 yds 16/26, 135 yds, 2 TD 9 att, 37 yds, 1 TD 19 att, 97 yds 4 rec, 5…" at bounding box center [1012, 80] width 474 height 110
click at [788, 37] on textarea "11/18, 113 yds 16/26, 135 yds, 2 TD 10 att, 37 yds, 1 TD 19 att, 97 yds 4 rec, …" at bounding box center [1012, 80] width 474 height 110
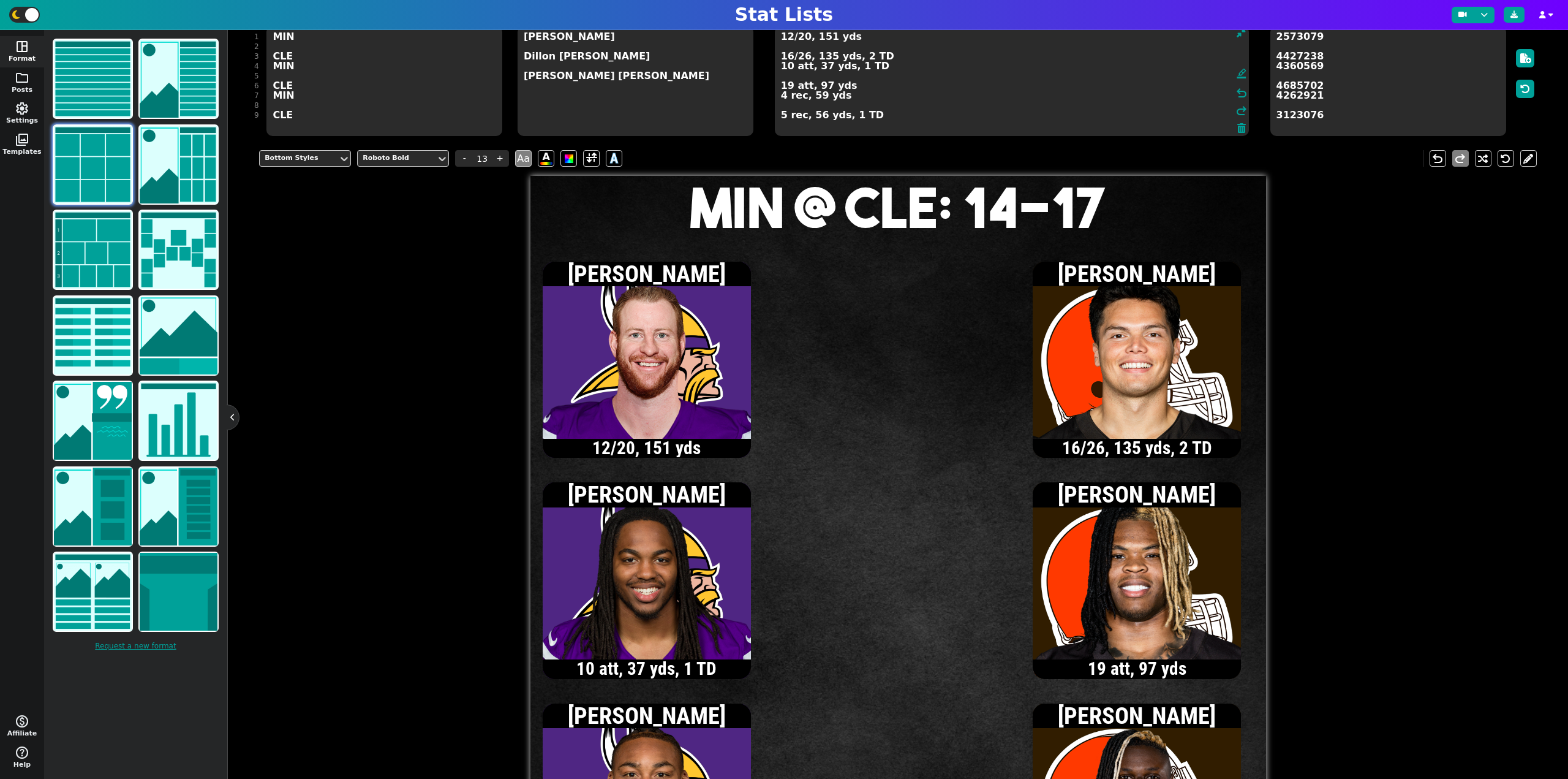
click at [781, 96] on textarea "12/20, 151 yds 16/26, 135 yds, 2 TD 10 att, 37 yds, 1 TD 19 att, 97 yds 4 rec, …" at bounding box center [1012, 80] width 474 height 110
click at [788, 39] on textarea "12/20, 151 yds 16/26, 135 yds, 2 TD 10 att, 37 yds, 1 TD 19 att, 97 yds 5 rec, …" at bounding box center [1012, 80] width 474 height 110
click at [784, 97] on textarea "13/21, 156 yds 16/26, 135 yds, 2 TD 10 att, 37 yds, 1 TD 19 att, 97 yds 5 rec, …" at bounding box center [1012, 80] width 474 height 110
click at [803, 39] on textarea "13/21, 156 yds 16/26, 135 yds, 2 TD 10 att, 37 yds, 1 TD 19 att, 97 yds 6 rec, …" at bounding box center [1012, 80] width 474 height 110
click at [788, 57] on textarea "13/22, 156 yds 16/26, 135 yds, 2 TD 10 att, 37 yds, 1 TD 19 att, 97 yds 6 rec, …" at bounding box center [1012, 80] width 474 height 110
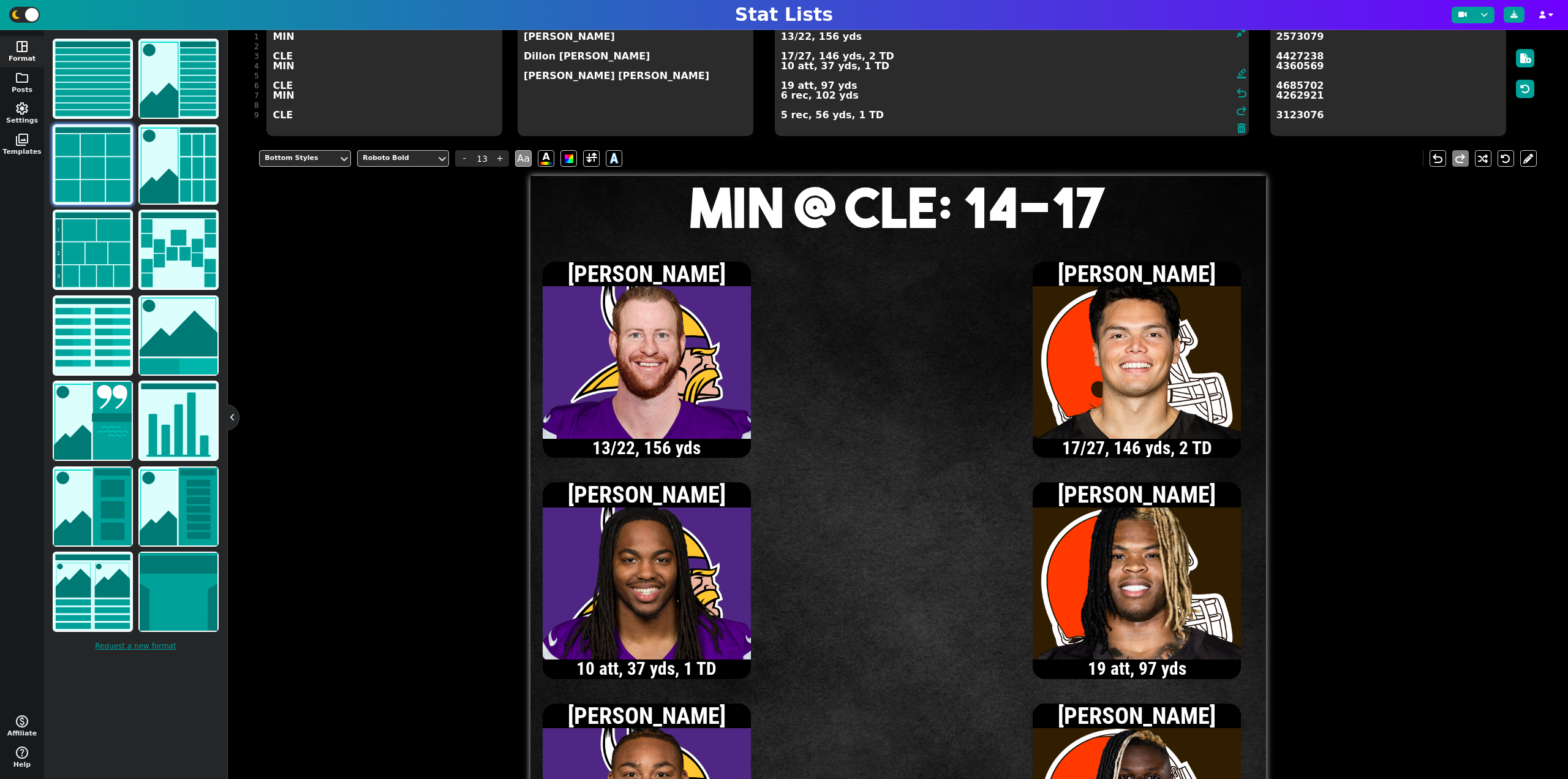
click at [781, 117] on textarea "13/22, 156 yds 17/27, 146 yds, 2 TD 10 att, 37 yds, 1 TD 19 att, 97 yds 6 rec, …" at bounding box center [1012, 80] width 474 height 110
click at [788, 89] on textarea "13/22, 156 yds 17/27, 146 yds, 2 TD 10 att, 37 yds, 1 TD 19 att, 97 yds 6 rec, …" at bounding box center [1012, 80] width 474 height 110
click at [803, 57] on textarea "13/22, 156 yds 17/27, 146 yds, 2 TD 10 att, 37 yds, 1 TD 20 att, 111 yds 6 rec,…" at bounding box center [1012, 80] width 474 height 110
click at [789, 86] on textarea "13/22, 156 yds 17/28, 146 yds, 2 TD 10 att, 37 yds, 1 TD 20 att, 111 yds 6 rec,…" at bounding box center [1012, 80] width 474 height 110
click at [803, 56] on textarea "13/22, 156 yds 17/28, 146 yds, 2 TD 10 att, 37 yds, 1 TD 21 att, 113 yds 6 rec,…" at bounding box center [1012, 80] width 474 height 110
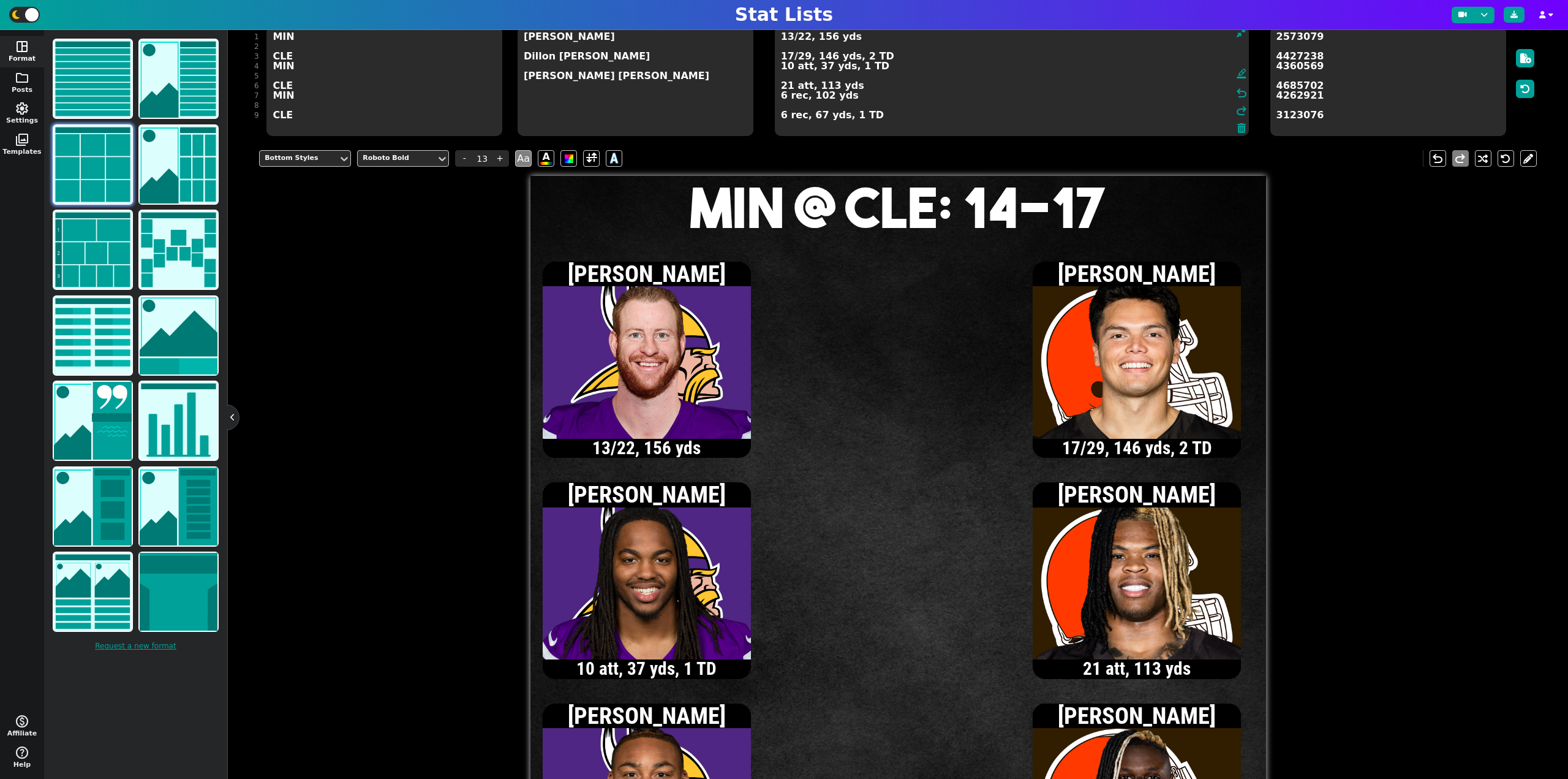
click at [787, 67] on textarea "13/22, 156 yds 17/29, 146 yds, 2 TD 10 att, 37 yds, 1 TD 21 att, 113 yds 6 rec,…" at bounding box center [1012, 80] width 474 height 110
click at [788, 39] on textarea "13/22, 156 yds 17/29, 146 yds, 2 TD 11 att, 41 yds, 1 TD 21 att, 113 yds 6 rec,…" at bounding box center [1012, 80] width 474 height 110
click at [789, 38] on textarea "14/23, 163 yds 17/29, 146 yds, 2 TD 11 att, 41 yds, 1 TD 21 att, 113 yds 6 rec,…" at bounding box center [1012, 80] width 474 height 110
click at [787, 68] on textarea "15/24, 168 yds 17/29, 146 yds, 2 TD 11 att, 41 yds, 1 TD 21 att, 113 yds 6 rec,…" at bounding box center [1012, 80] width 474 height 110
click at [788, 37] on textarea "15/24, 168 yds 17/29, 146 yds, 2 TD 12 att, 60 yds, 1 TD 21 att, 113 yds 6 rec,…" at bounding box center [1012, 80] width 474 height 110
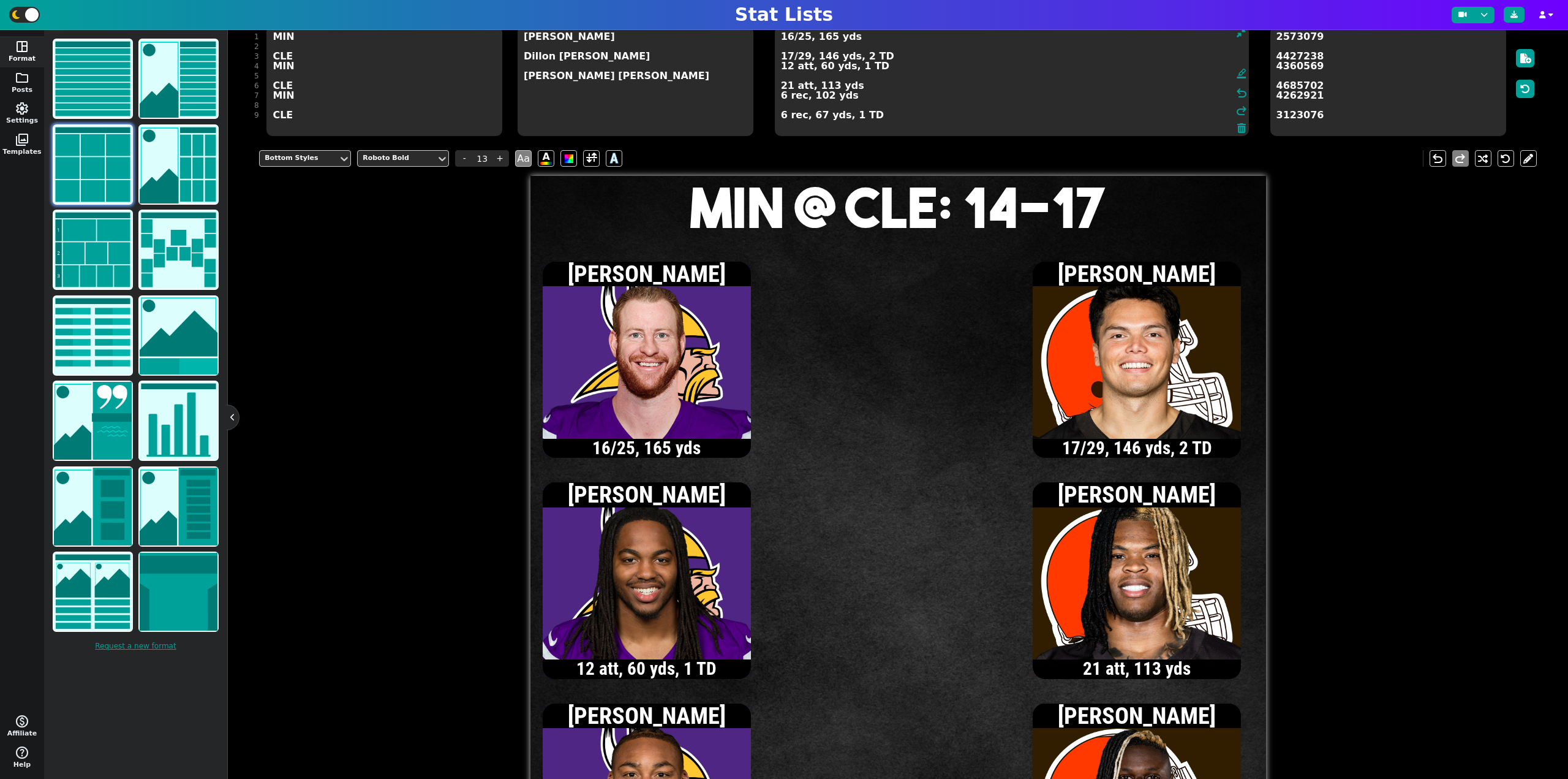
click at [787, 86] on textarea "16/25, 165 yds 17/29, 146 yds, 2 TD 12 att, 60 yds, 1 TD 21 att, 113 yds 6 rec,…" at bounding box center [1012, 80] width 474 height 110
click at [803, 56] on textarea "16/25, 165 yds 17/29, 146 yds, 2 TD 12 att, 60 yds, 1 TD 23 att, 112 yds 6 rec,…" at bounding box center [1012, 80] width 474 height 110
click at [788, 67] on textarea "16/25, 165 yds 17/30, 146 yds, 2 TD 12 att, 60 yds, 1 TD 23 att, 112 yds 6 rec,…" at bounding box center [1012, 80] width 474 height 110
click at [788, 38] on textarea "16/25, 165 yds 17/30, 146 yds, 2 TD 13 att, 69 yds, 1 TD 23 att, 112 yds 6 rec,…" at bounding box center [1012, 80] width 474 height 110
click at [788, 37] on textarea "17/26, 168 yds 17/30, 146 yds, 2 TD 13 att, 69 yds, 1 TD 23 att, 112 yds 6 rec,…" at bounding box center [1012, 80] width 474 height 110
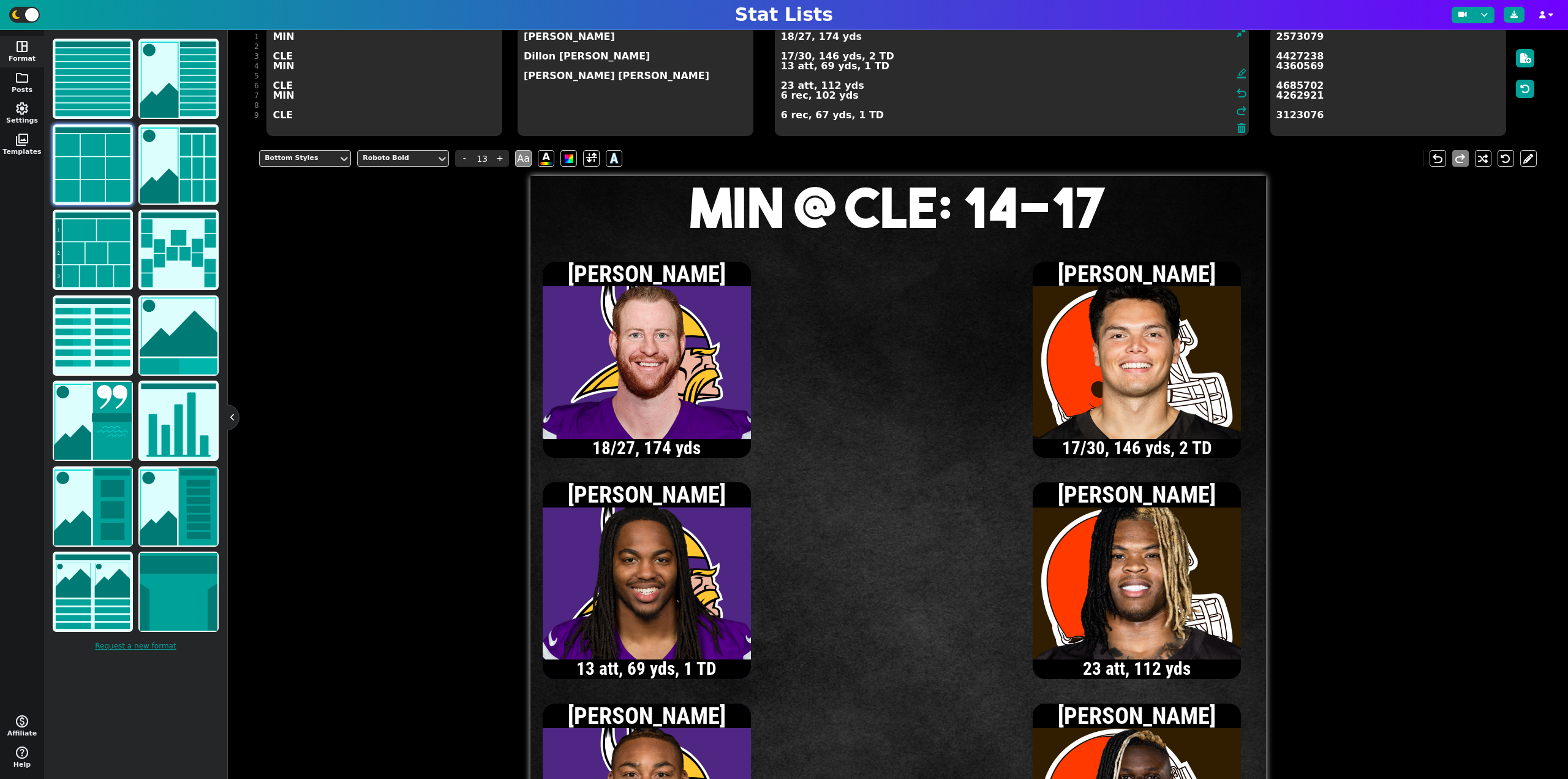
click at [788, 37] on textarea "18/27, 174 yds 17/30, 146 yds, 2 TD 13 att, 69 yds, 1 TD 23 att, 112 yds 6 rec,…" at bounding box center [1012, 80] width 474 height 110
click at [789, 39] on textarea "19/28, 188 yds 17/30, 146 yds, 2 TD 13 att, 69 yds, 1 TD 23 att, 112 yds 6 rec,…" at bounding box center [1012, 80] width 474 height 110
click at [784, 95] on textarea "20/29, 209 yds 17/30, 146 yds, 2 TD 13 att, 69 yds, 1 TD 23 att, 112 yds 6 rec,…" at bounding box center [1012, 80] width 474 height 110
click at [788, 39] on textarea "20/29, 209 yds 17/30, 146 yds, 2 TD 13 att, 69 yds, 1 TD 23 att, 112 yds 7 rec,…" at bounding box center [1012, 80] width 474 height 110
click at [788, 38] on textarea "21/30, 213 yds 17/30, 146 yds, 2 TD 13 att, 69 yds, 1 TD 23 att, 112 yds 7 rec,…" at bounding box center [1012, 80] width 474 height 110
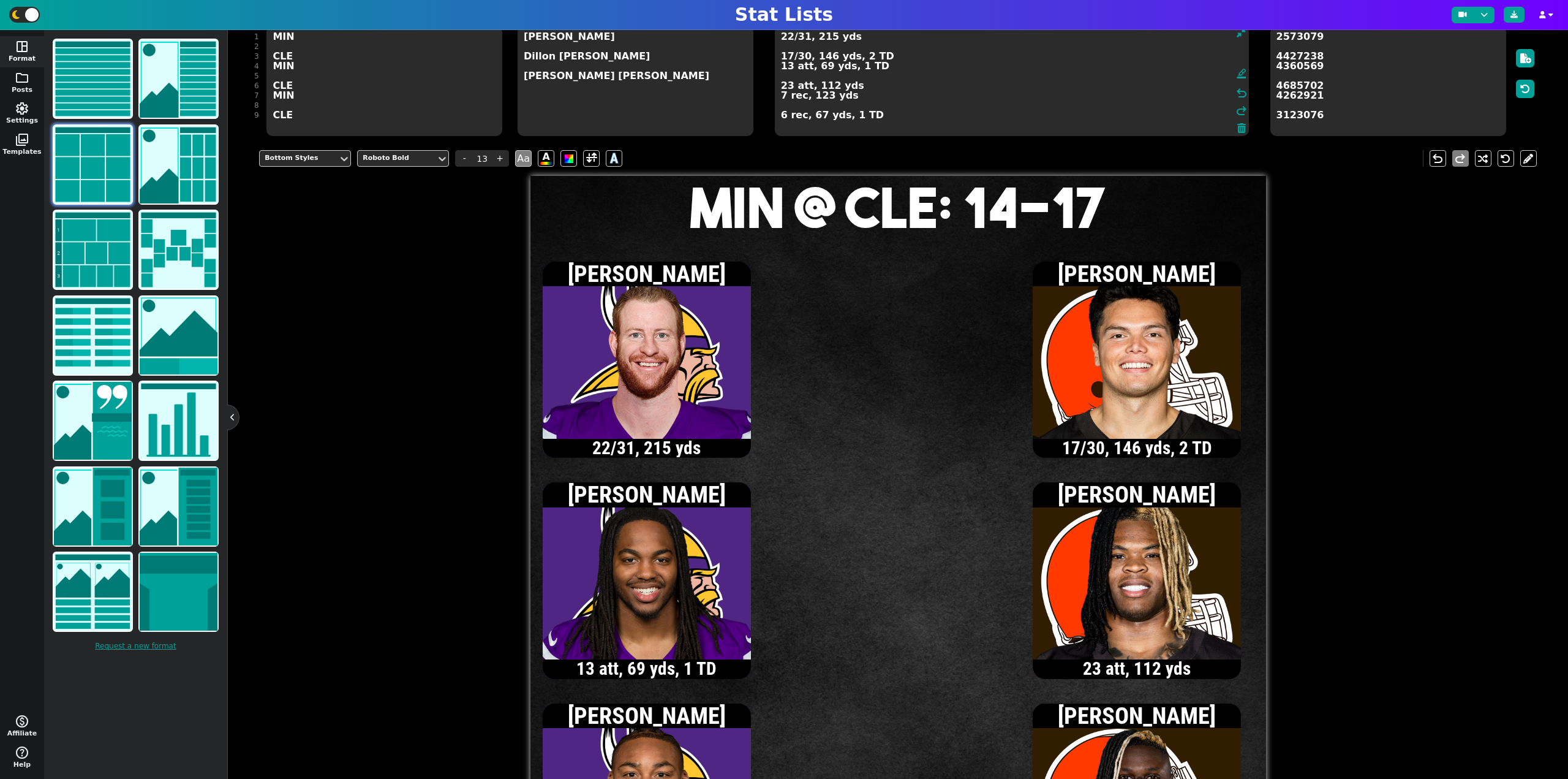
click at [788, 36] on textarea "22/31, 215 yds 17/30, 146 yds, 2 TD 13 att, 69 yds, 1 TD 23 att, 112 yds 7 rec,…" at bounding box center [1012, 80] width 474 height 110
click at [789, 38] on textarea "23/32, 219 yds 17/30, 146 yds, 2 TD 13 att, 69 yds, 1 TD 23 att, 112 yds 7 rec,…" at bounding box center [1012, 80] width 474 height 110
click at [788, 39] on textarea "24/33, 224 yds 17/30, 146 yds, 2 TD 13 att, 69 yds, 1 TD 23 att, 112 yds 7 rec,…" at bounding box center [1012, 80] width 474 height 110
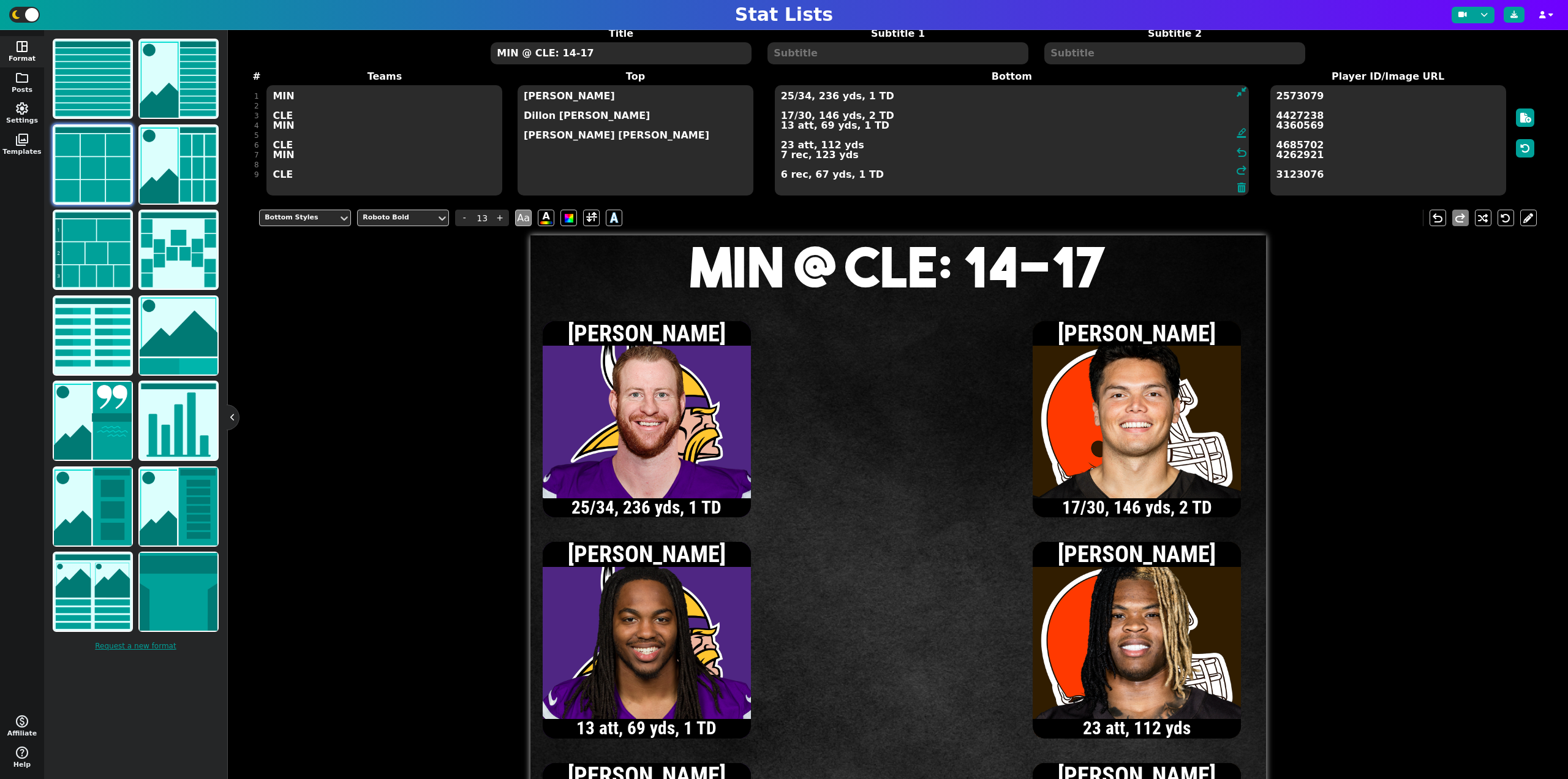
scroll to position [52, 0]
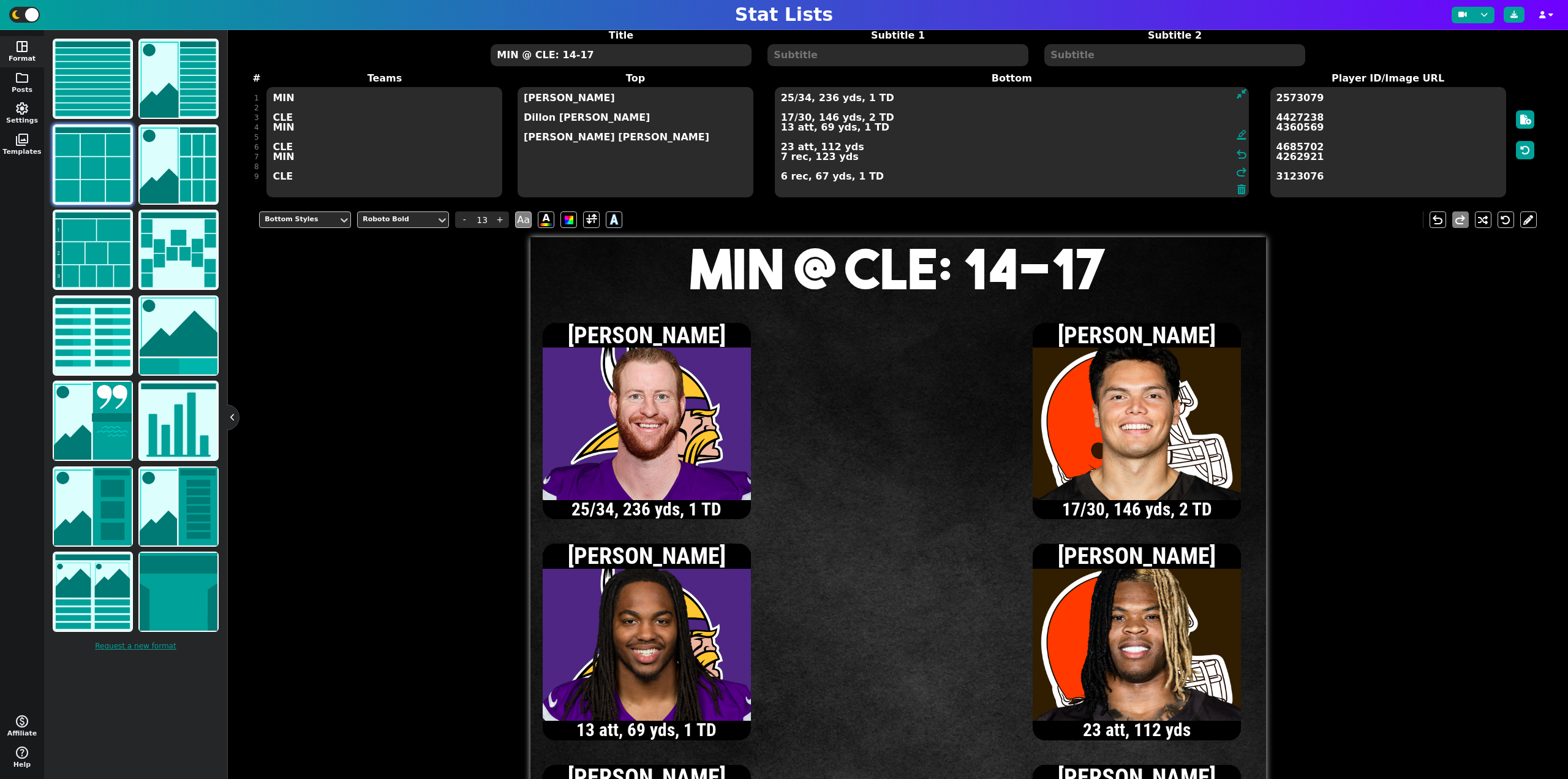
type textarea "25/34, 236 yds, 1 TD 17/30, 146 yds, 2 TD 13 att, 69 yds, 1 TD 23 att, 112 yds …"
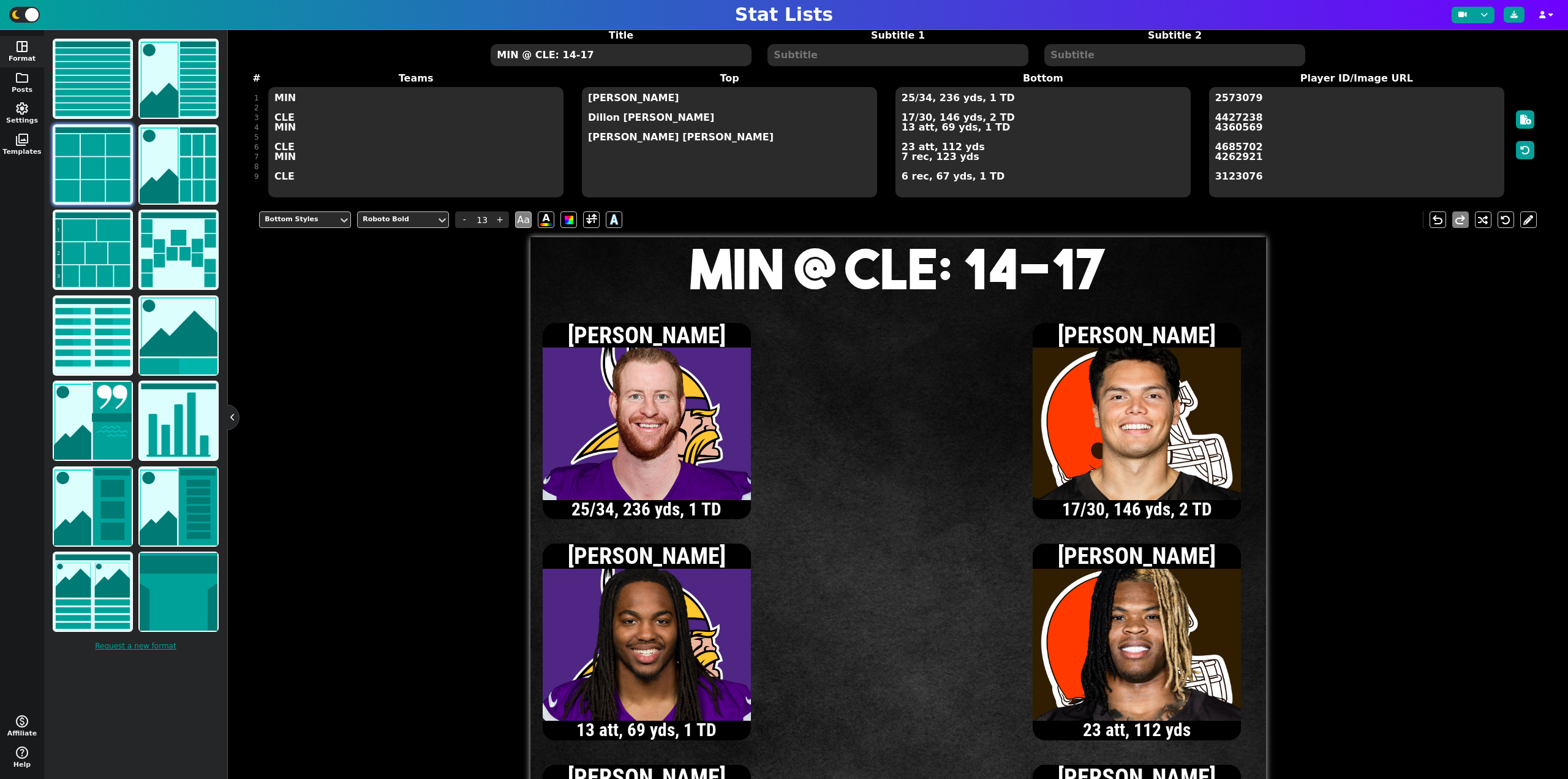
click at [567, 56] on textarea "MIN @ CLE: 14-17" at bounding box center [620, 55] width 260 height 22
type input "20"
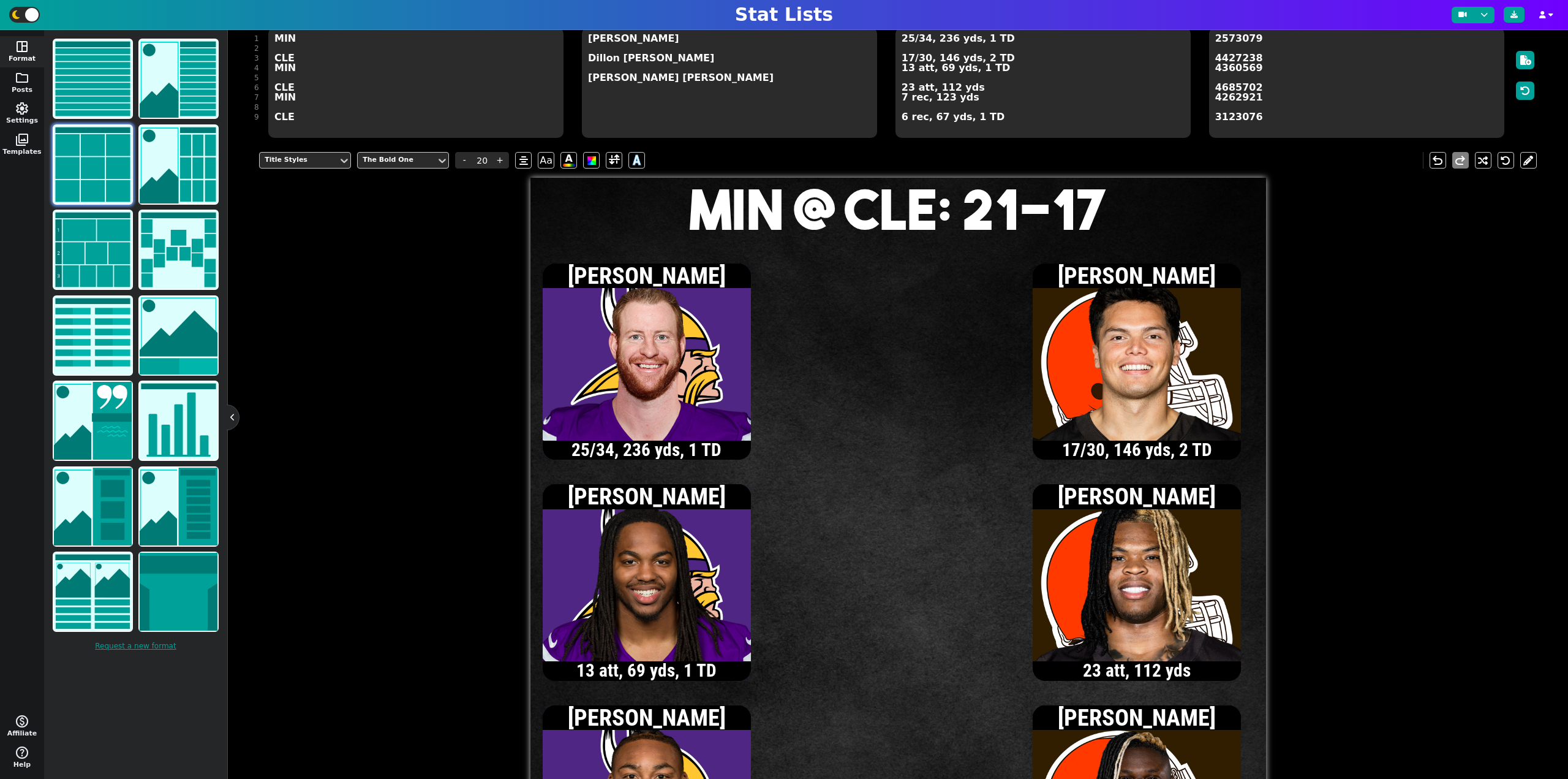
scroll to position [114, 0]
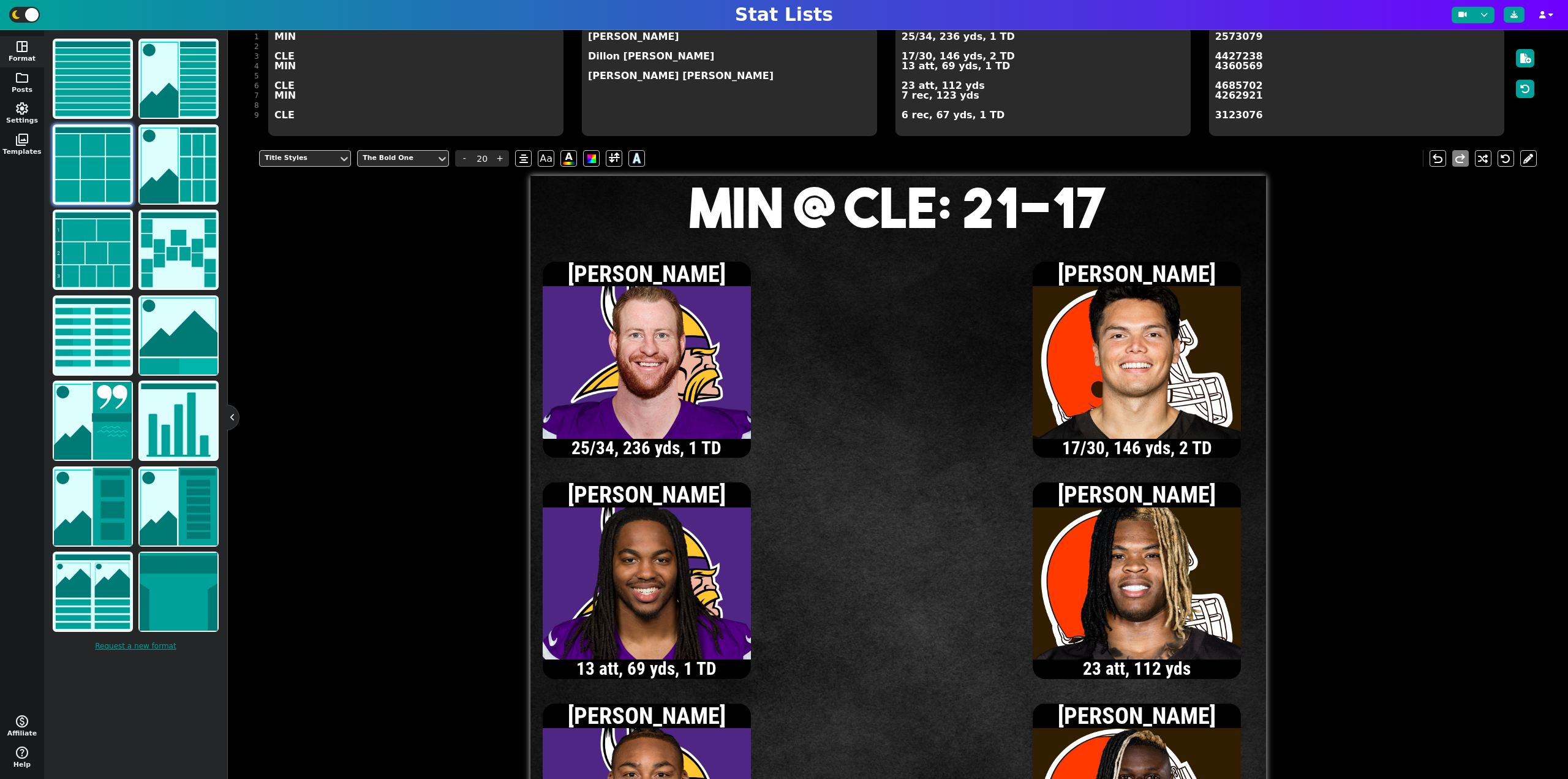
type textarea "MIN @ CLE: 21-17"
click at [908, 56] on textarea "25/34, 236 yds, 1 TD 17/30, 146 yds, 2 TD 13 att, 69 yds, 1 TD 23 att, 112 yds …" at bounding box center [1043, 80] width 295 height 110
type input "13"
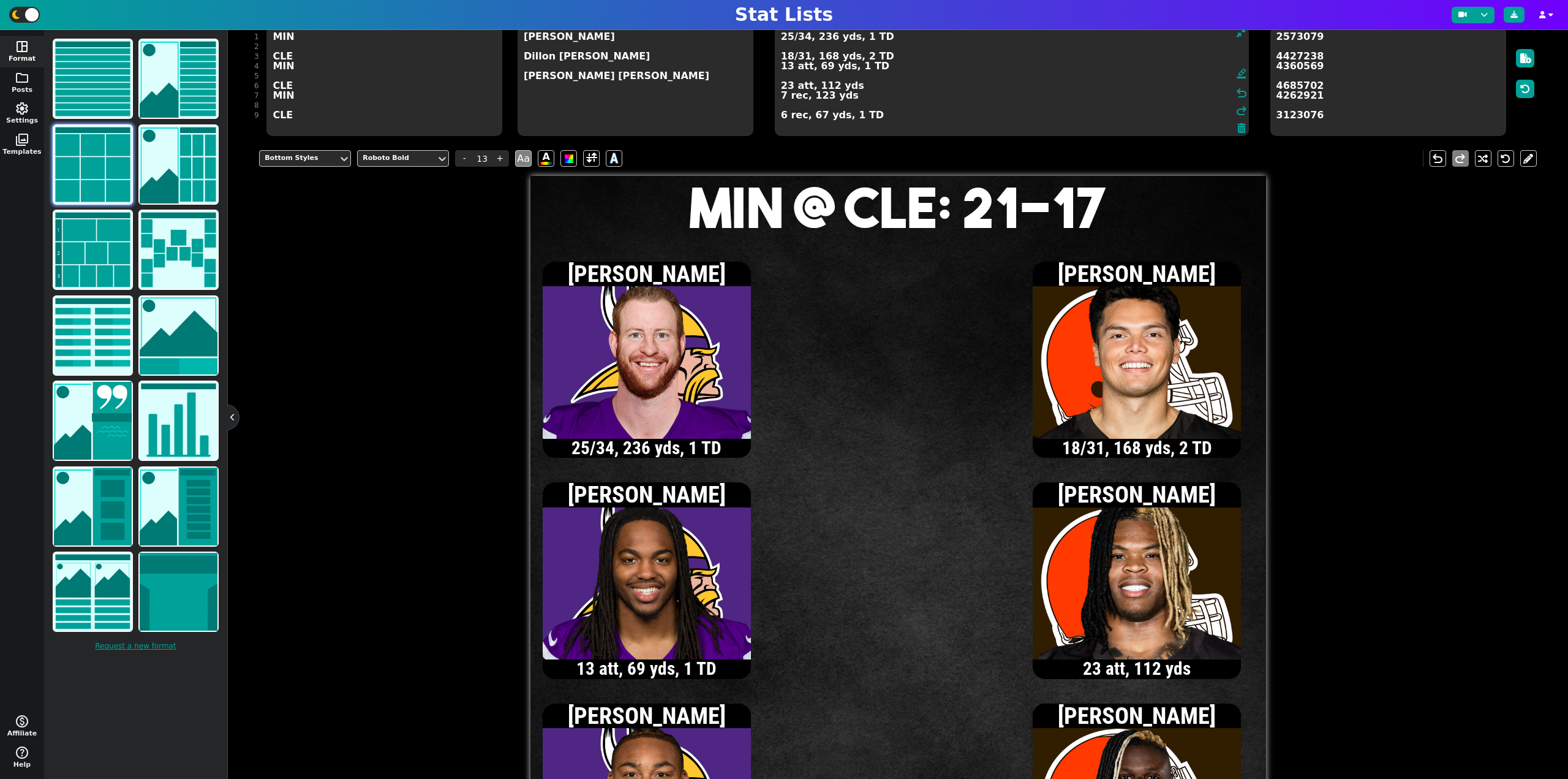
click at [788, 58] on textarea "25/34, 236 yds, 1 TD 18/31, 168 yds, 2 TD 13 att, 69 yds, 1 TD 23 att, 112 yds …" at bounding box center [1012, 80] width 474 height 110
click at [821, 67] on textarea "25/34, 236 yds, 1 TD 19/33, 190 yds, 2 TD 13 att, 69 yds, 1 TD 23 att, 112 yds …" at bounding box center [1012, 80] width 474 height 110
click at [825, 85] on textarea "25/34, 236 yds, 1 TD 19/33, 190 yds, 2 TD 13 att, 52 yds, 1 TD 23 att, 112 yds …" at bounding box center [1012, 80] width 474 height 110
type textarea "25/34, 236 yds, 1 TD 19/33, 190 yds, 2 TD 13 att, 52 yds, 1 TD 23 att, 110 yds …"
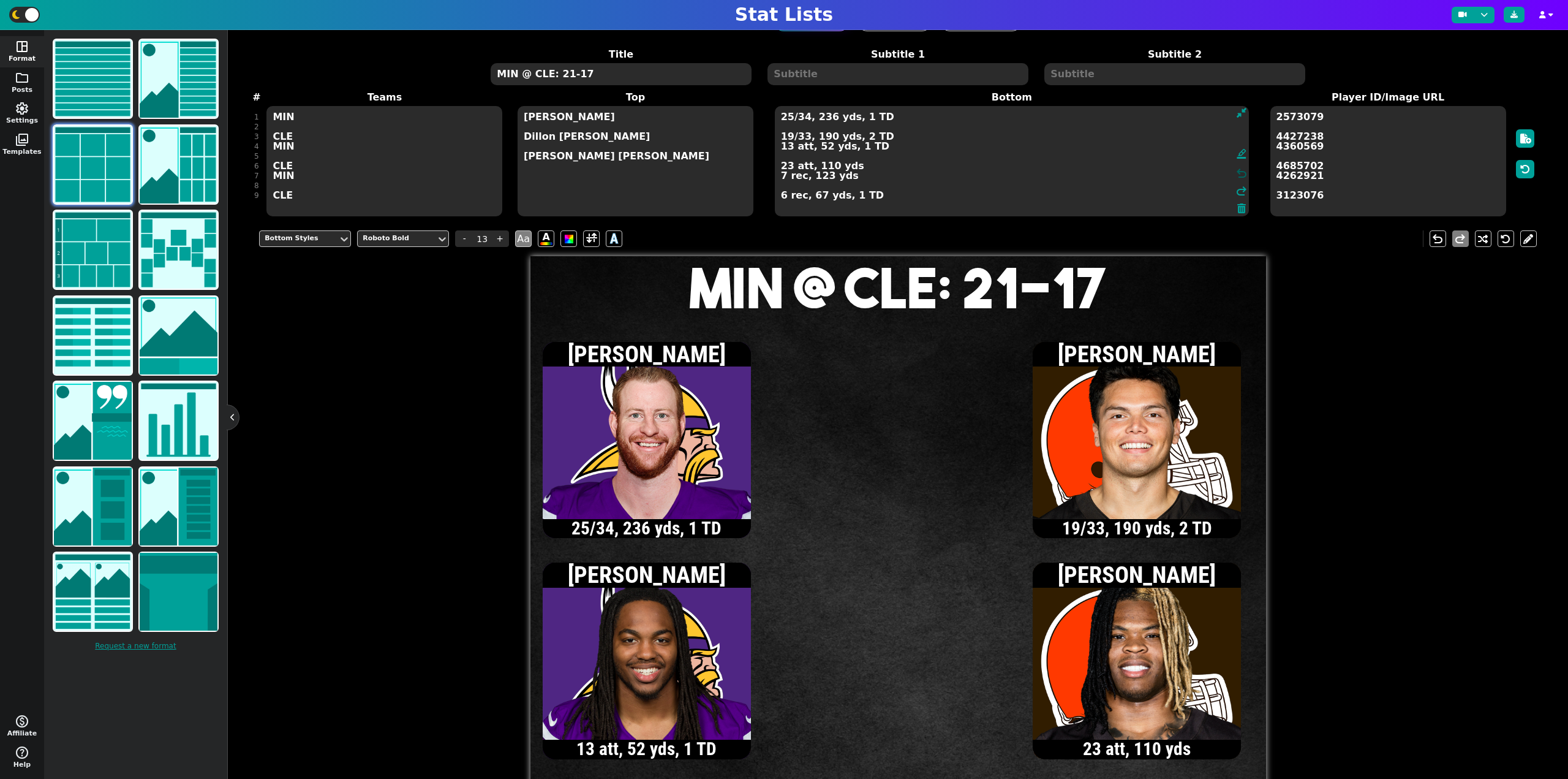
scroll to position [0, 0]
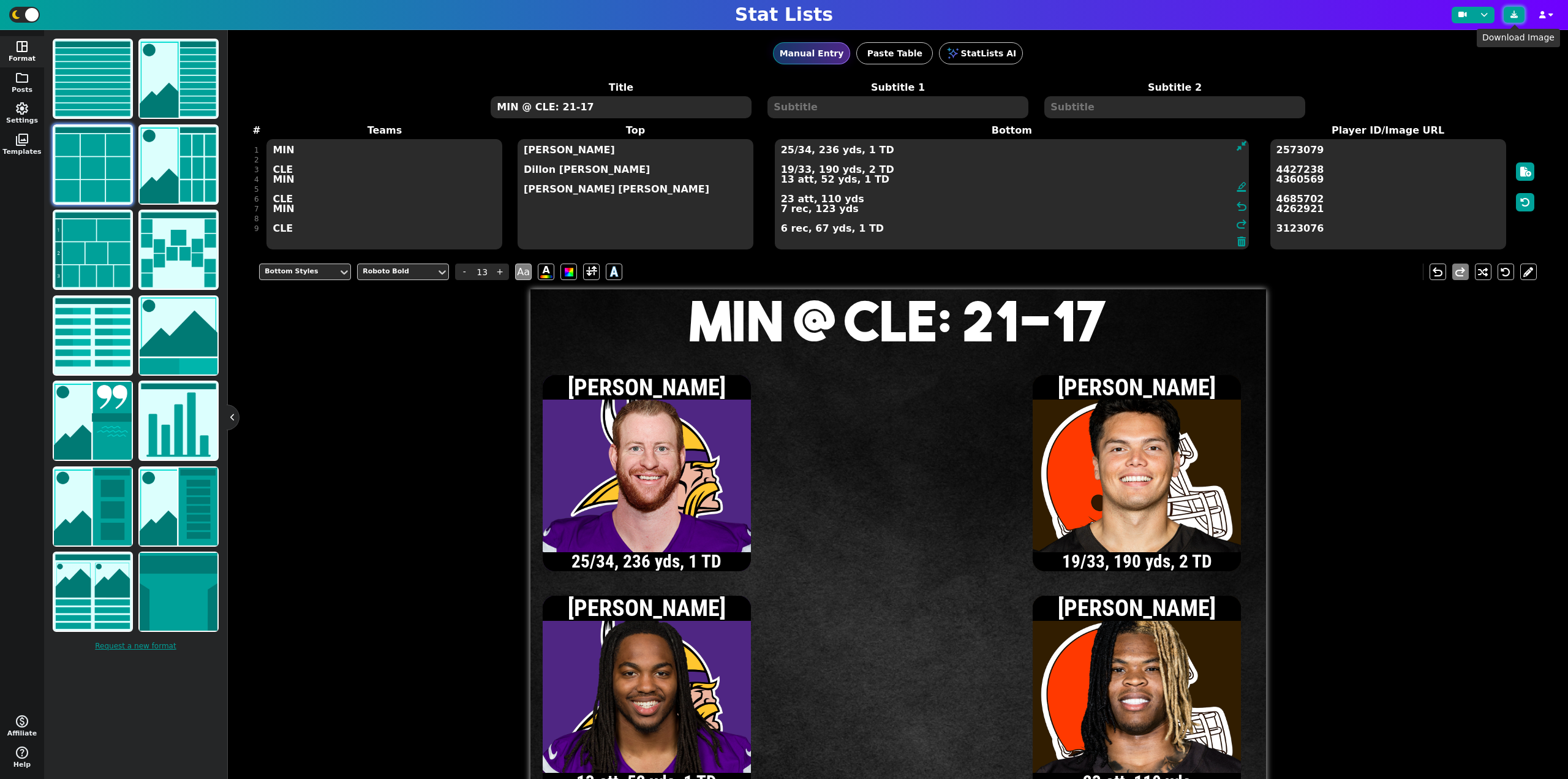
click at [1512, 17] on icon at bounding box center [1514, 15] width 7 height 7
